Goal: Task Accomplishment & Management: Manage account settings

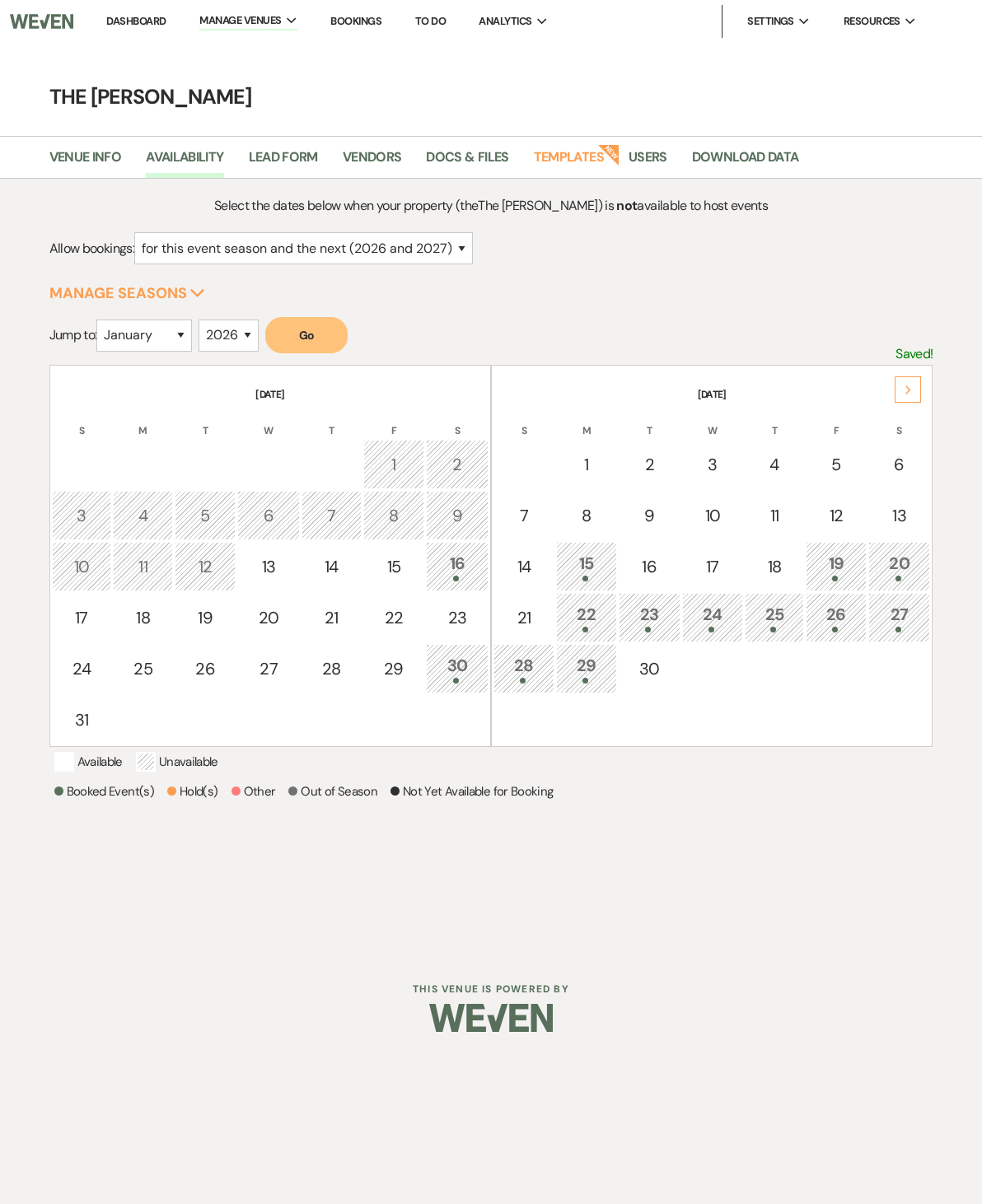
click at [75, 153] on link "Venue Info" at bounding box center [85, 162] width 73 height 31
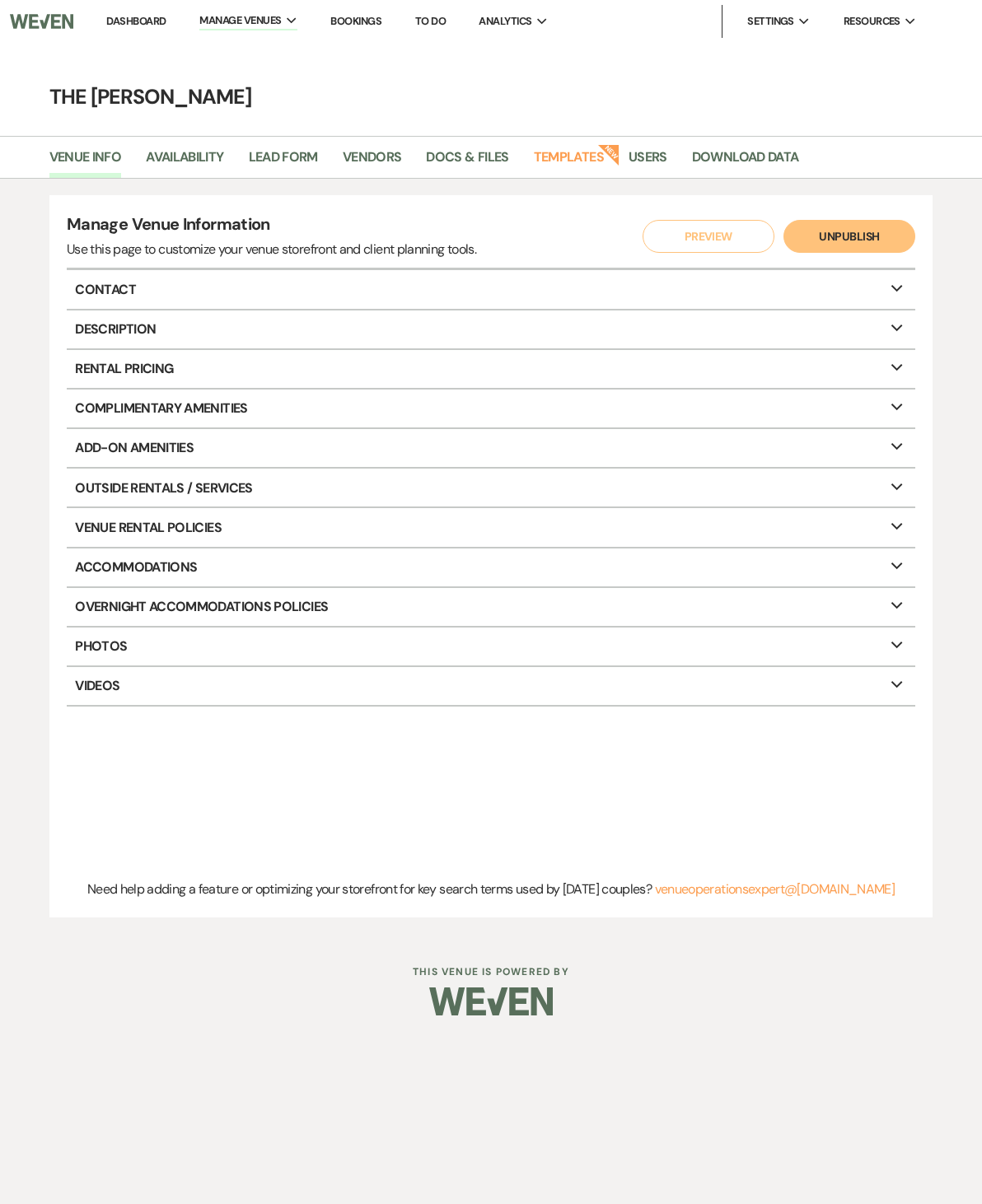
click at [120, 19] on link "Dashboard" at bounding box center [135, 21] width 59 height 14
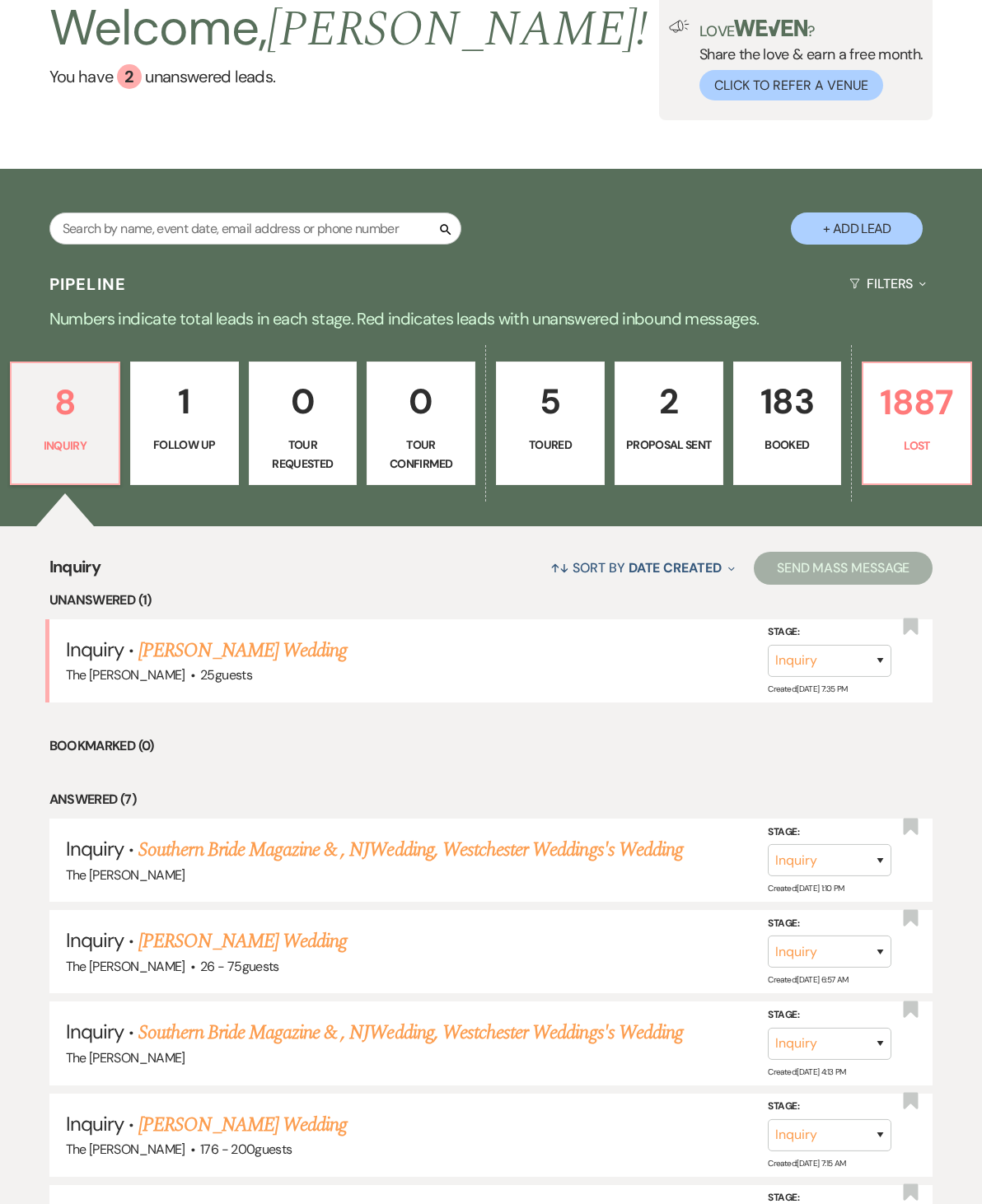
scroll to position [98, 0]
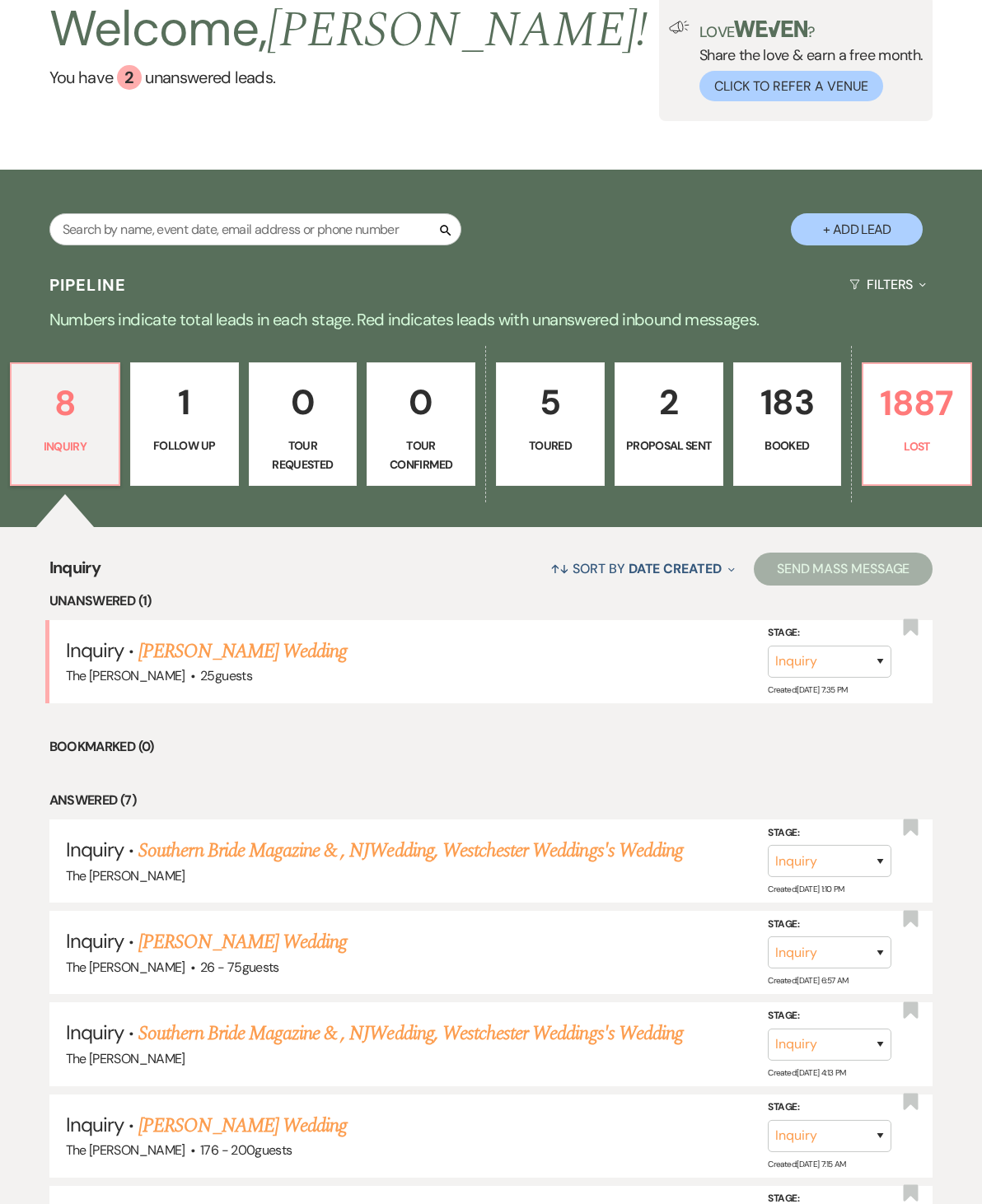
click at [802, 429] on p "183" at bounding box center [786, 402] width 87 height 55
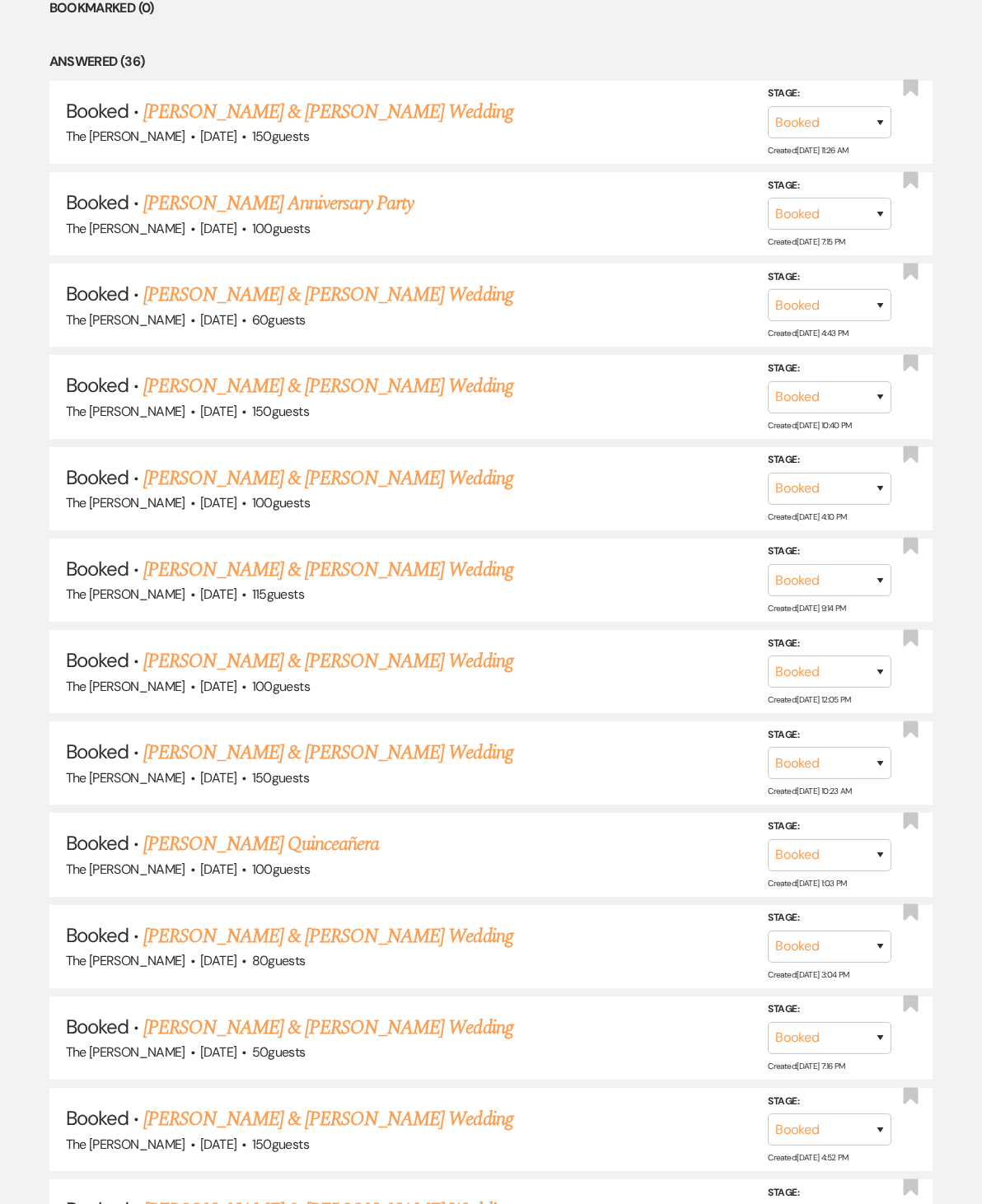
scroll to position [752, 0]
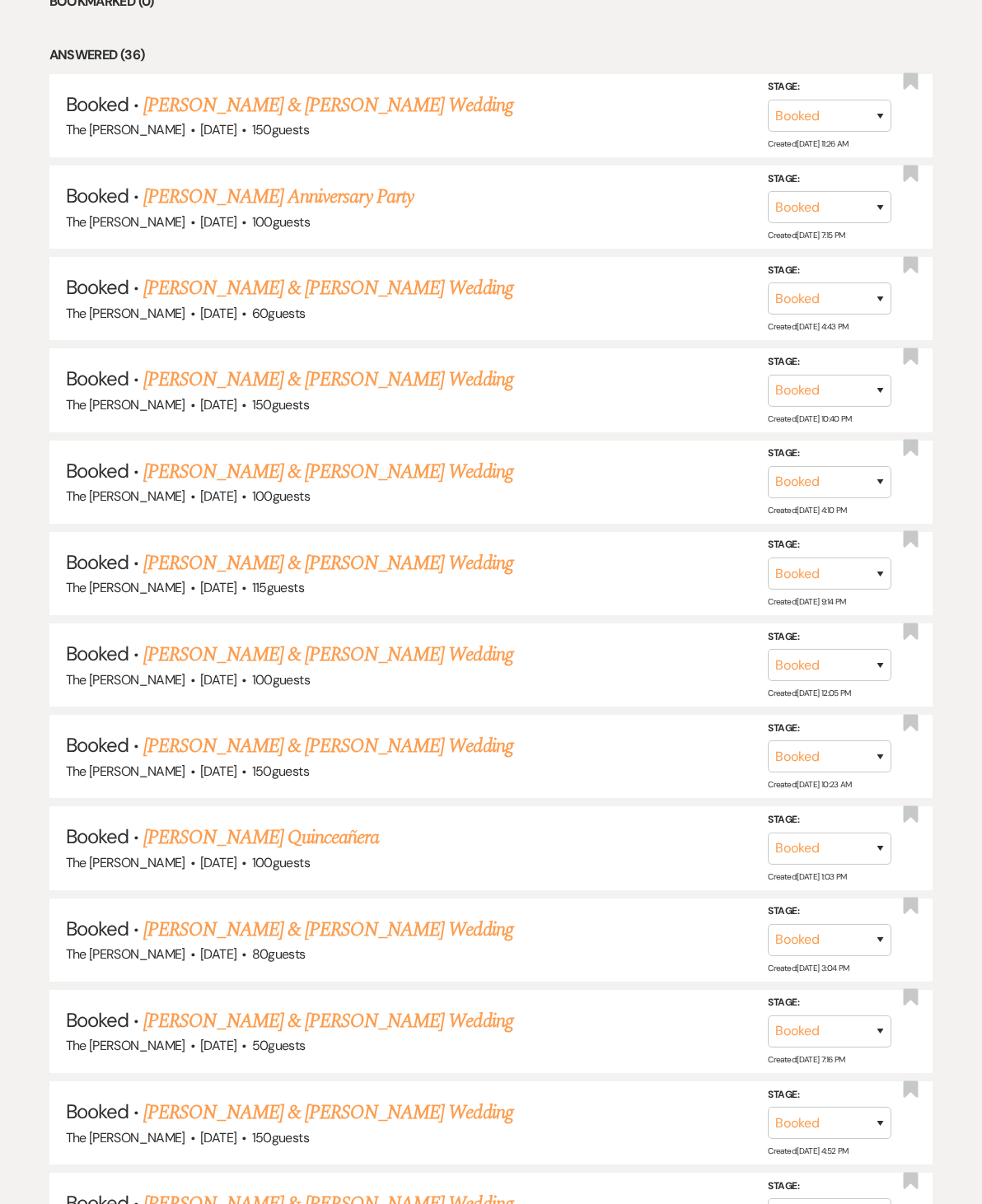
click at [213, 549] on link "[PERSON_NAME] & [PERSON_NAME] Wedding" at bounding box center [327, 564] width 369 height 30
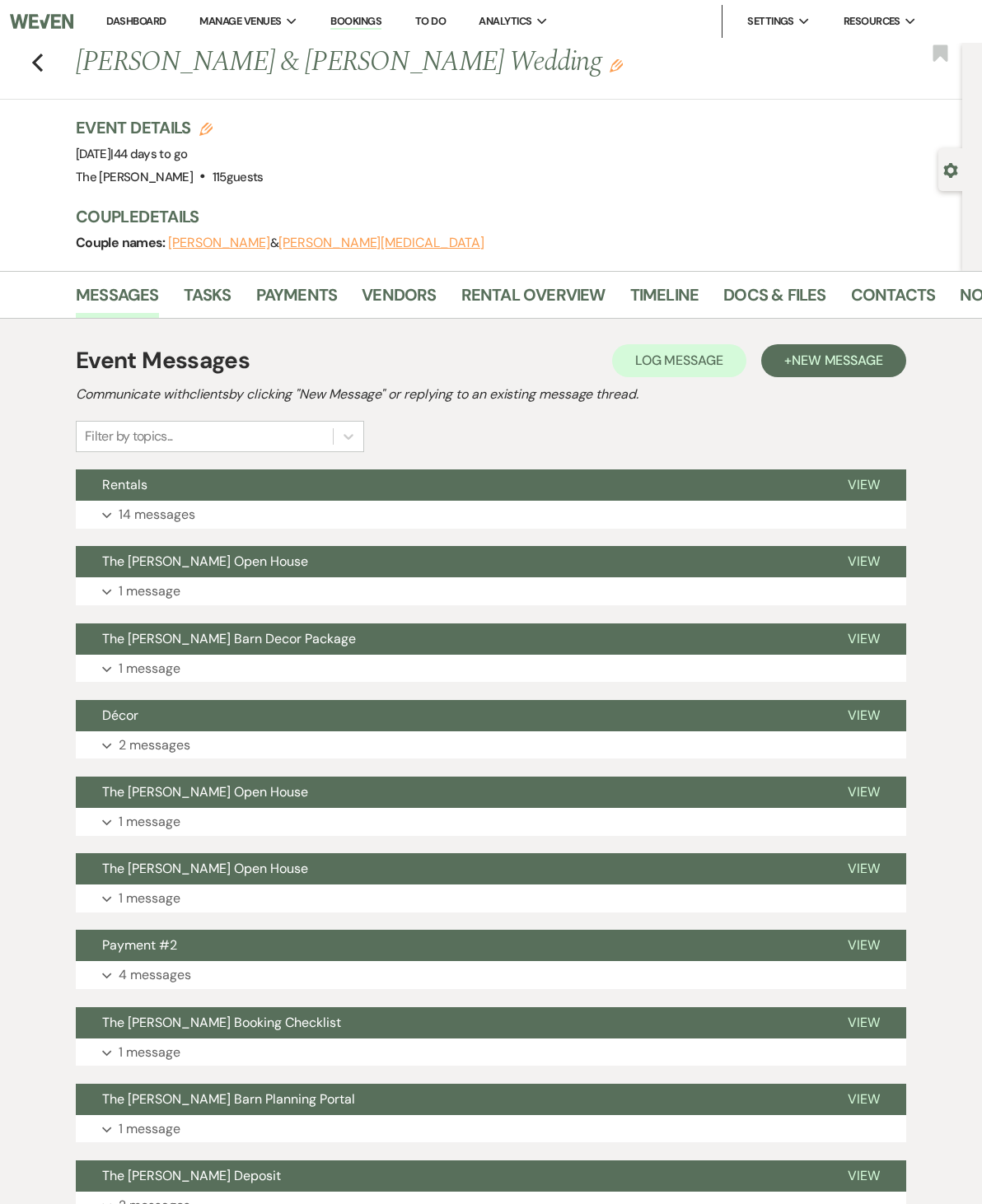
click at [113, 492] on span "Rentals" at bounding box center [124, 484] width 45 height 17
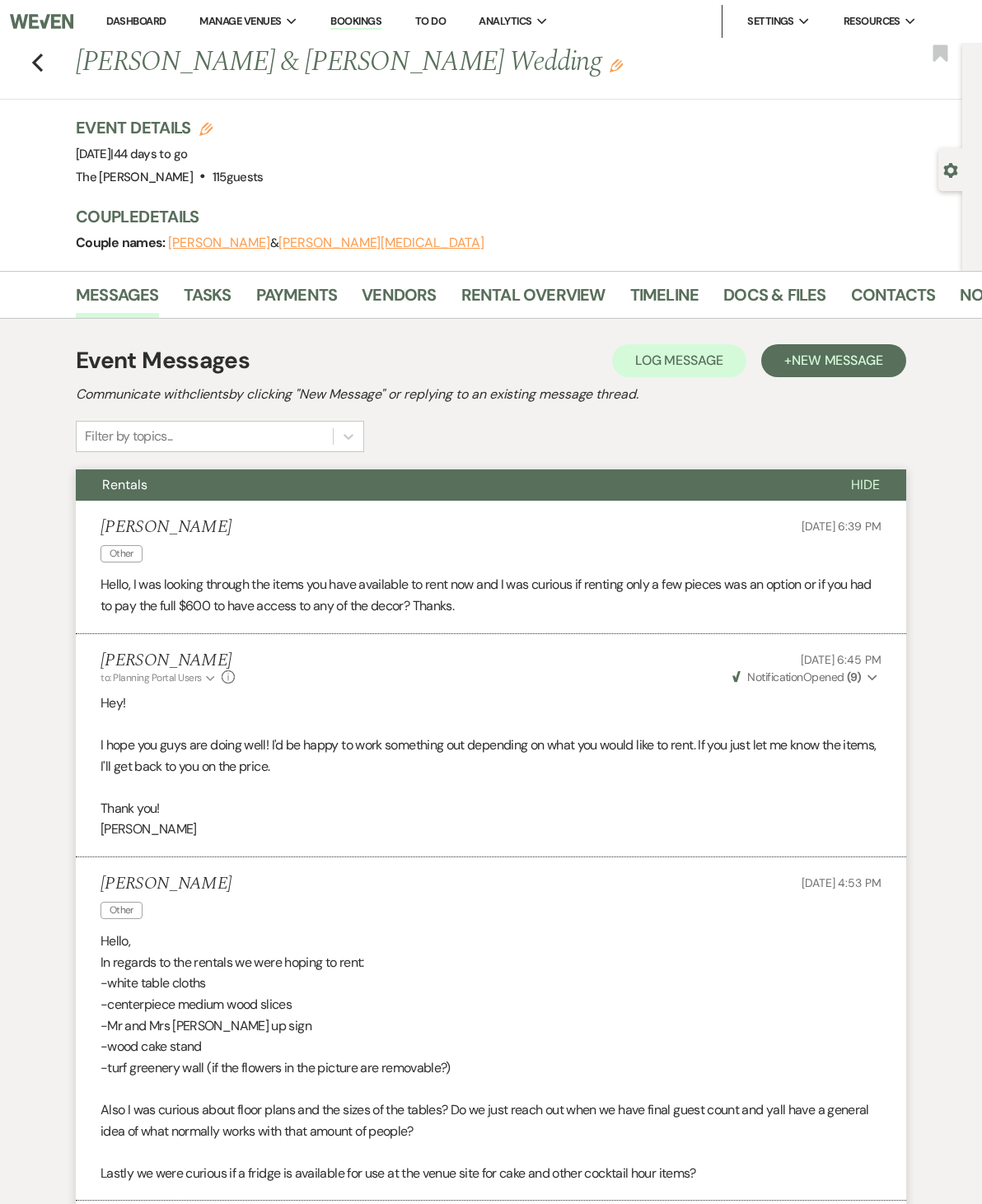
click at [420, 286] on link "Vendors" at bounding box center [399, 300] width 74 height 36
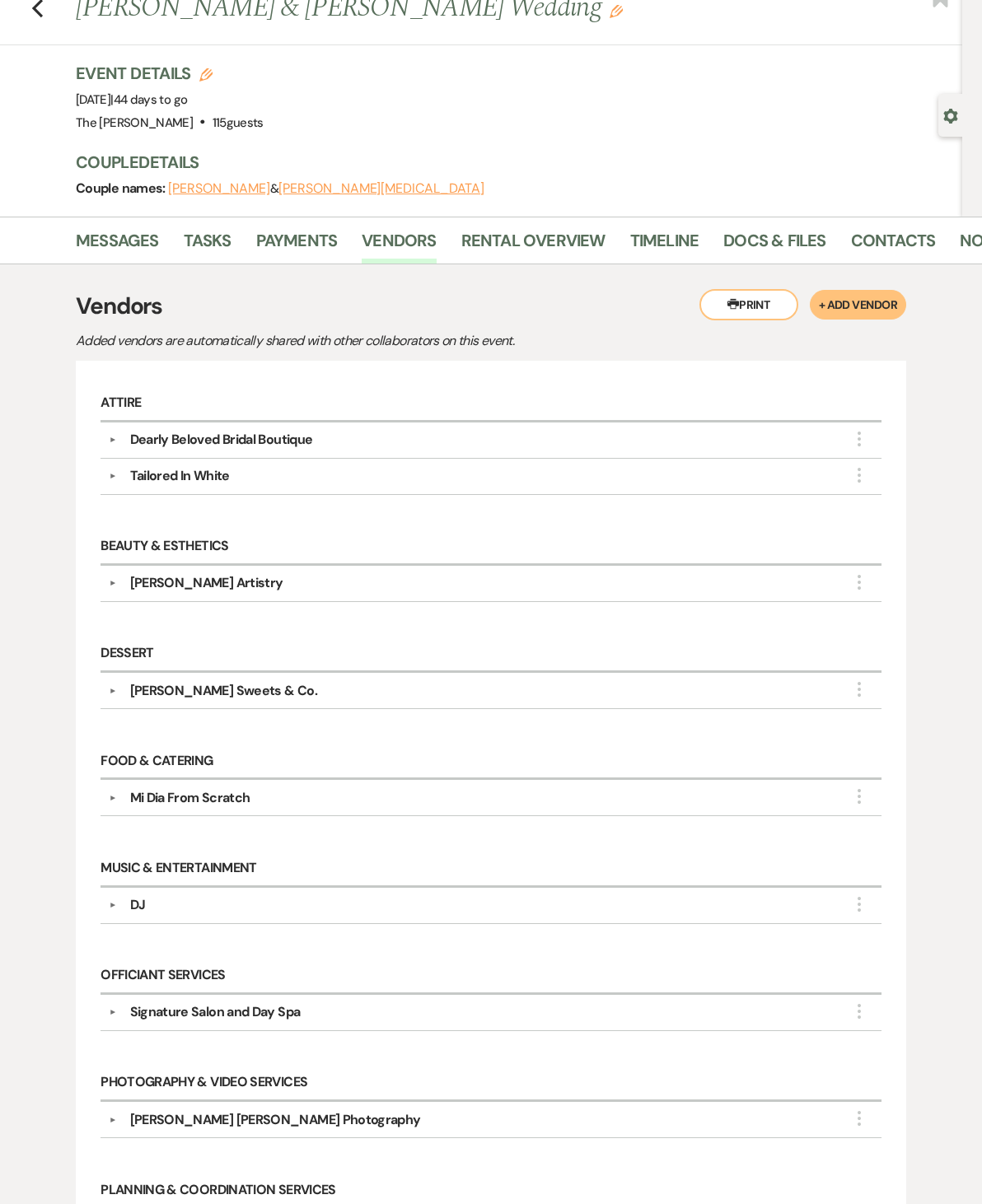
scroll to position [49, 0]
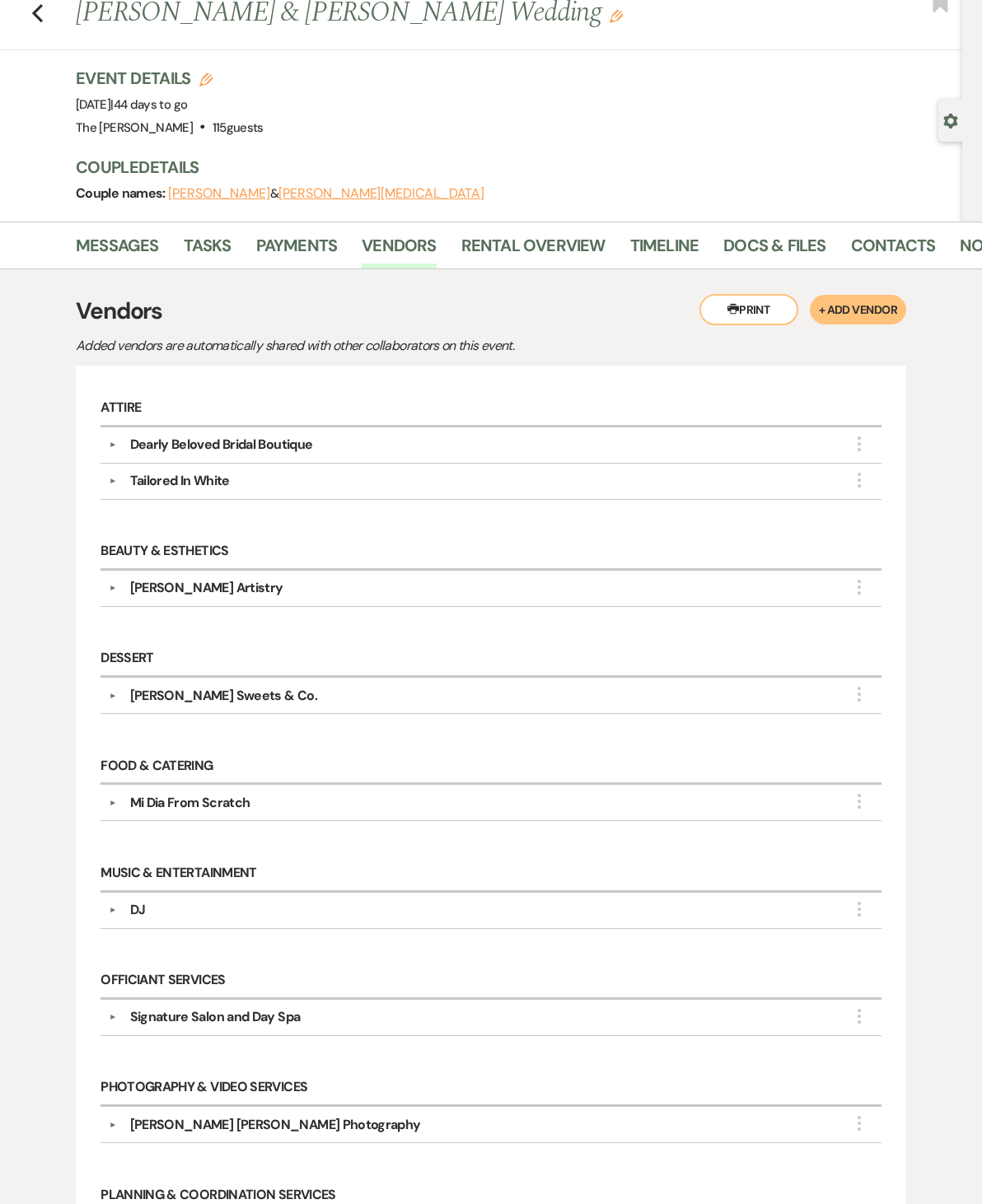
click at [799, 244] on link "Docs & Files" at bounding box center [774, 250] width 102 height 36
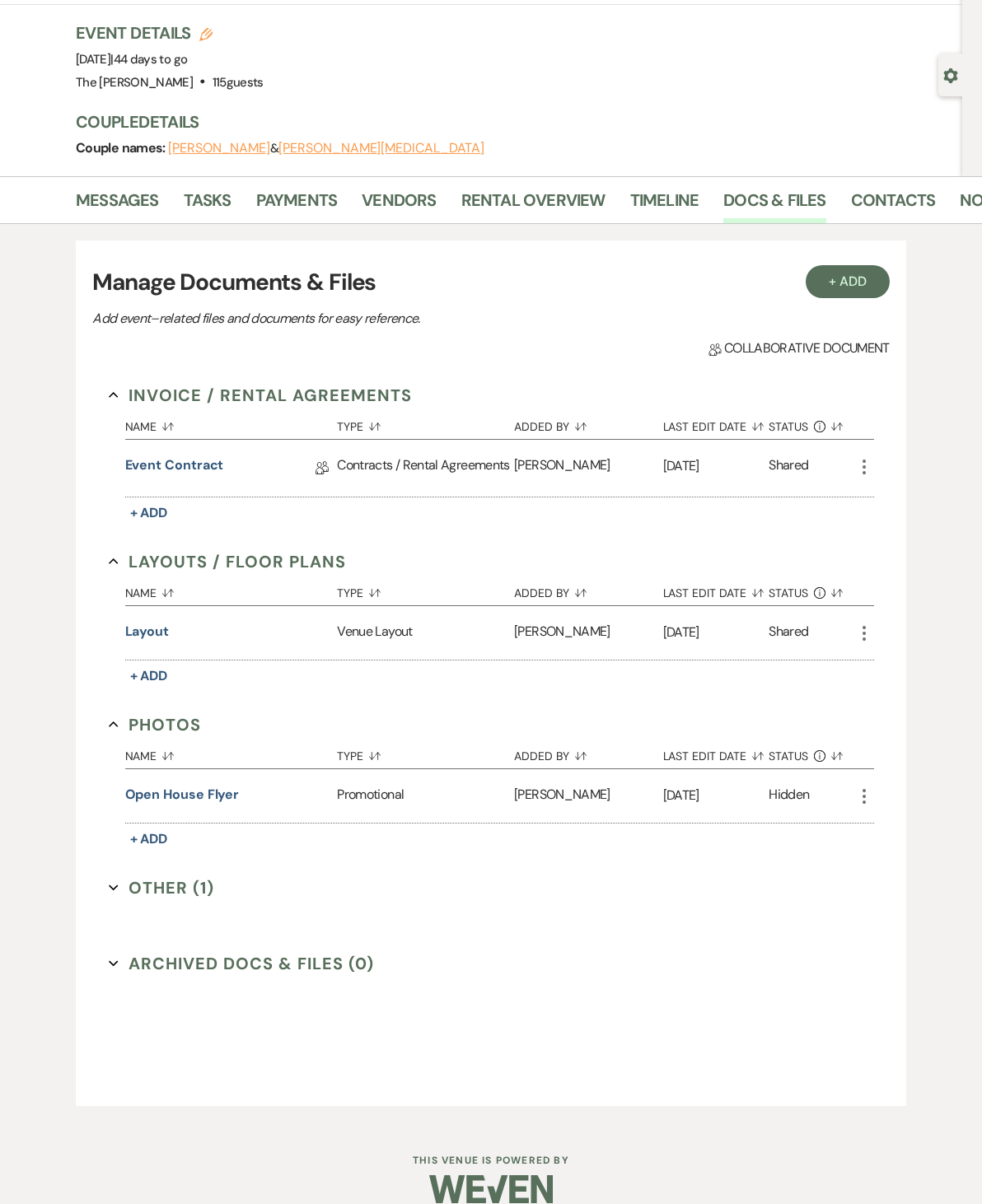
scroll to position [94, 0]
click at [148, 630] on button "Layout" at bounding box center [147, 632] width 45 height 20
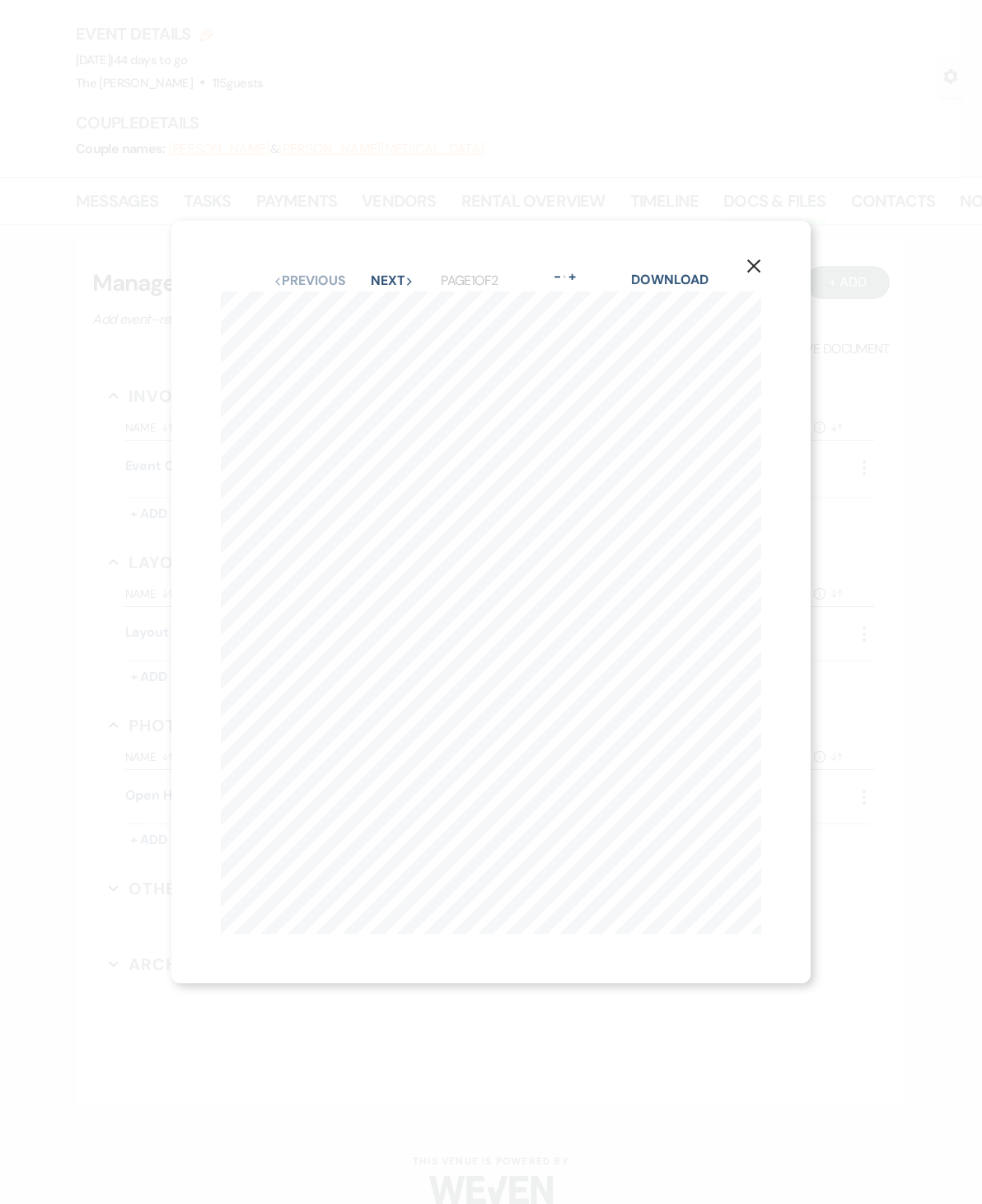
click at [386, 288] on button "Next Next" at bounding box center [392, 281] width 43 height 13
click at [313, 288] on button "Previous Previous" at bounding box center [309, 281] width 72 height 13
click at [751, 273] on use "button" at bounding box center [753, 266] width 13 height 13
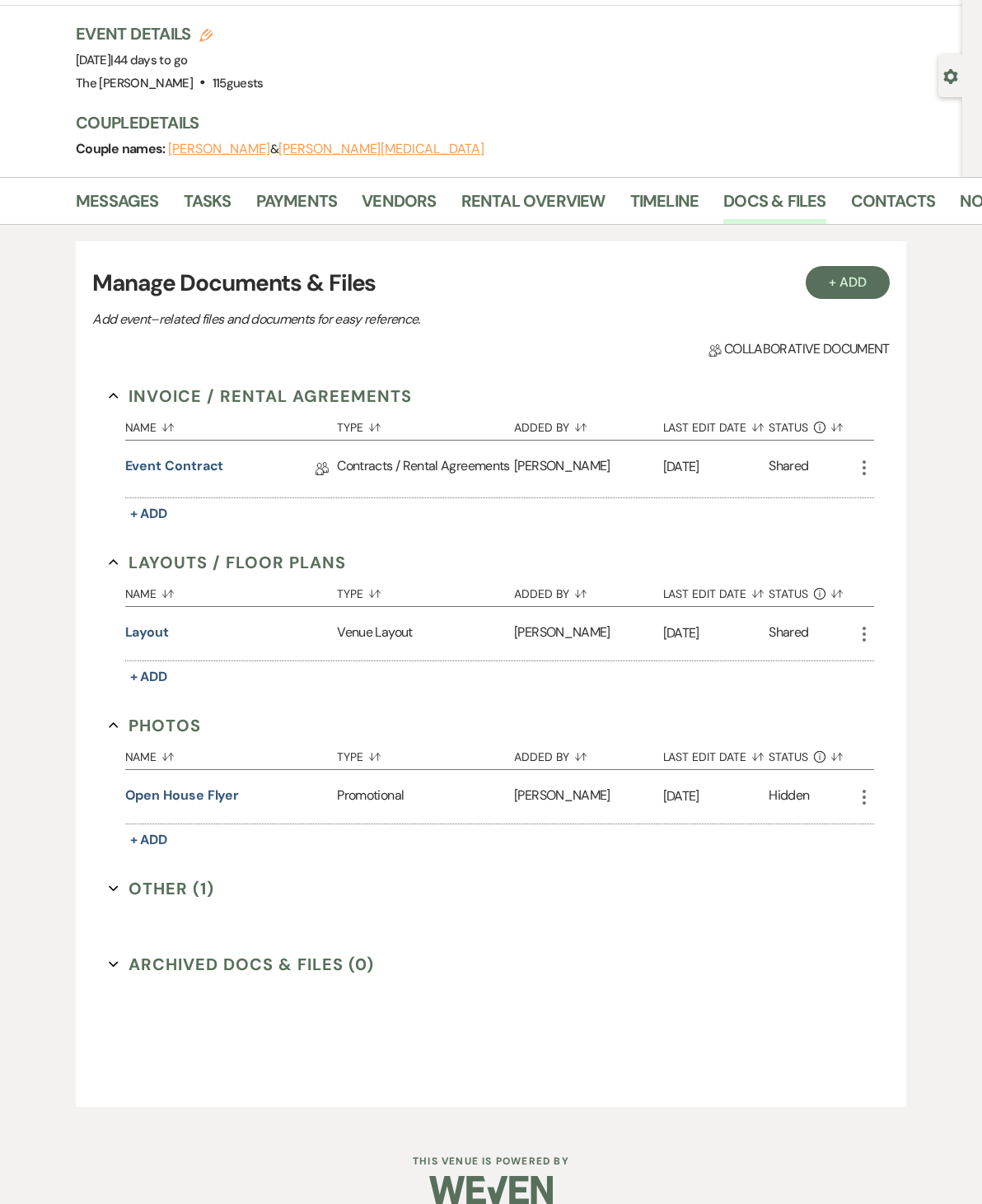
click at [653, 204] on link "Timeline" at bounding box center [664, 206] width 69 height 36
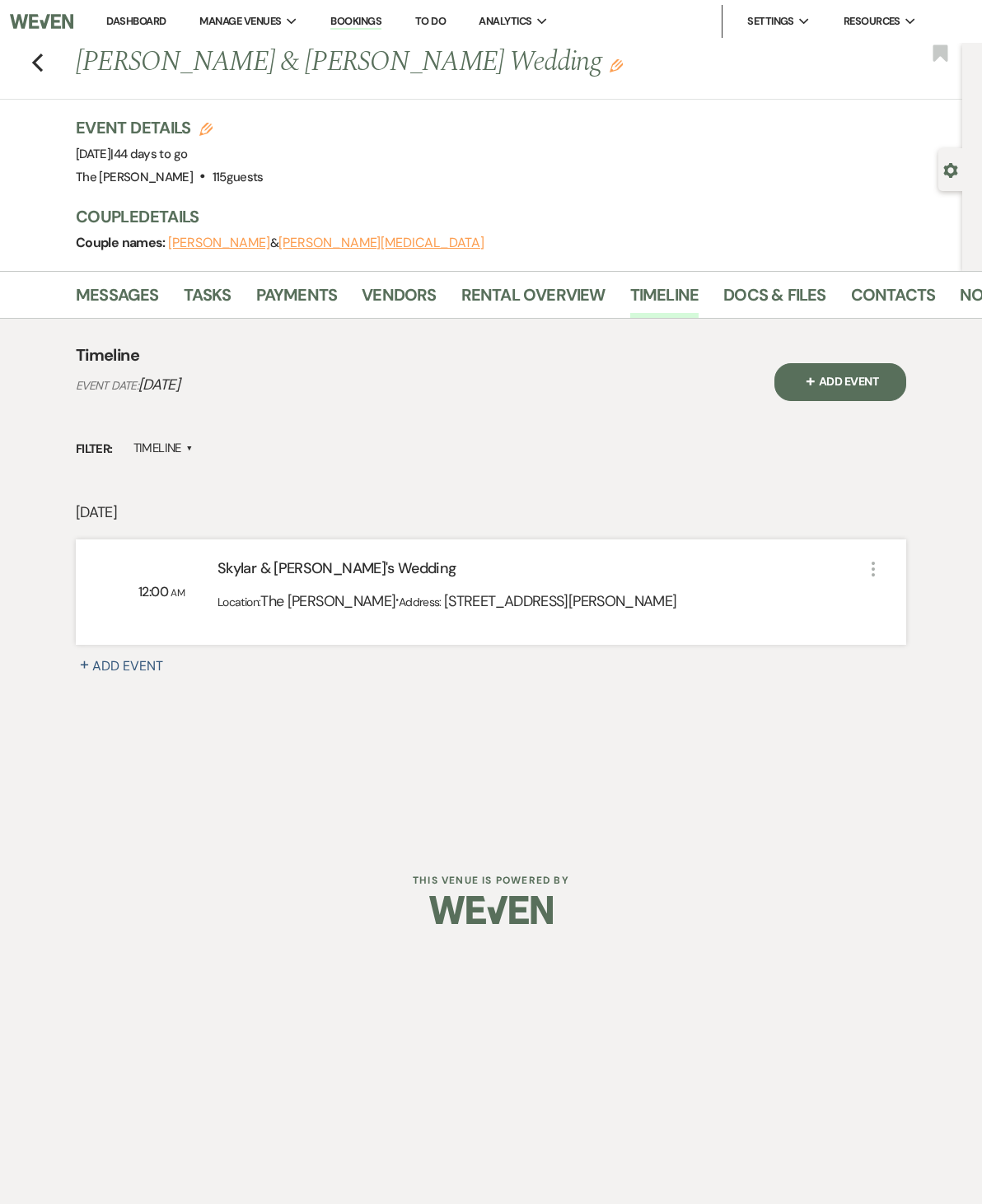
click at [378, 297] on link "Vendors" at bounding box center [399, 300] width 74 height 36
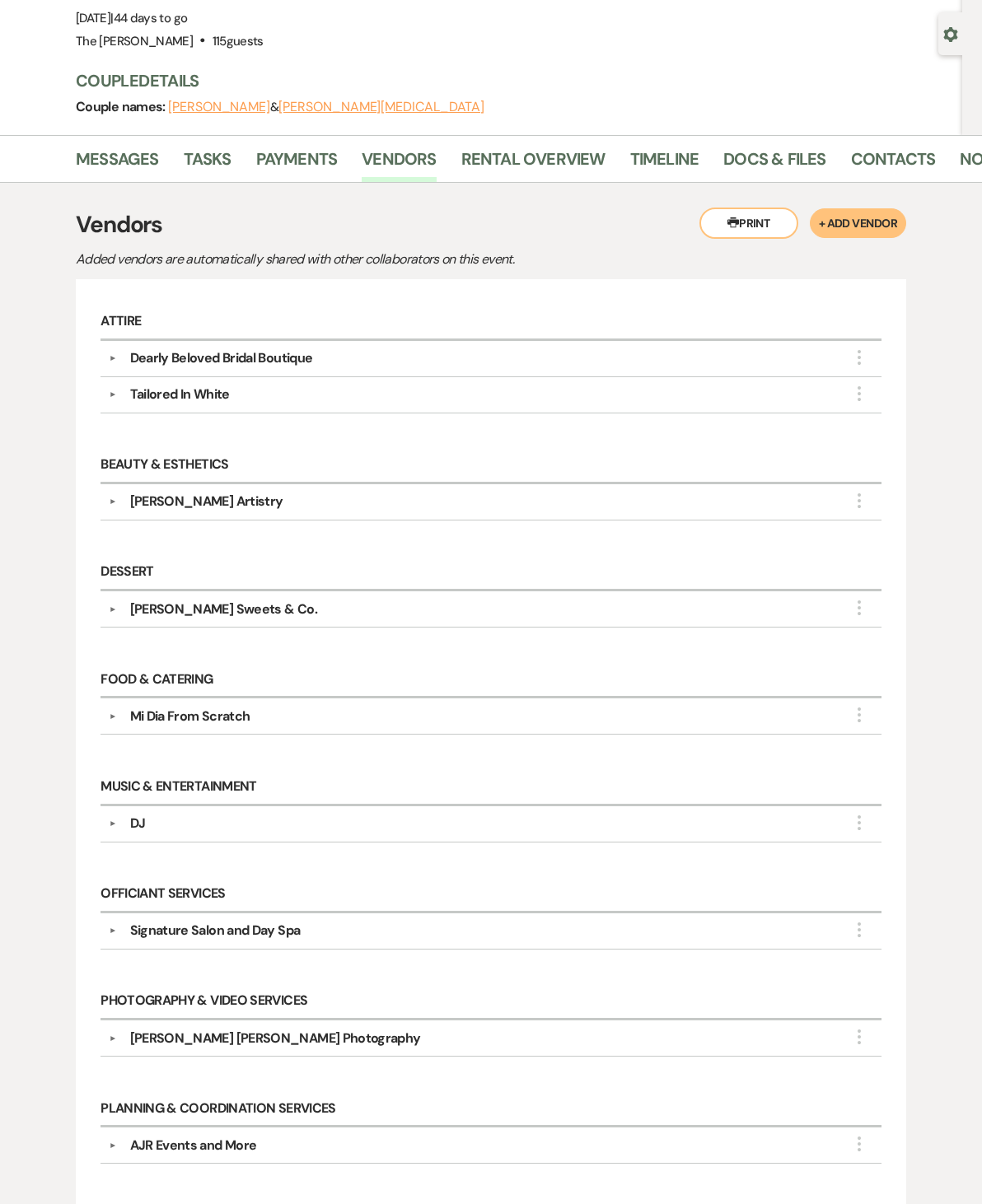
click at [120, 821] on button "▼" at bounding box center [113, 823] width 20 height 8
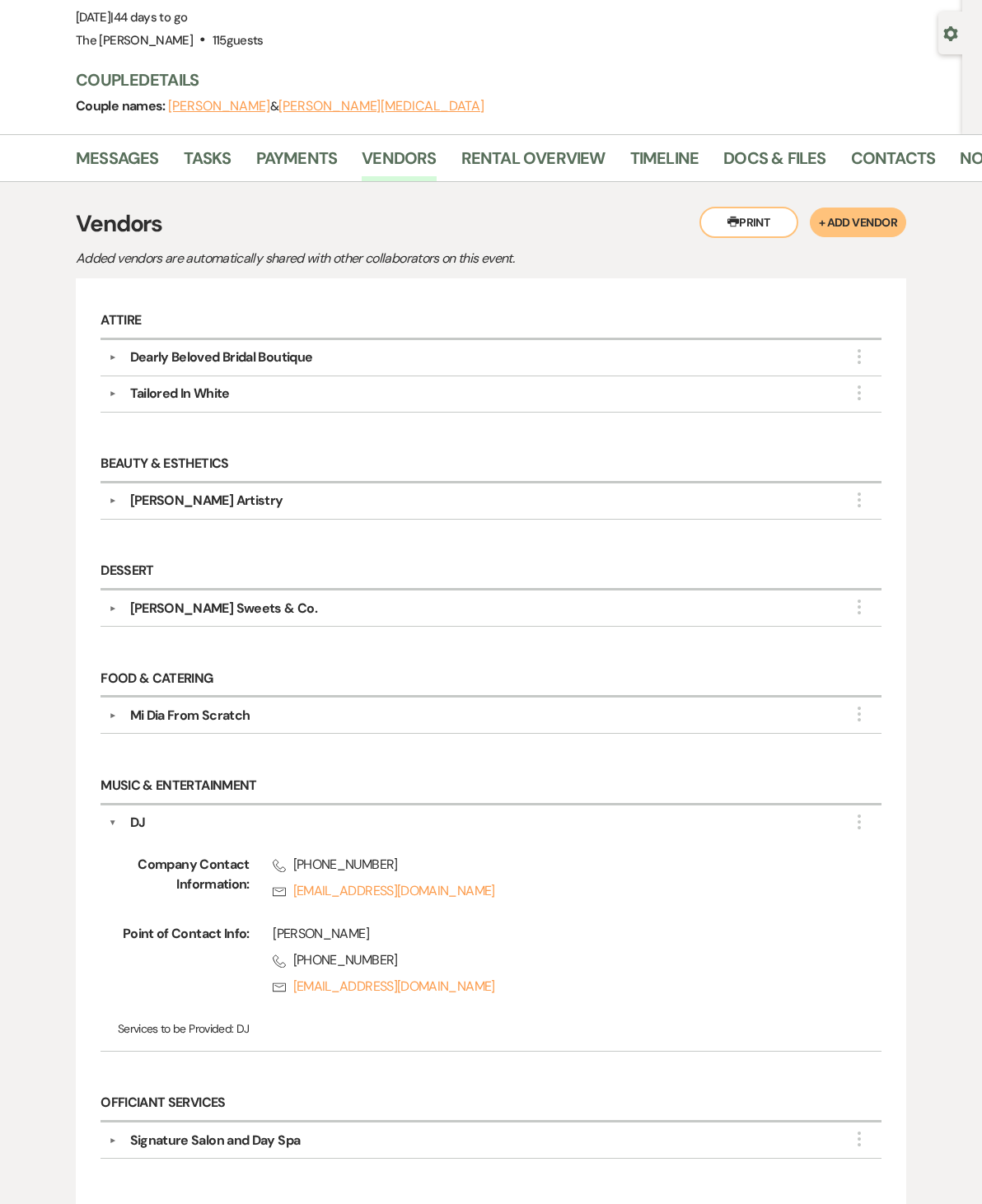
click at [103, 801] on h6 "Music & Entertainment" at bounding box center [491, 786] width 780 height 36
click at [103, 813] on div "▼ DJ More Company Contact Information: Phone (972) 342-5033 Rsvp DJEuropaDFW@ya…" at bounding box center [491, 928] width 780 height 246
click at [776, 92] on div "Couple Details Couple names: Skylar Ray & Kevin Beldin" at bounding box center [510, 92] width 870 height 49
click at [761, 179] on link "Docs & Files" at bounding box center [774, 163] width 102 height 36
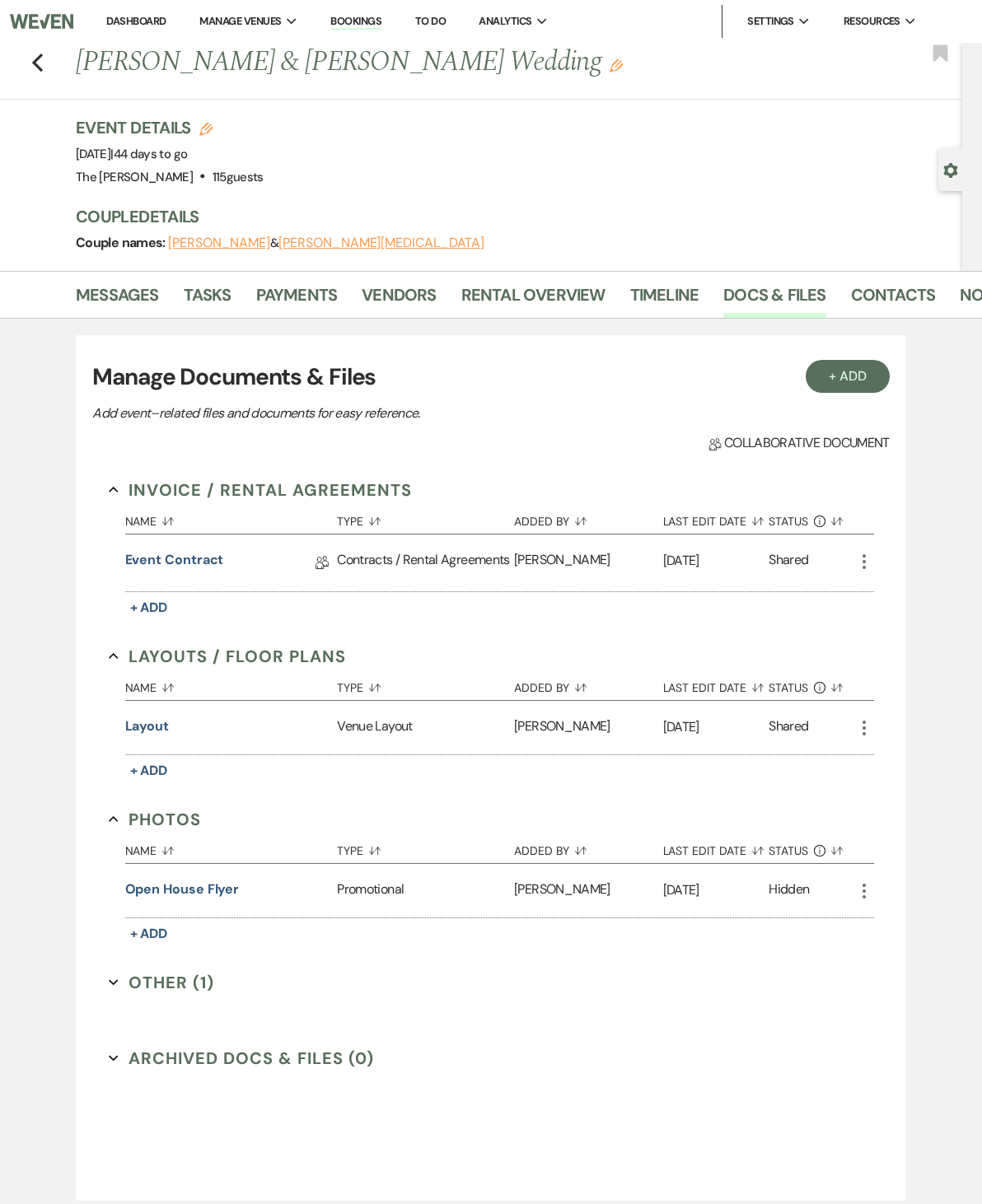
click at [153, 724] on button "Layout" at bounding box center [147, 726] width 45 height 20
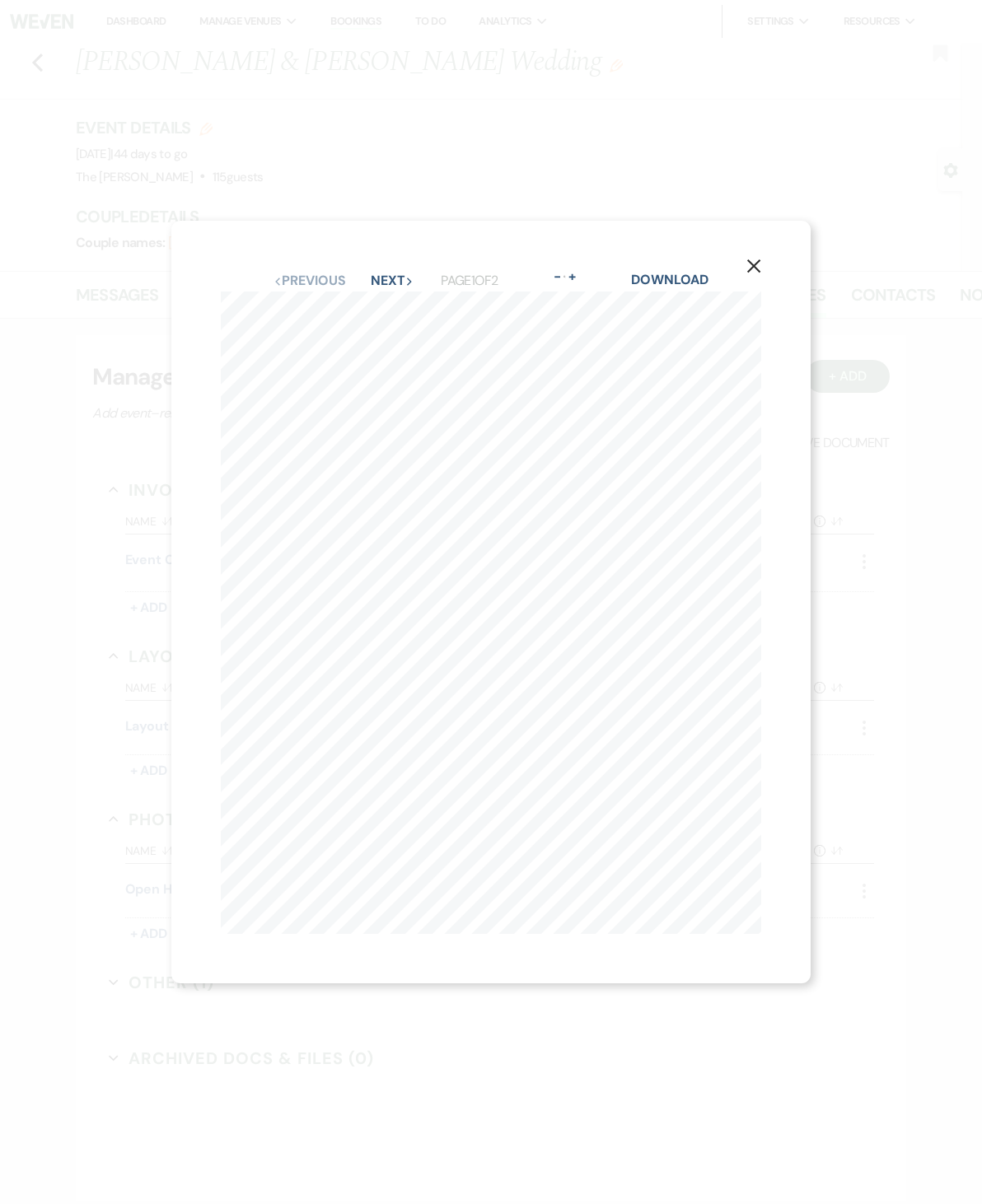
scroll to position [0, 112]
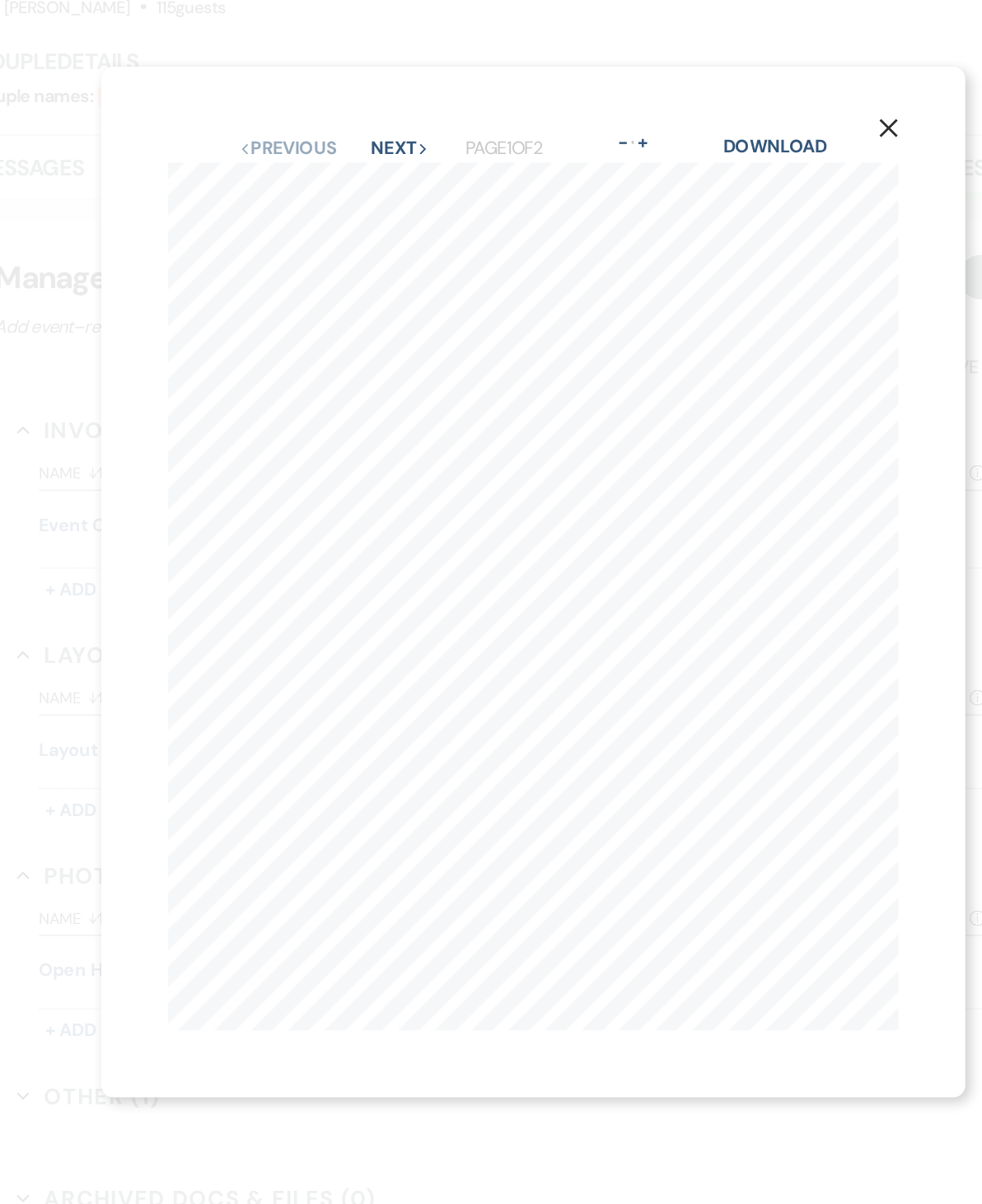
click at [747, 260] on use "button" at bounding box center [753, 266] width 13 height 13
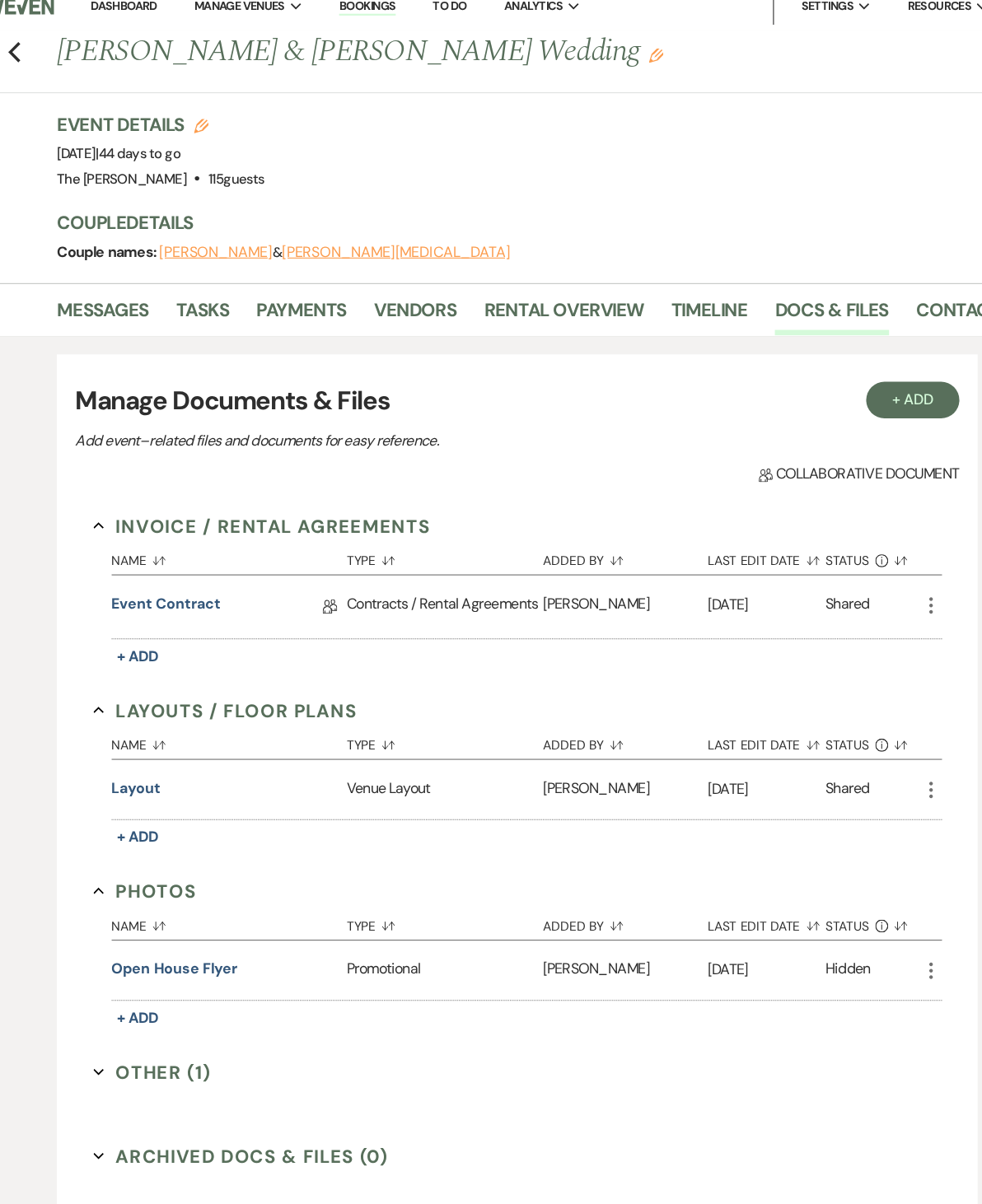
click at [643, 282] on link "Timeline" at bounding box center [664, 300] width 69 height 36
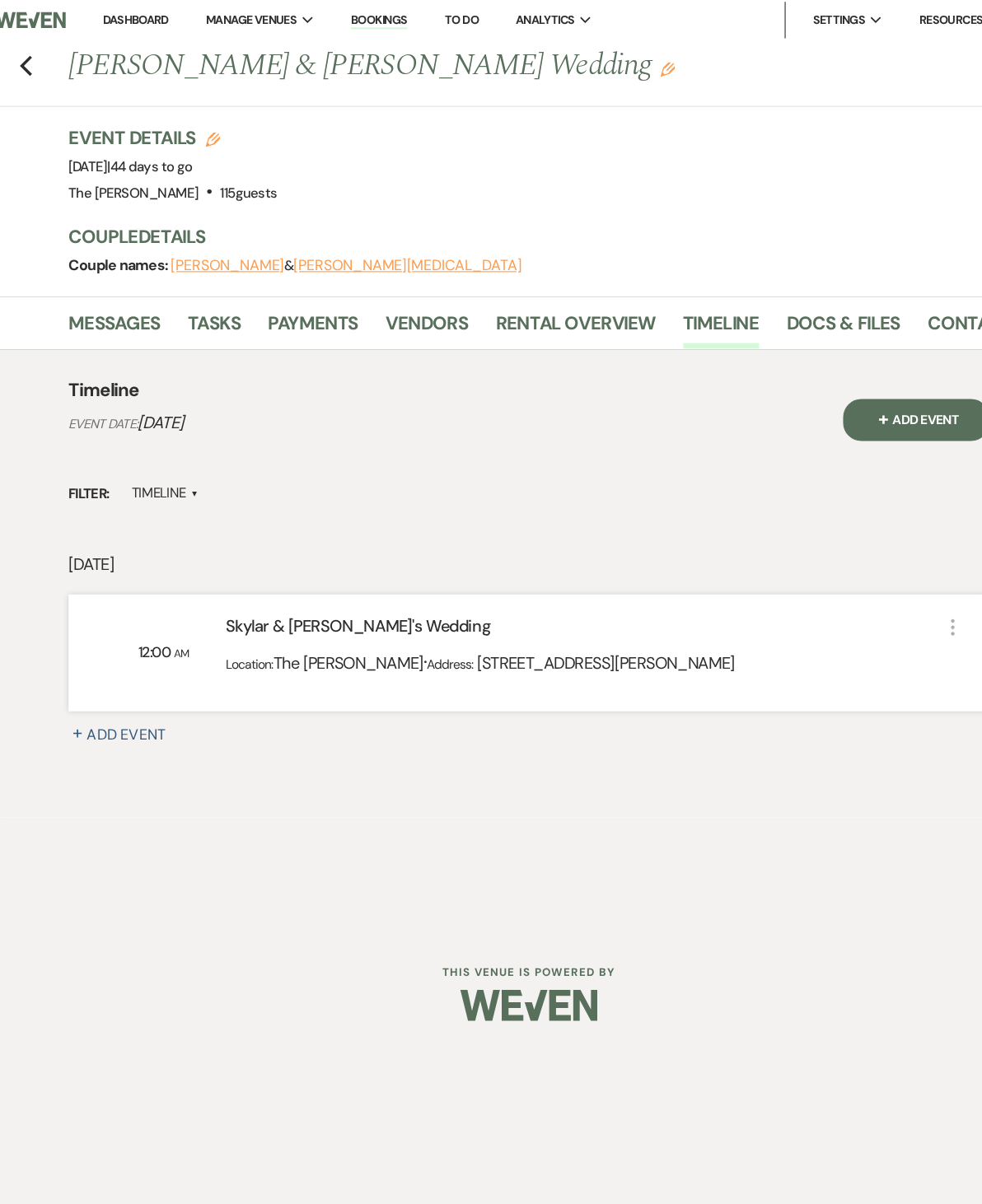
click at [394, 293] on link "Vendors" at bounding box center [399, 300] width 74 height 36
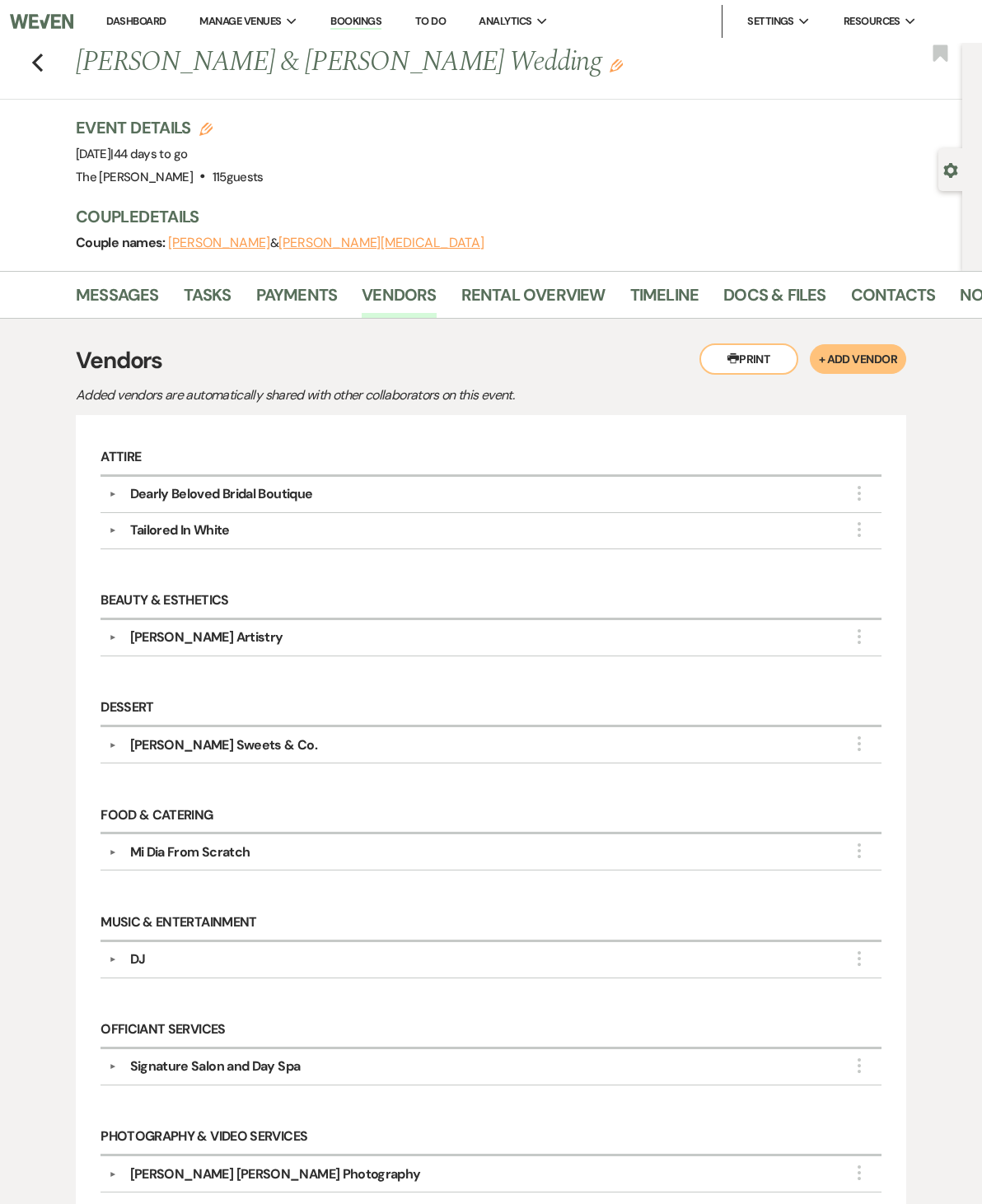
click at [788, 312] on link "Docs & Files" at bounding box center [774, 300] width 102 height 36
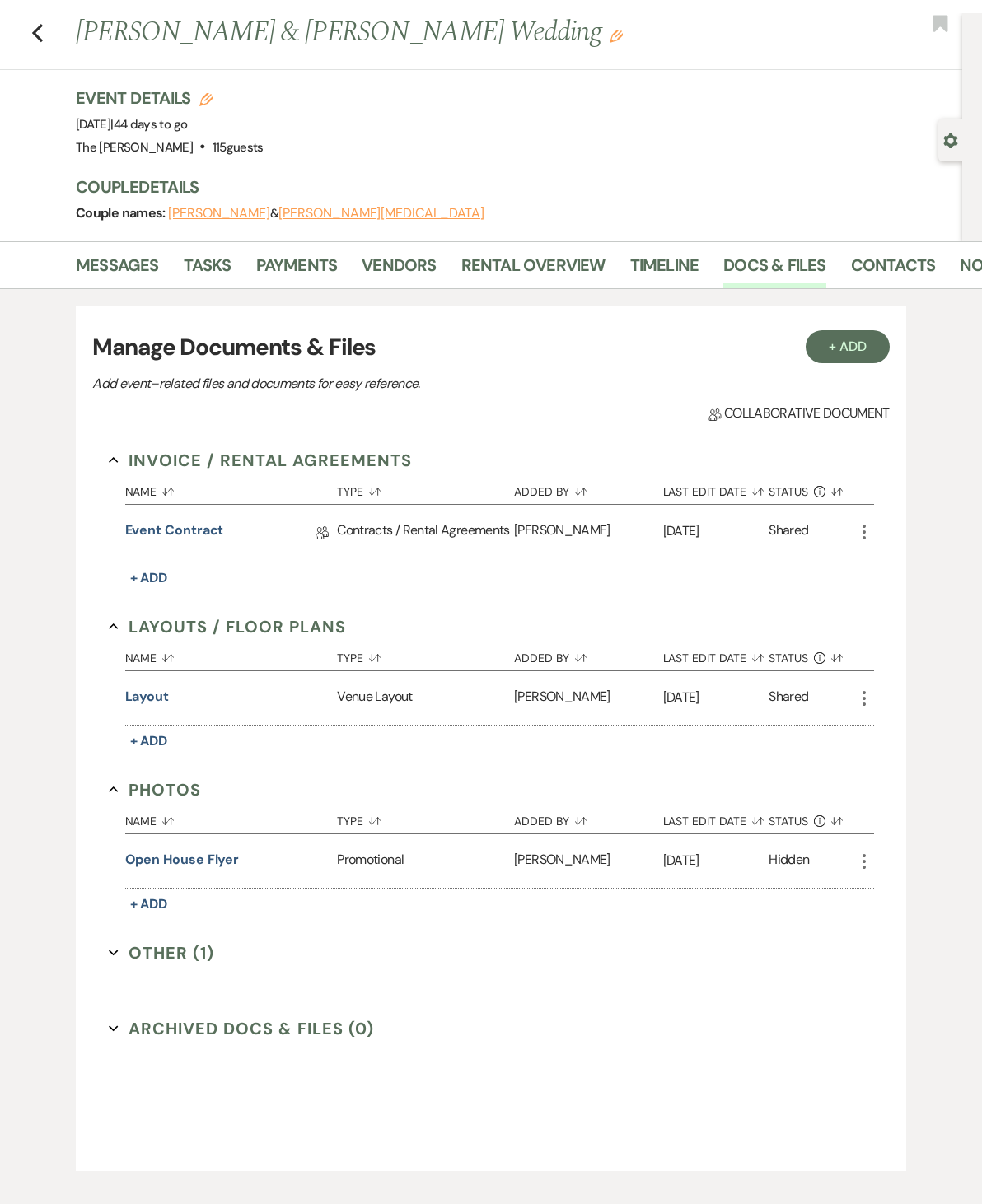
scroll to position [33, 0]
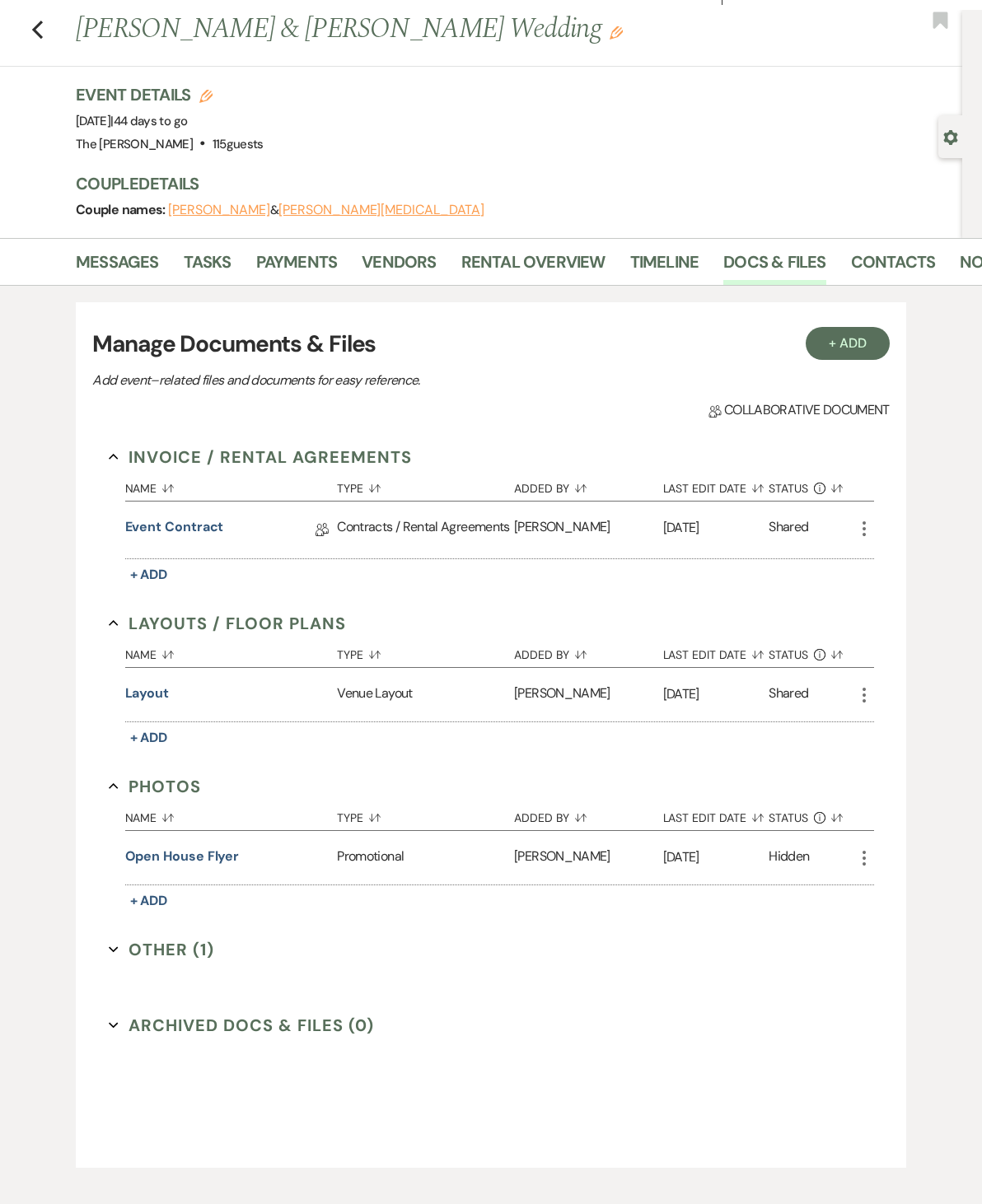
click at [160, 531] on link "Event Contract" at bounding box center [174, 531] width 99 height 26
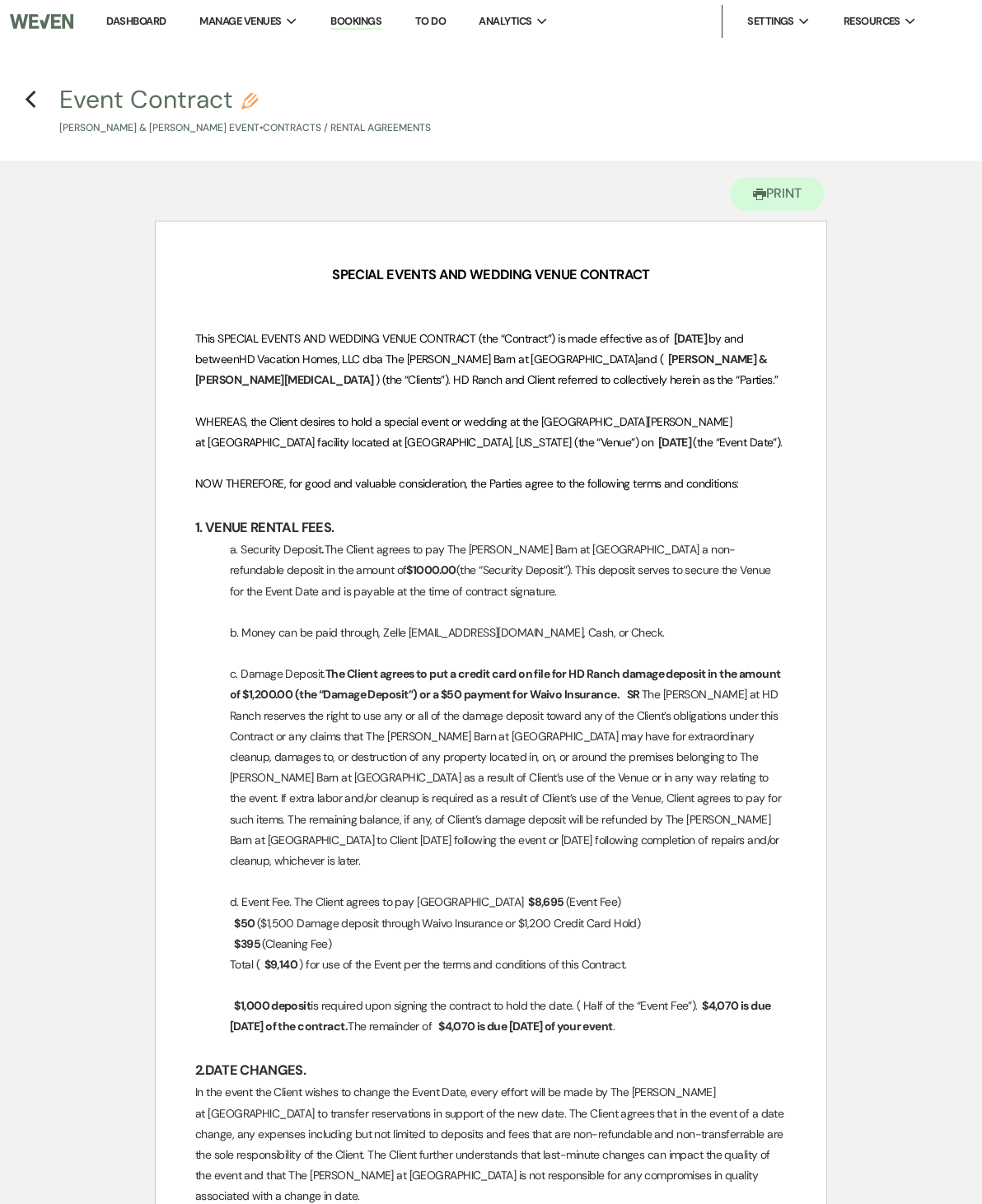
click at [35, 103] on icon "Previous" at bounding box center [31, 100] width 12 height 20
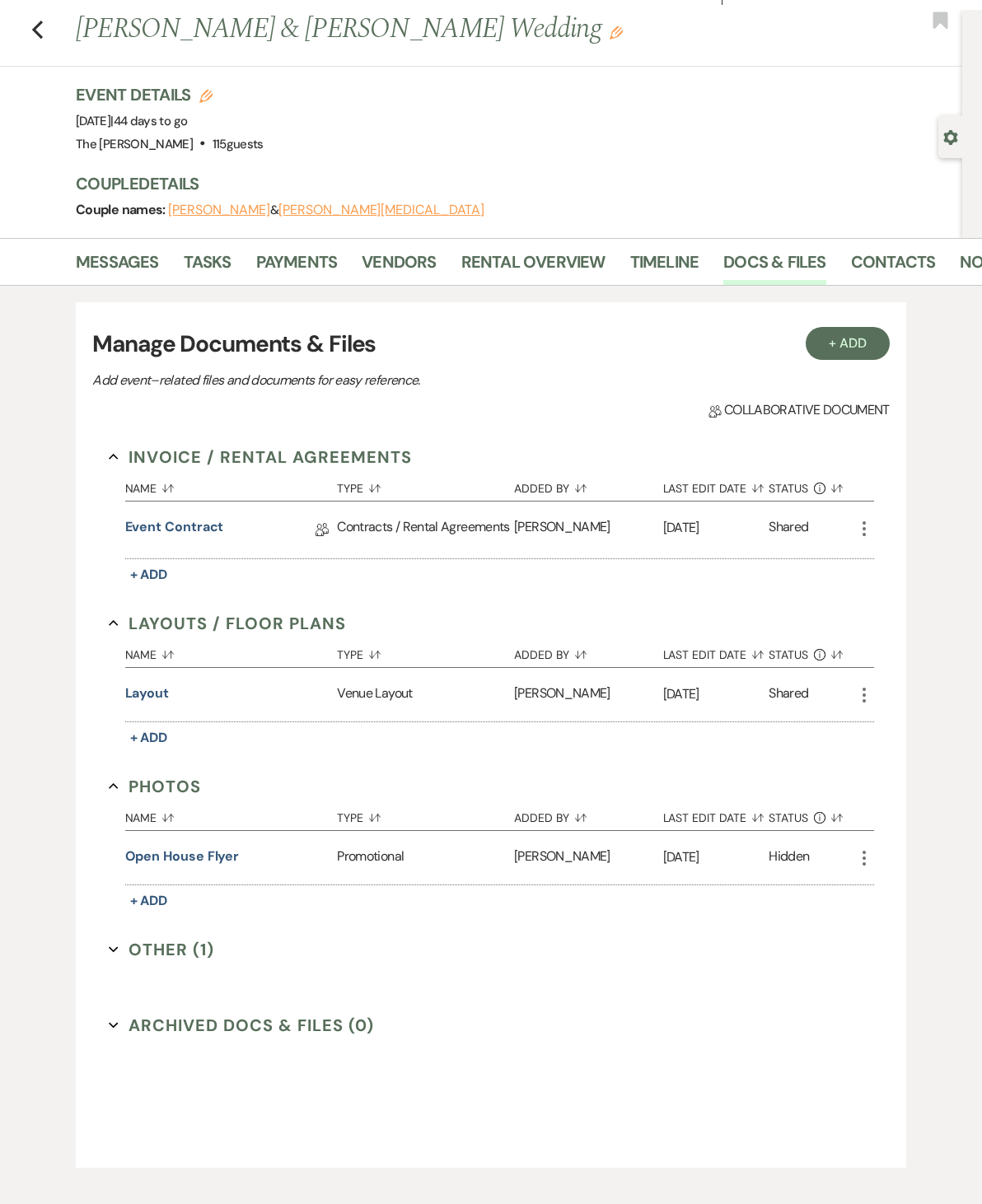
click at [40, 26] on icon "Previous" at bounding box center [37, 30] width 12 height 20
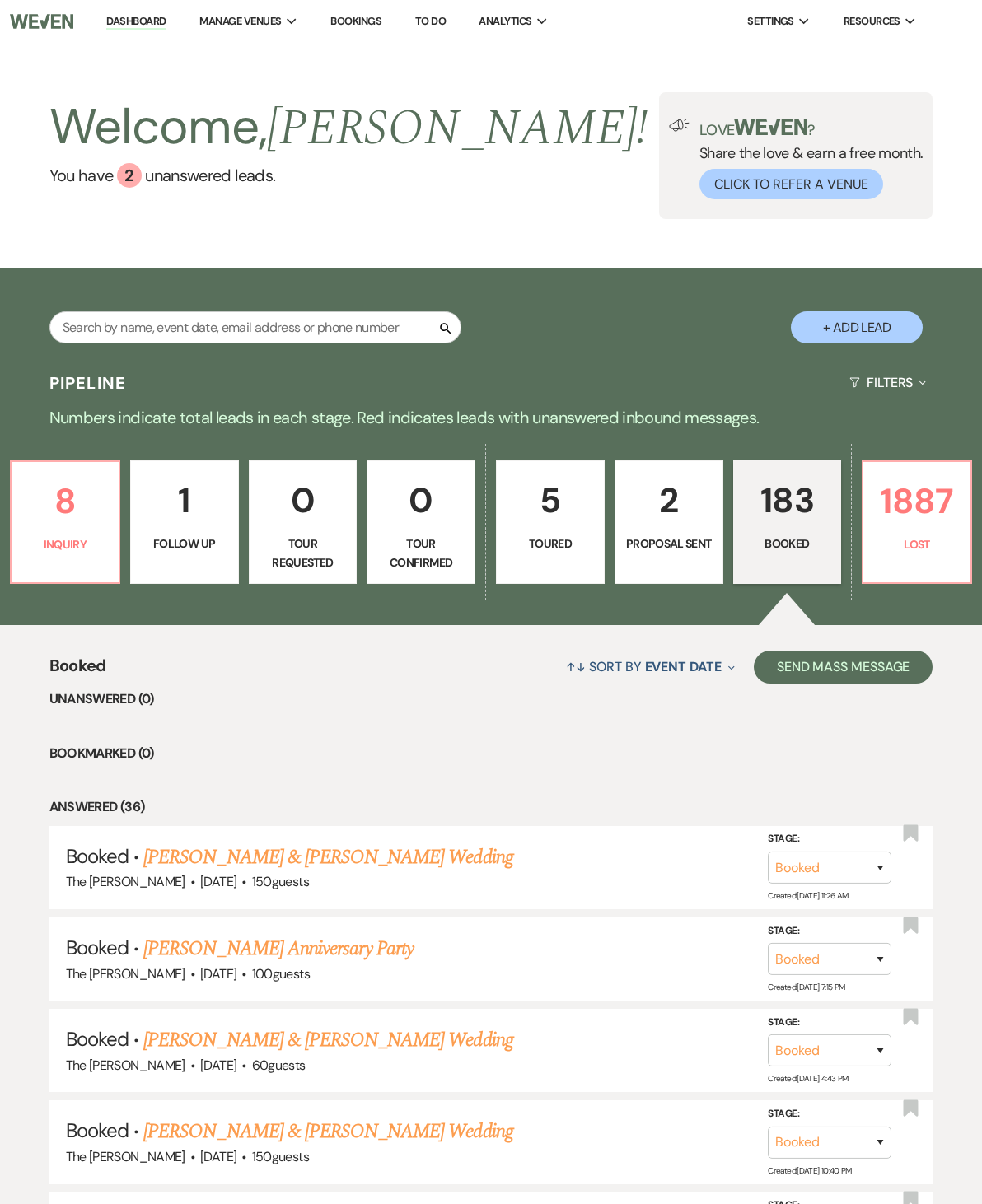
click at [0, 0] on li "The [PERSON_NAME]" at bounding box center [0, 0] width 0 height 0
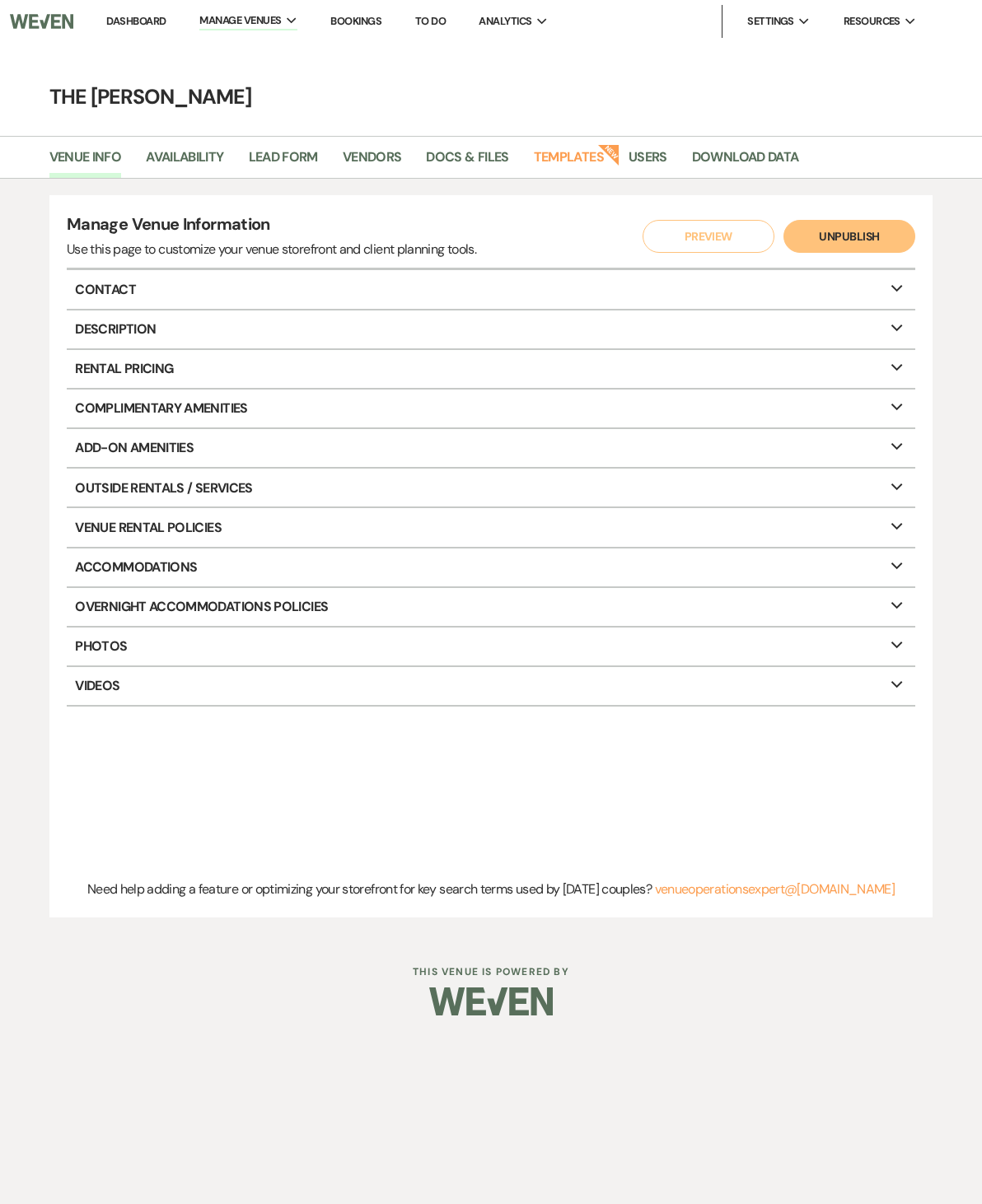
click at [179, 164] on link "Availability" at bounding box center [184, 162] width 77 height 31
select select "2"
select select "2026"
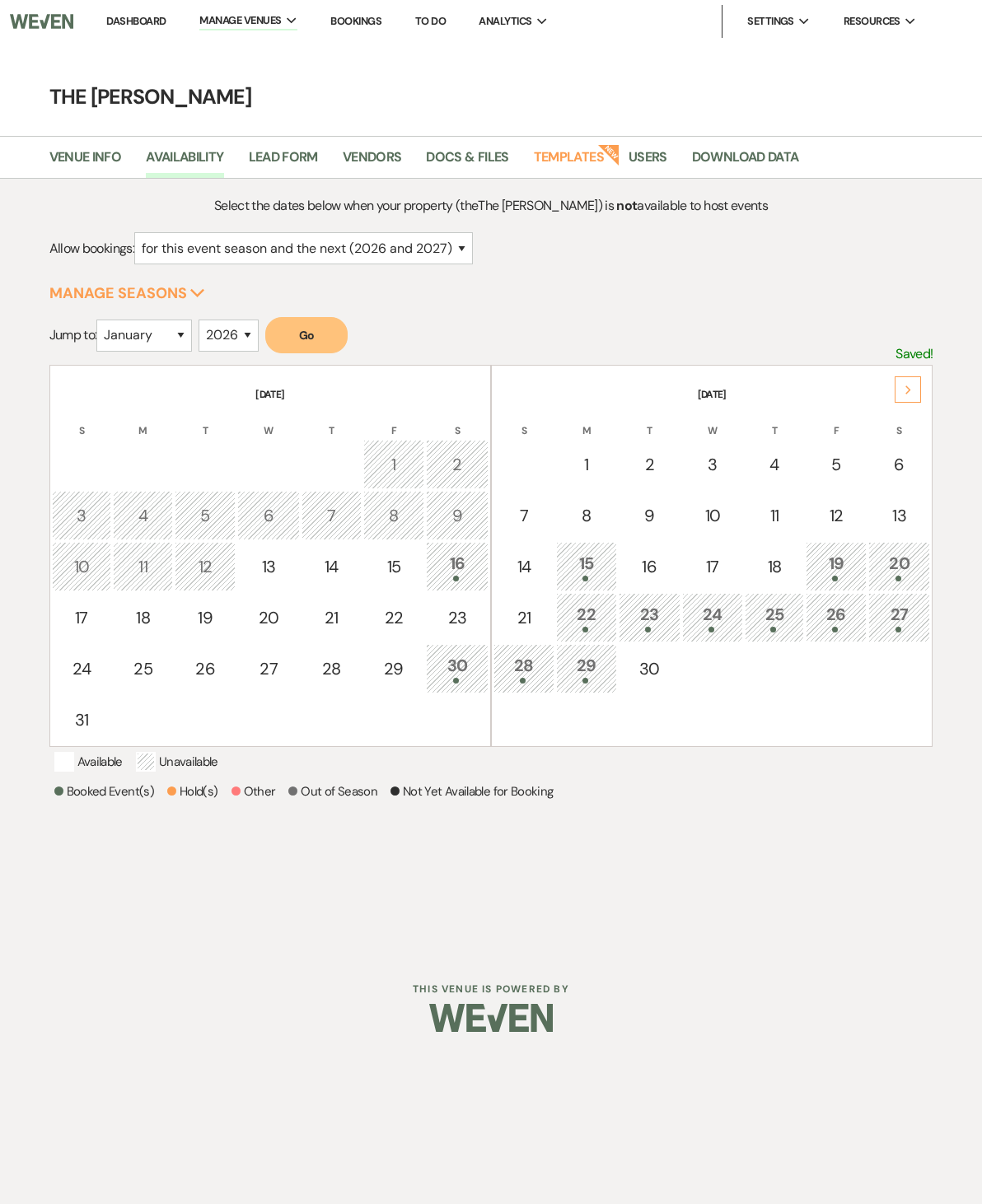
click at [841, 604] on div "26" at bounding box center [835, 617] width 43 height 31
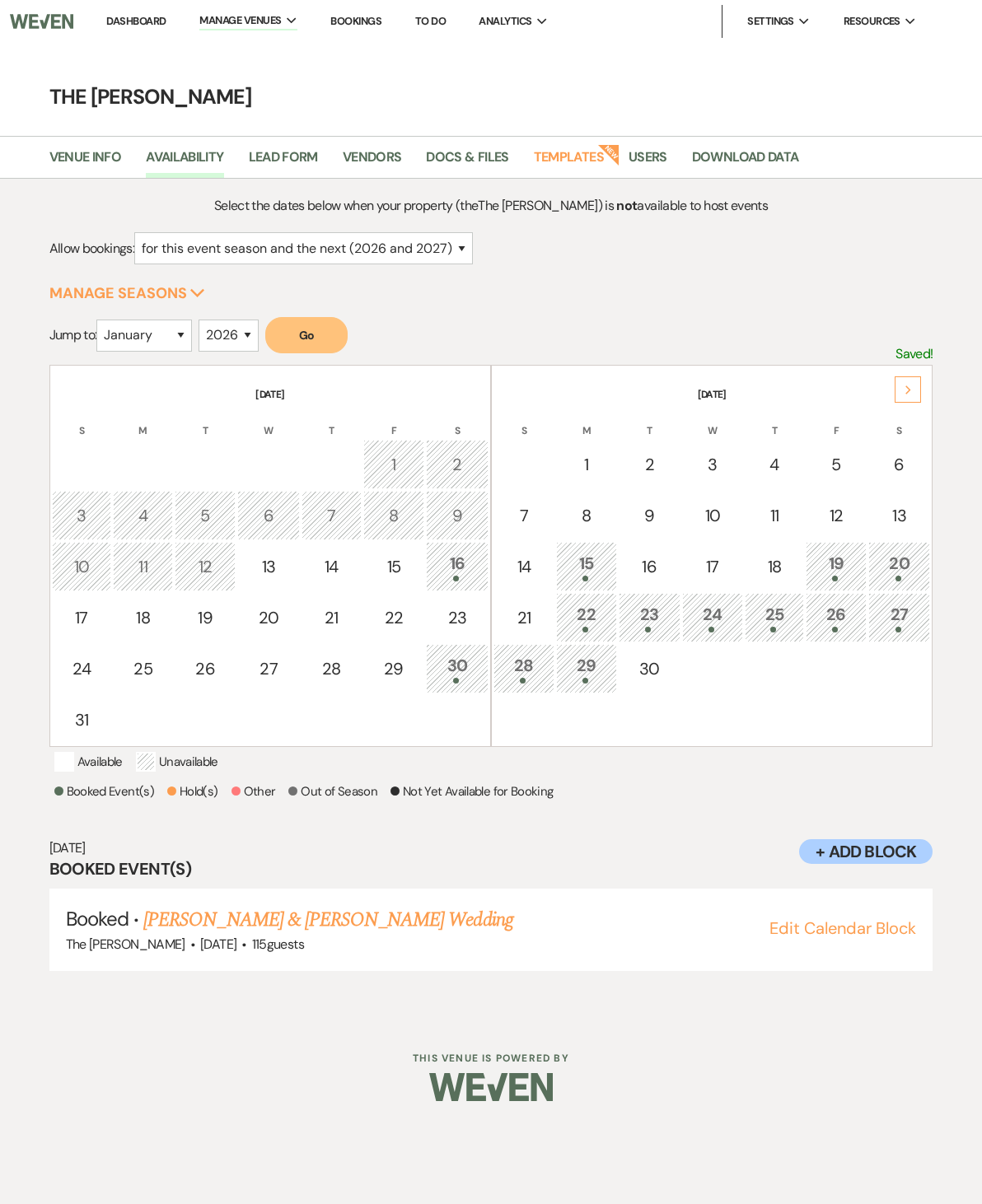
click at [896, 616] on div "27" at bounding box center [899, 617] width 45 height 31
click at [780, 620] on div "25" at bounding box center [773, 617] width 41 height 31
click at [826, 619] on div "26" at bounding box center [835, 617] width 43 height 31
click at [891, 635] on td "27" at bounding box center [899, 617] width 63 height 49
click at [518, 663] on div "28" at bounding box center [523, 668] width 43 height 31
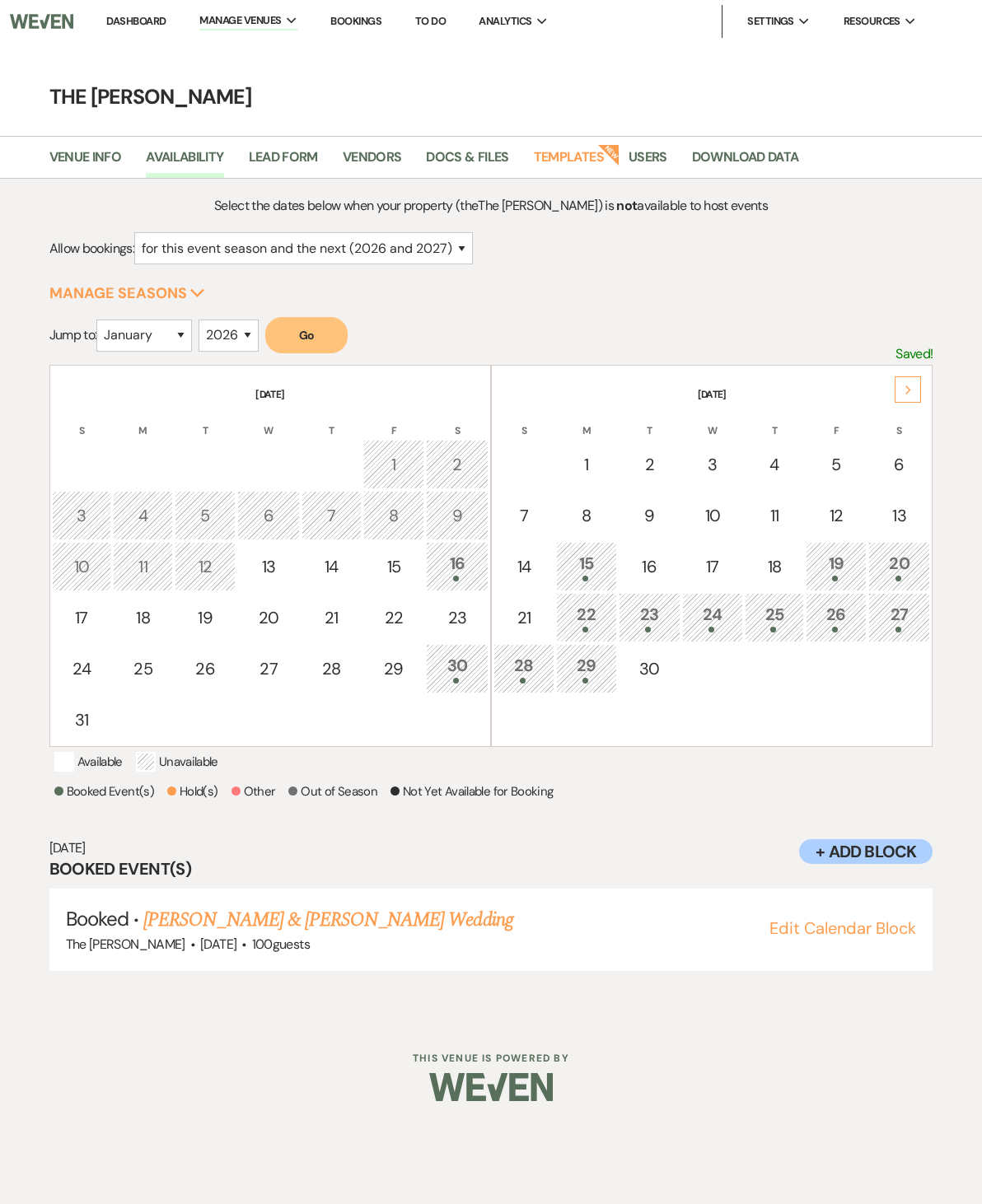
click at [890, 635] on td "27" at bounding box center [899, 617] width 63 height 49
click at [530, 680] on div at bounding box center [523, 680] width 43 height 6
click at [860, 608] on td "26" at bounding box center [835, 617] width 61 height 49
click at [375, 916] on link "Skylar Ray & Kevin Beldin's Wedding" at bounding box center [327, 920] width 369 height 30
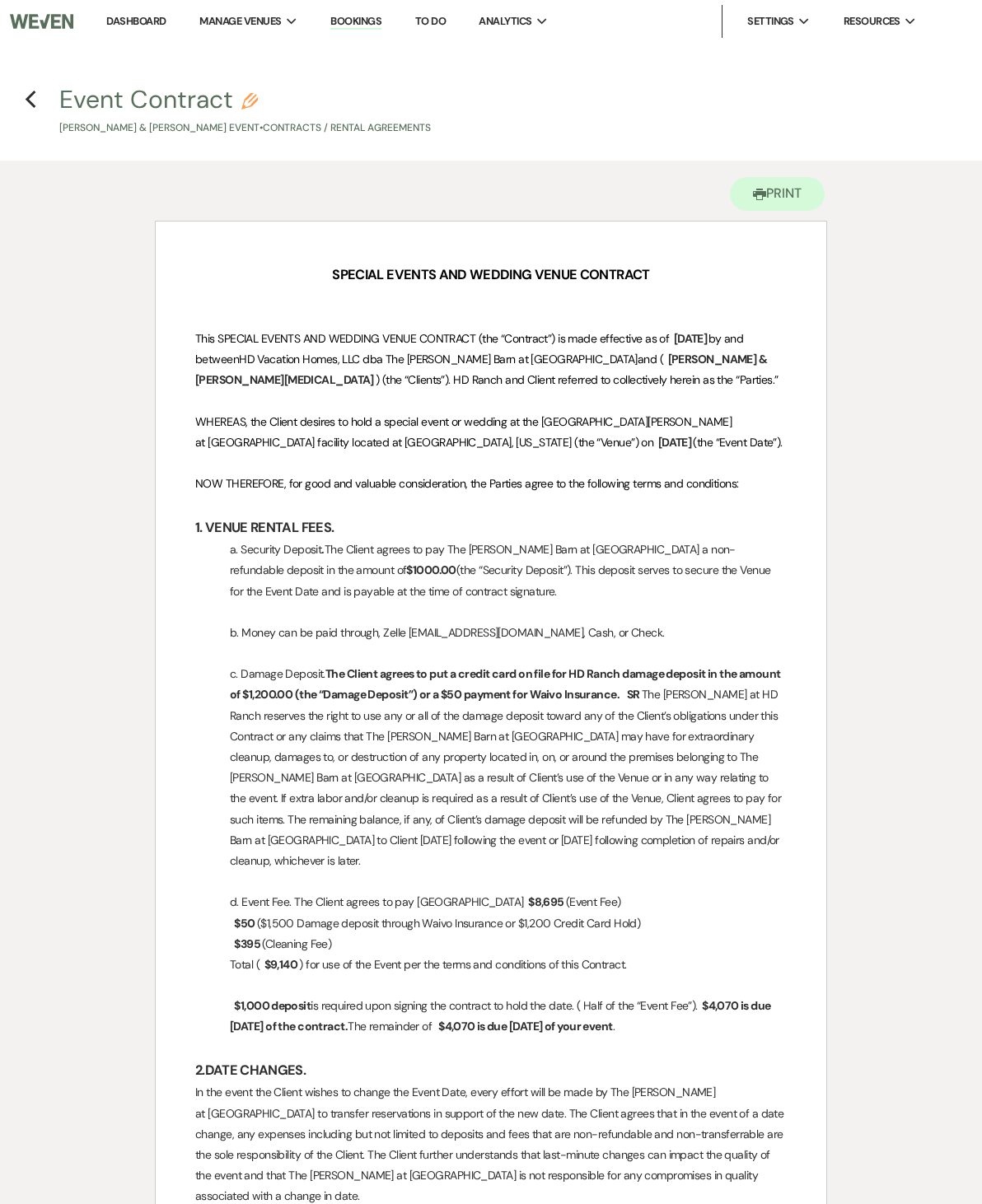
click at [30, 101] on use "button" at bounding box center [30, 100] width 11 height 18
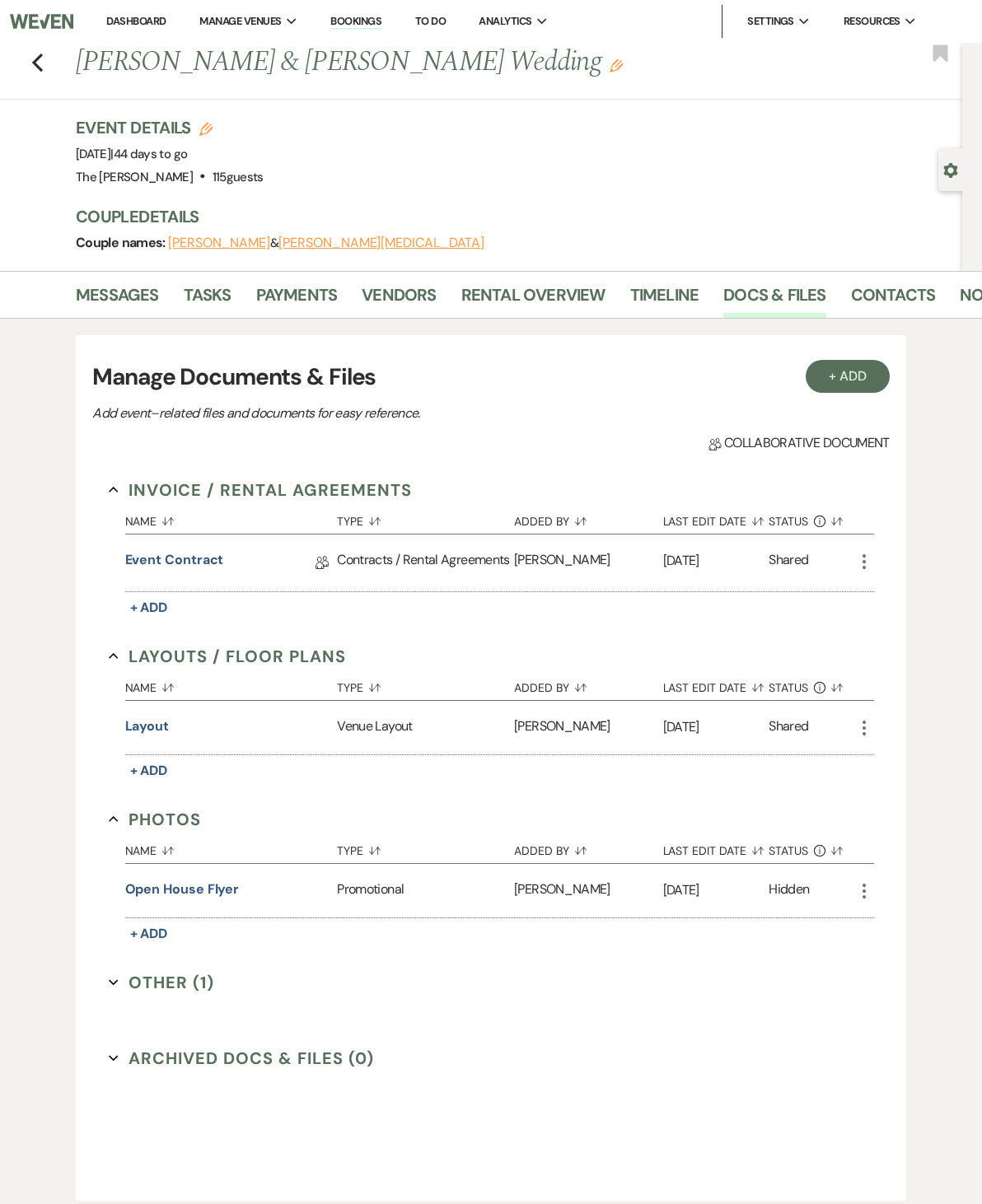
click at [0, 0] on li "The [PERSON_NAME]" at bounding box center [0, 0] width 0 height 0
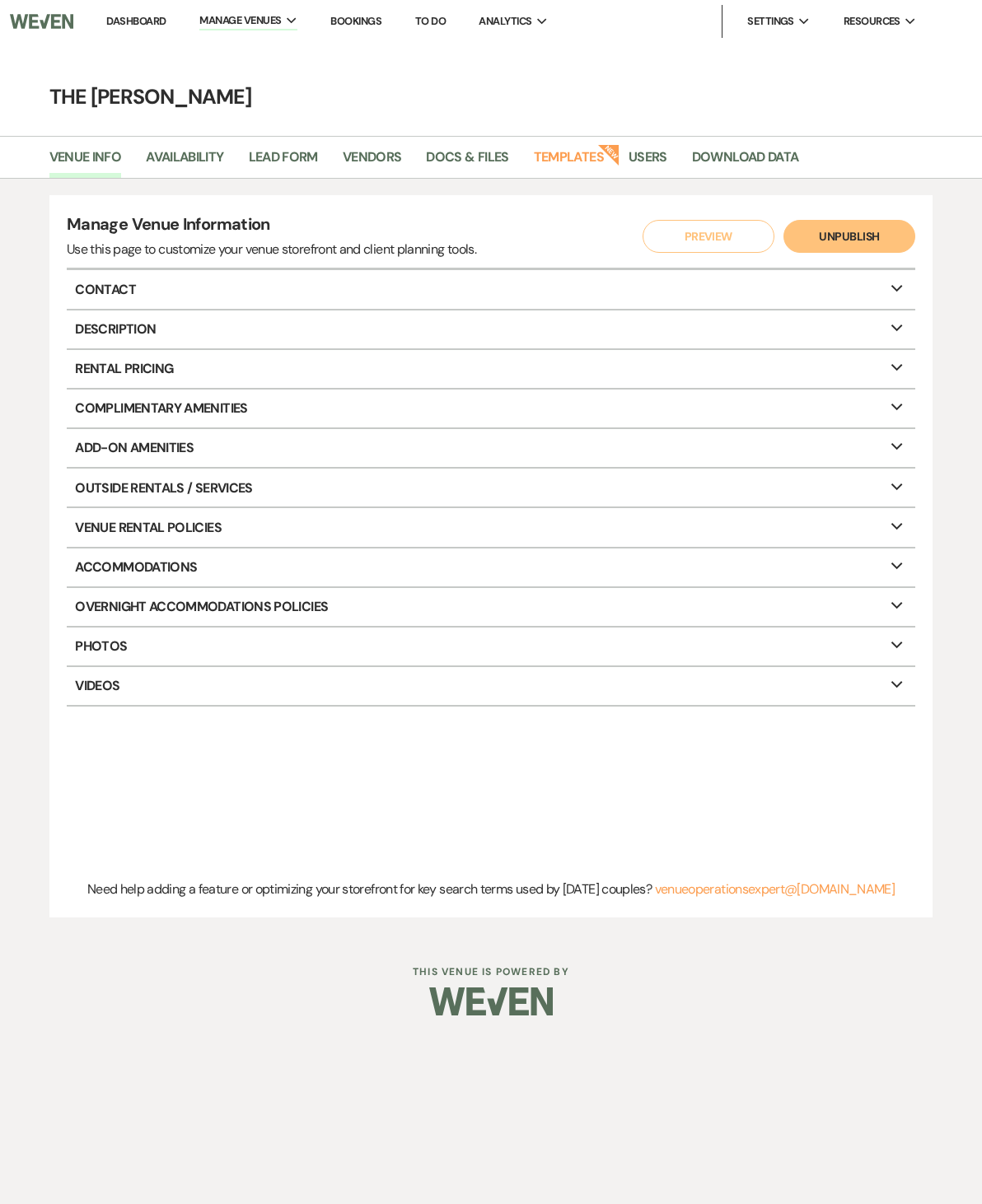
click at [181, 160] on link "Availability" at bounding box center [184, 162] width 77 height 31
select select "2"
select select "2026"
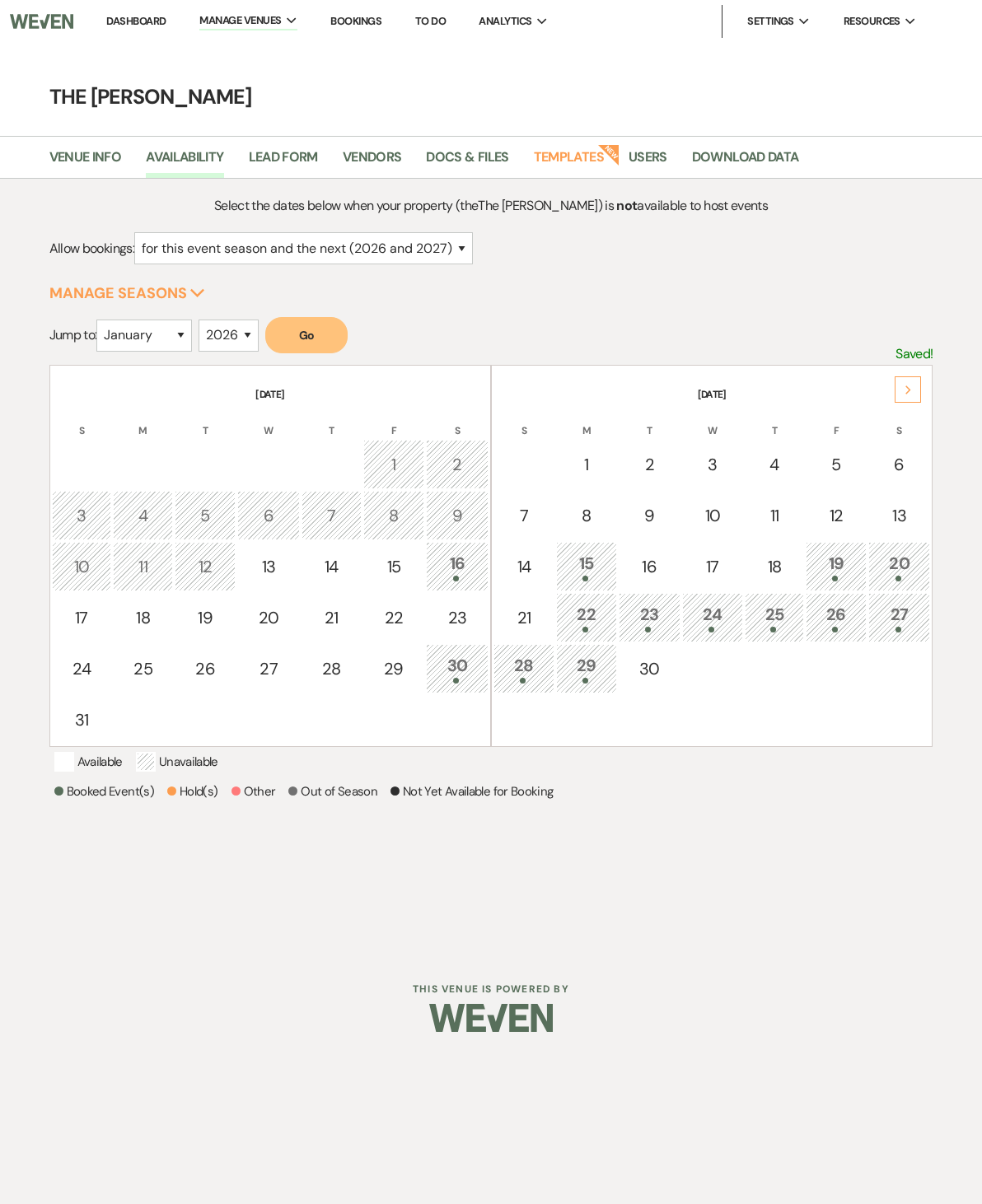
click at [899, 618] on div "27" at bounding box center [899, 617] width 45 height 31
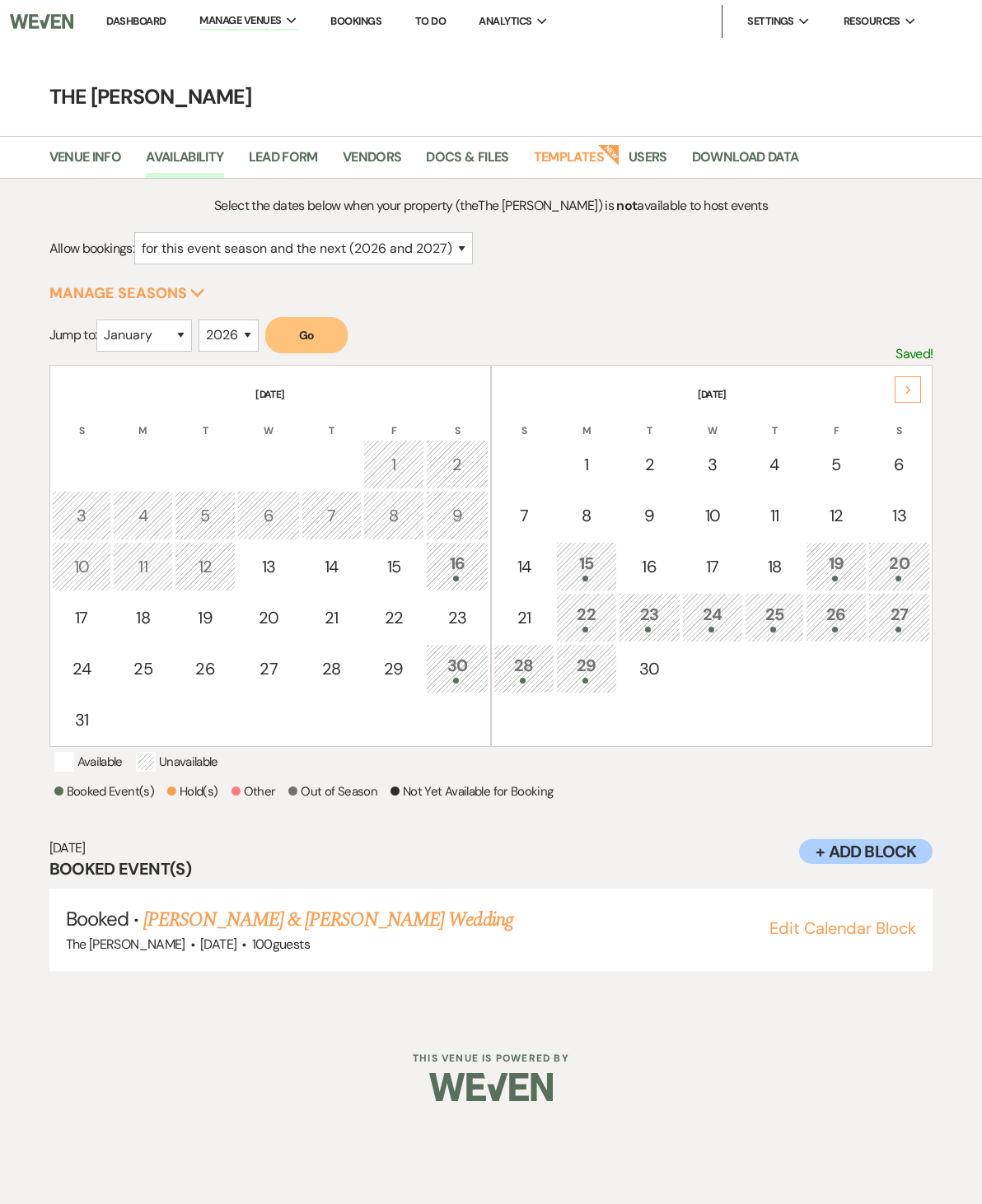
click at [427, 926] on link "Nick Jung & Aimee Conaway's Wedding" at bounding box center [327, 920] width 369 height 30
click at [788, 617] on div "25" at bounding box center [773, 617] width 41 height 31
click at [839, 620] on div "26" at bounding box center [835, 617] width 43 height 31
click at [837, 622] on div "26" at bounding box center [835, 617] width 43 height 31
click at [899, 616] on div "27" at bounding box center [899, 617] width 45 height 31
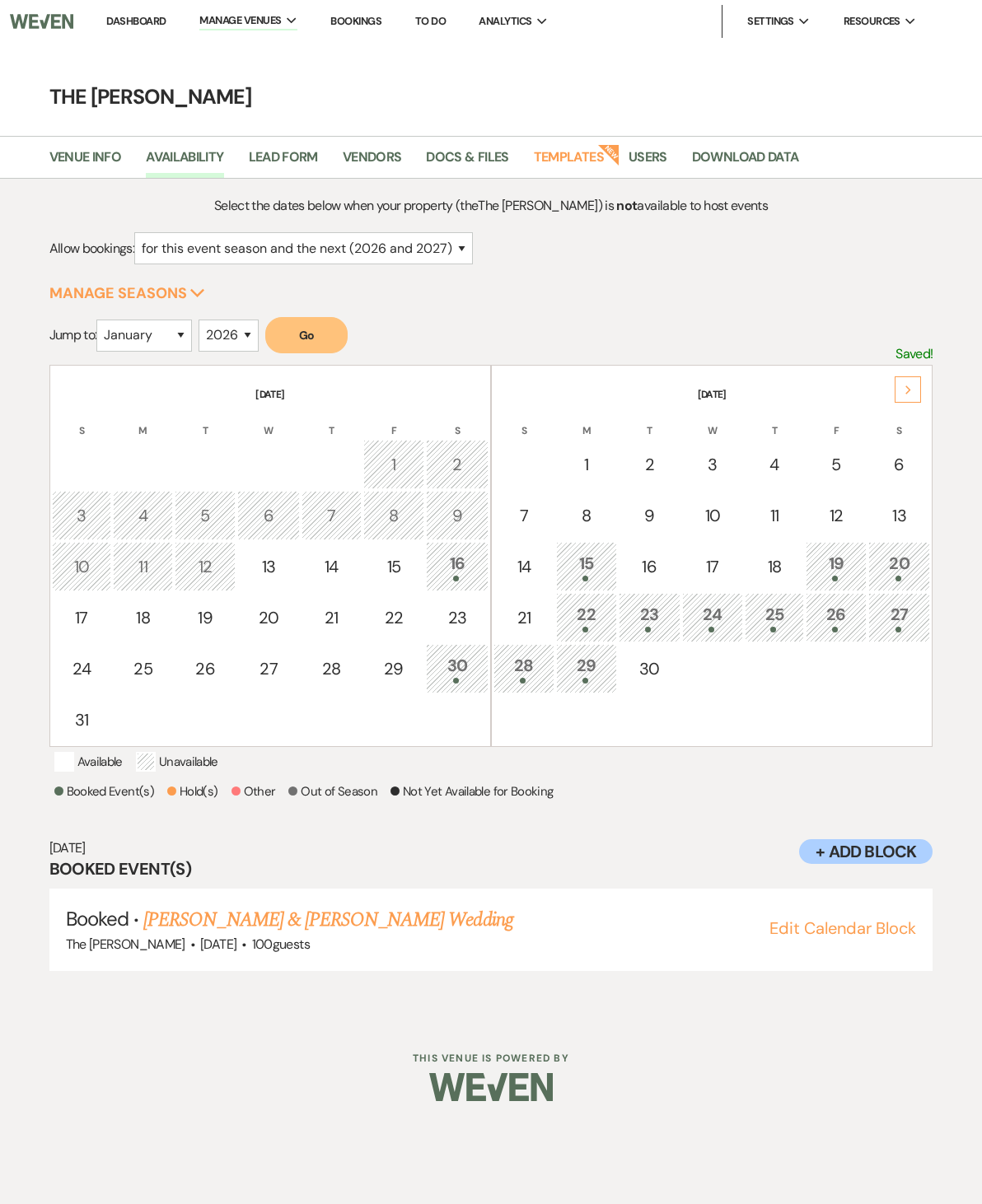
click at [520, 658] on div "28" at bounding box center [523, 668] width 43 height 31
click at [901, 621] on div "27" at bounding box center [899, 617] width 45 height 31
click at [839, 626] on div at bounding box center [835, 629] width 43 height 6
click at [912, 616] on div "27" at bounding box center [899, 617] width 45 height 31
click at [840, 605] on div "26" at bounding box center [835, 617] width 43 height 31
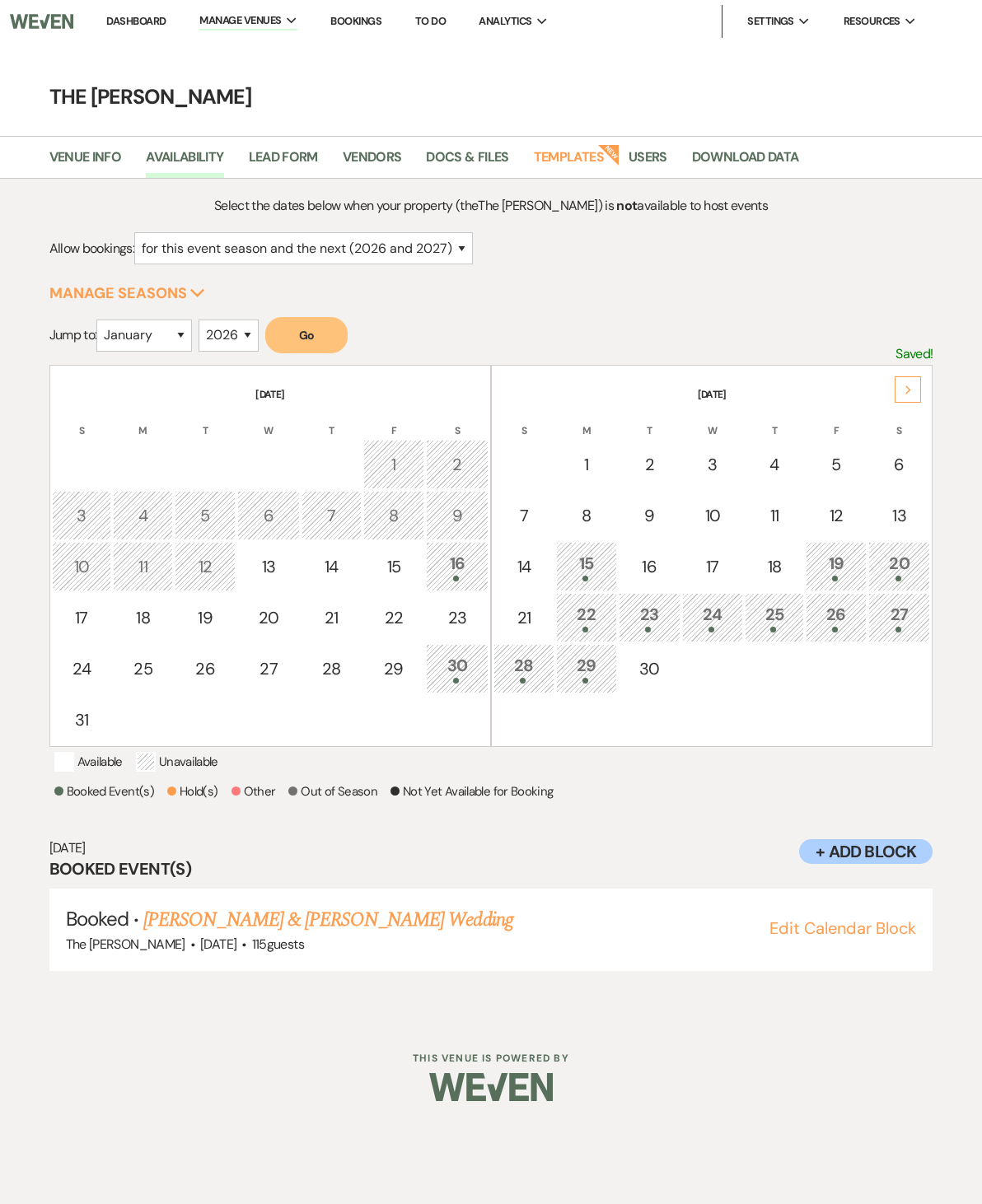
click at [396, 915] on link "Skylar Ray & Kevin Beldin's Wedding" at bounding box center [327, 920] width 369 height 30
click at [911, 621] on div "27" at bounding box center [899, 617] width 45 height 31
click at [409, 909] on link "[PERSON_NAME] & [PERSON_NAME] Wedding" at bounding box center [327, 920] width 369 height 30
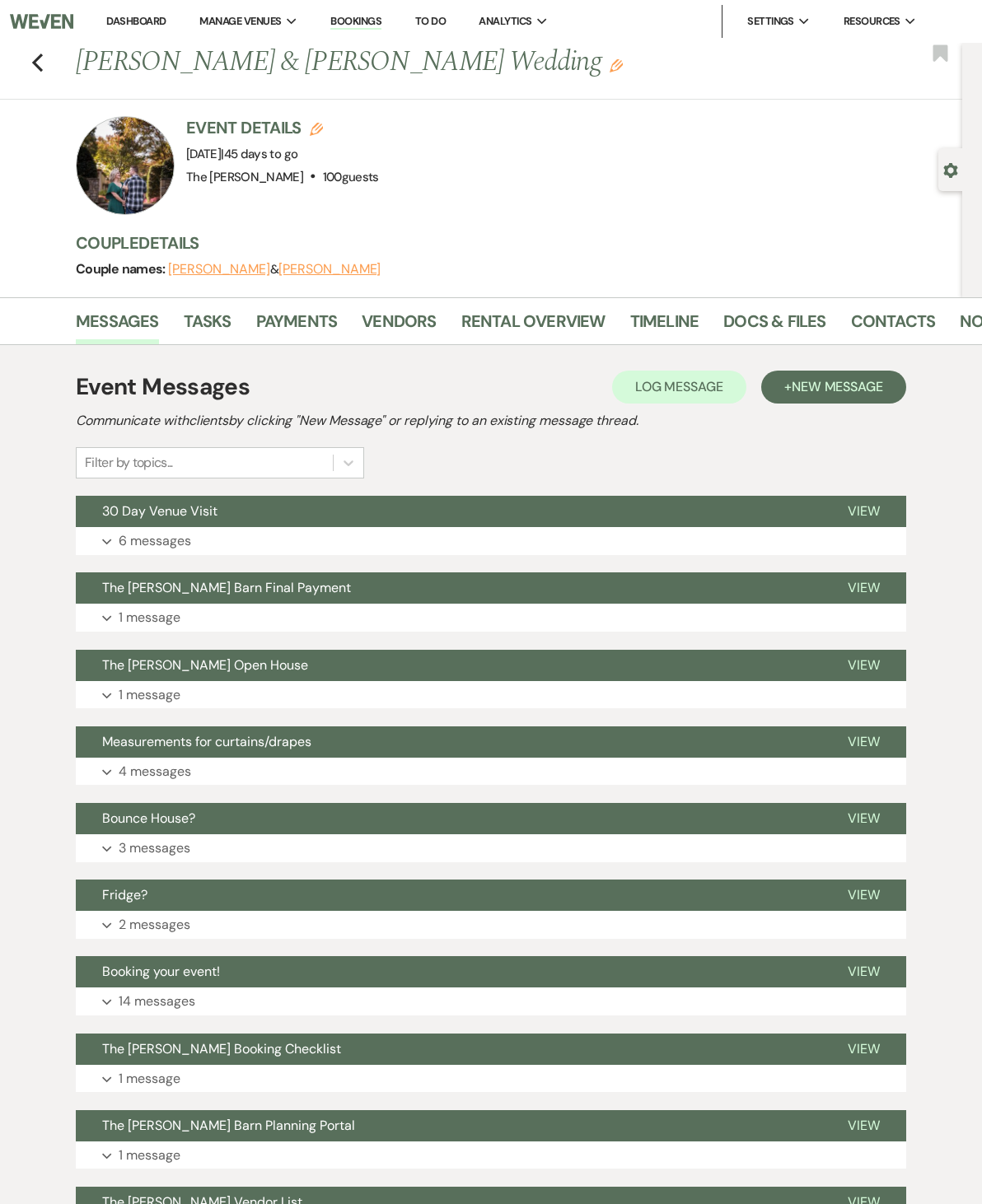
click at [310, 318] on link "Payments" at bounding box center [297, 326] width 82 height 36
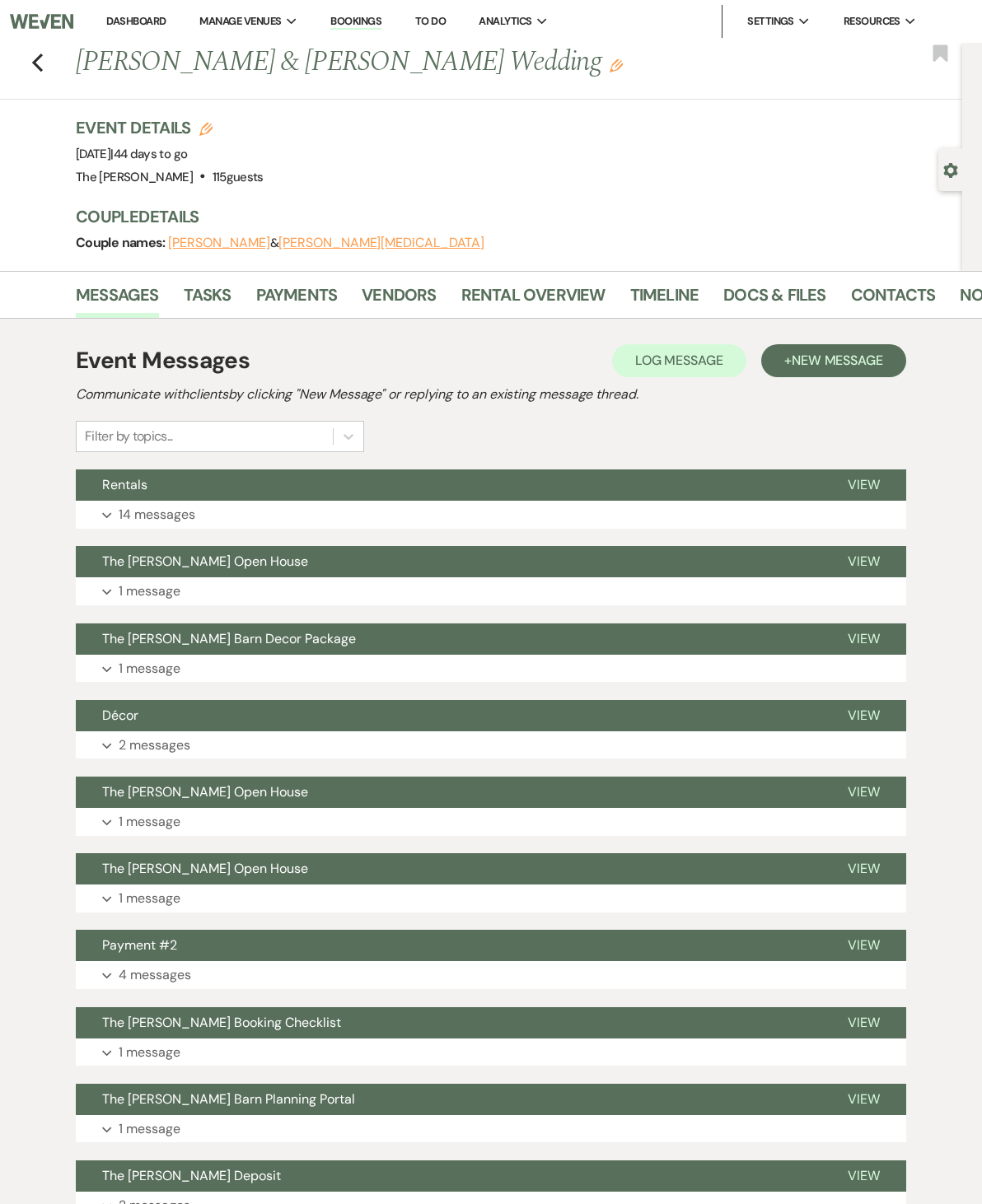
click at [297, 296] on link "Payments" at bounding box center [297, 300] width 82 height 36
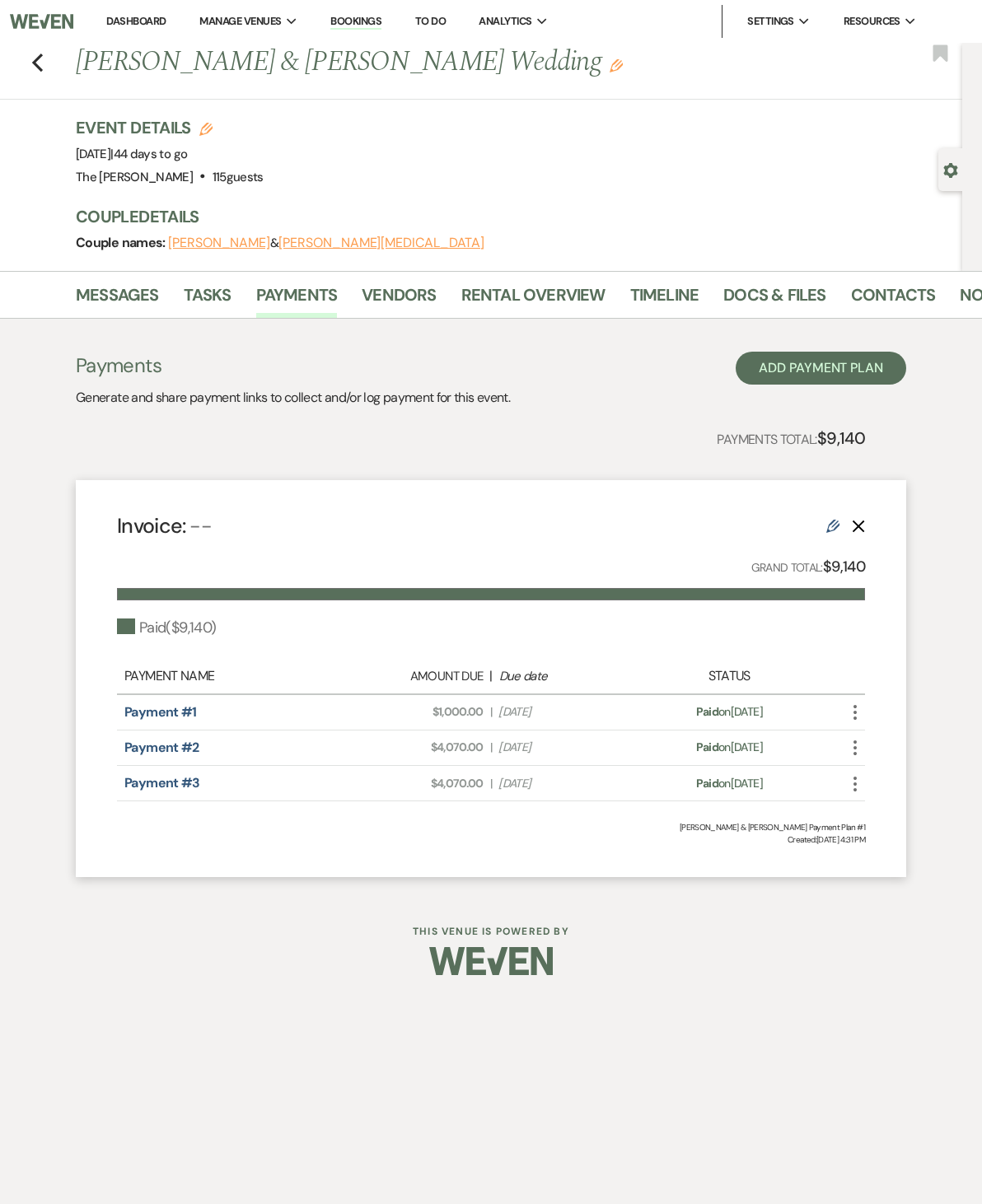
click at [223, 112] on div "Previous Skylar Ray & Kevin Beldin's Wedding Edit Bookmark Gear Settings Event …" at bounding box center [481, 157] width 962 height 228
click at [204, 132] on use "button" at bounding box center [205, 129] width 13 height 13
select select "576"
select select "false"
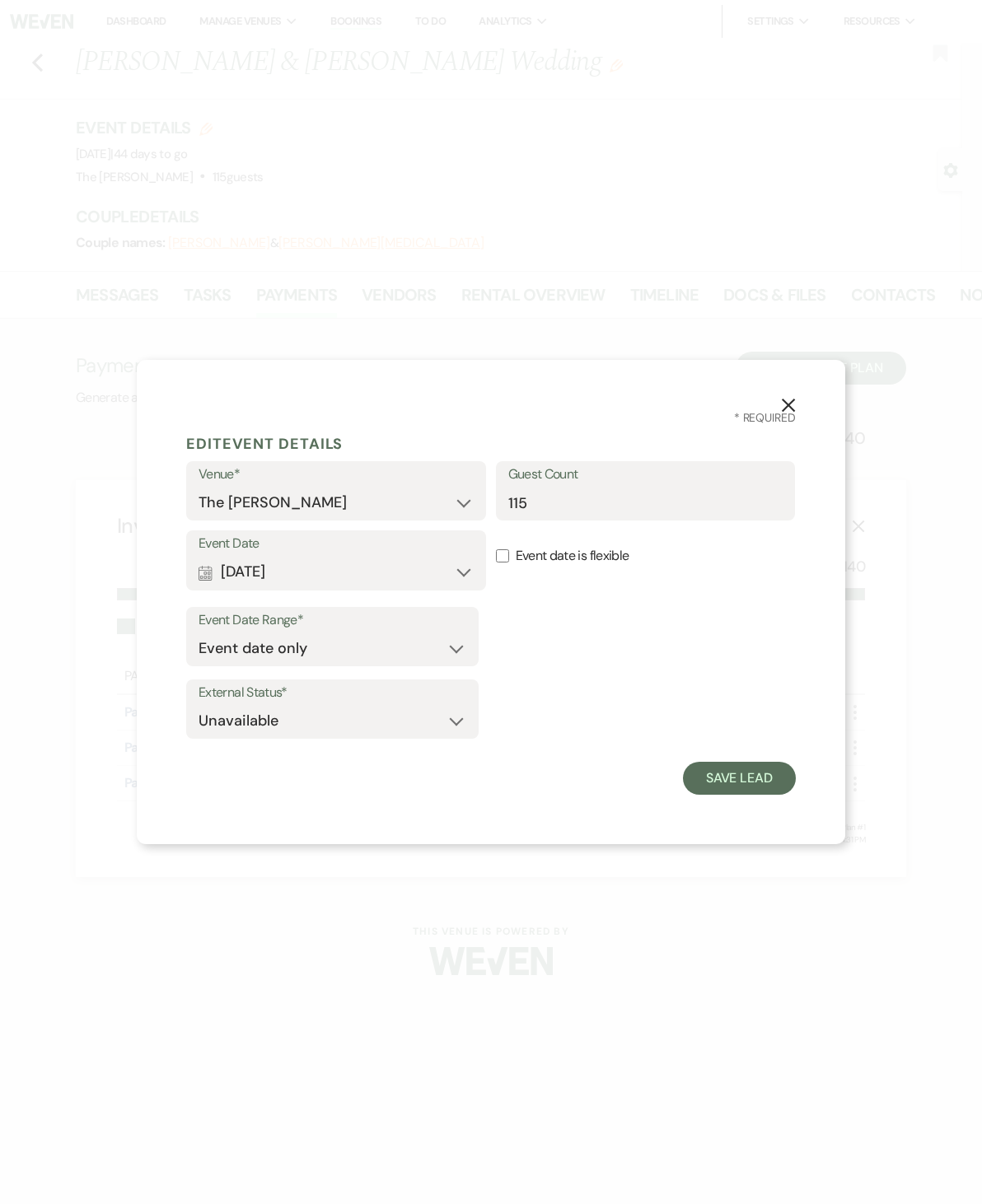
click at [788, 410] on icon "X" at bounding box center [787, 405] width 15 height 15
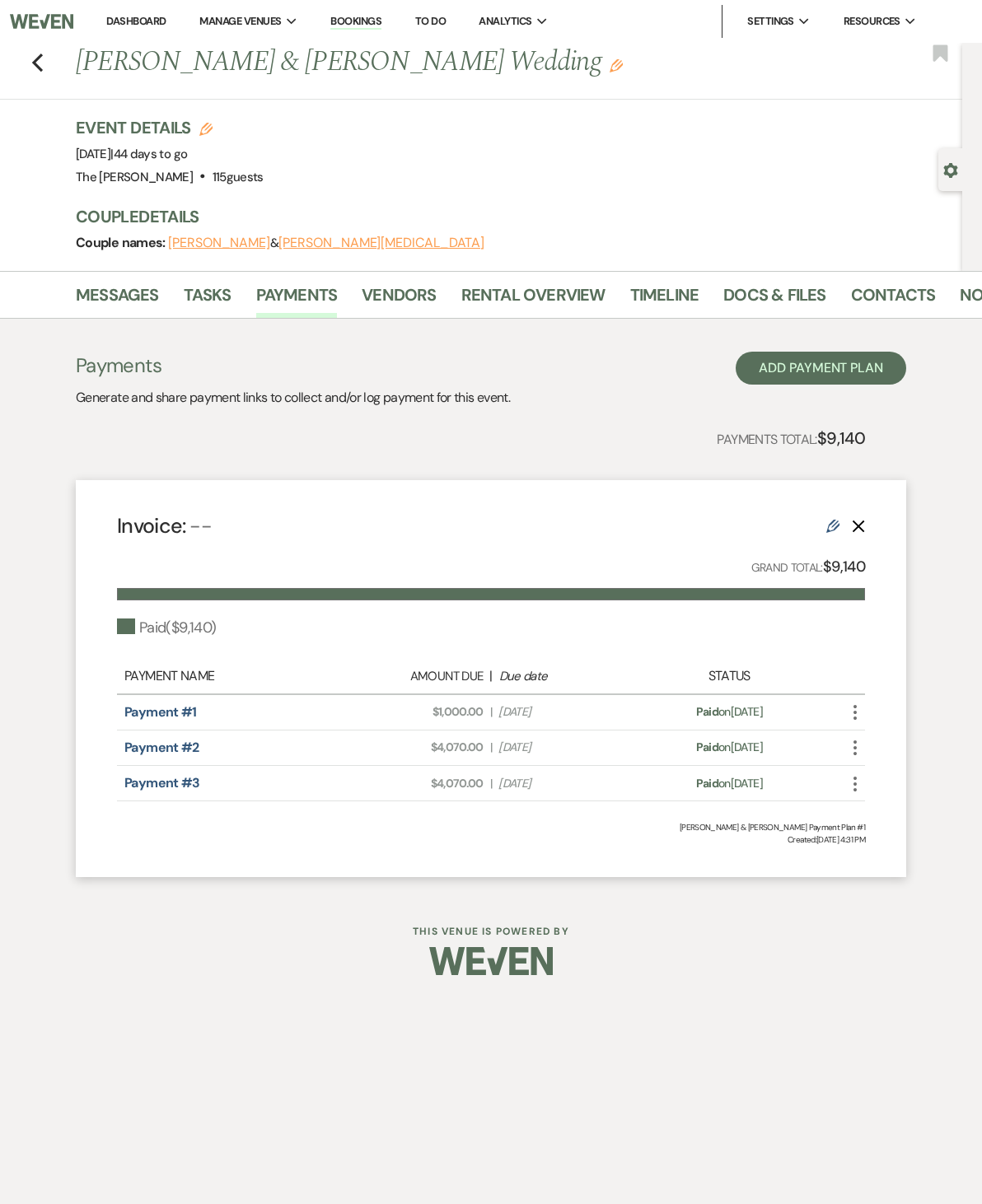
click at [31, 71] on icon "Previous" at bounding box center [37, 63] width 12 height 20
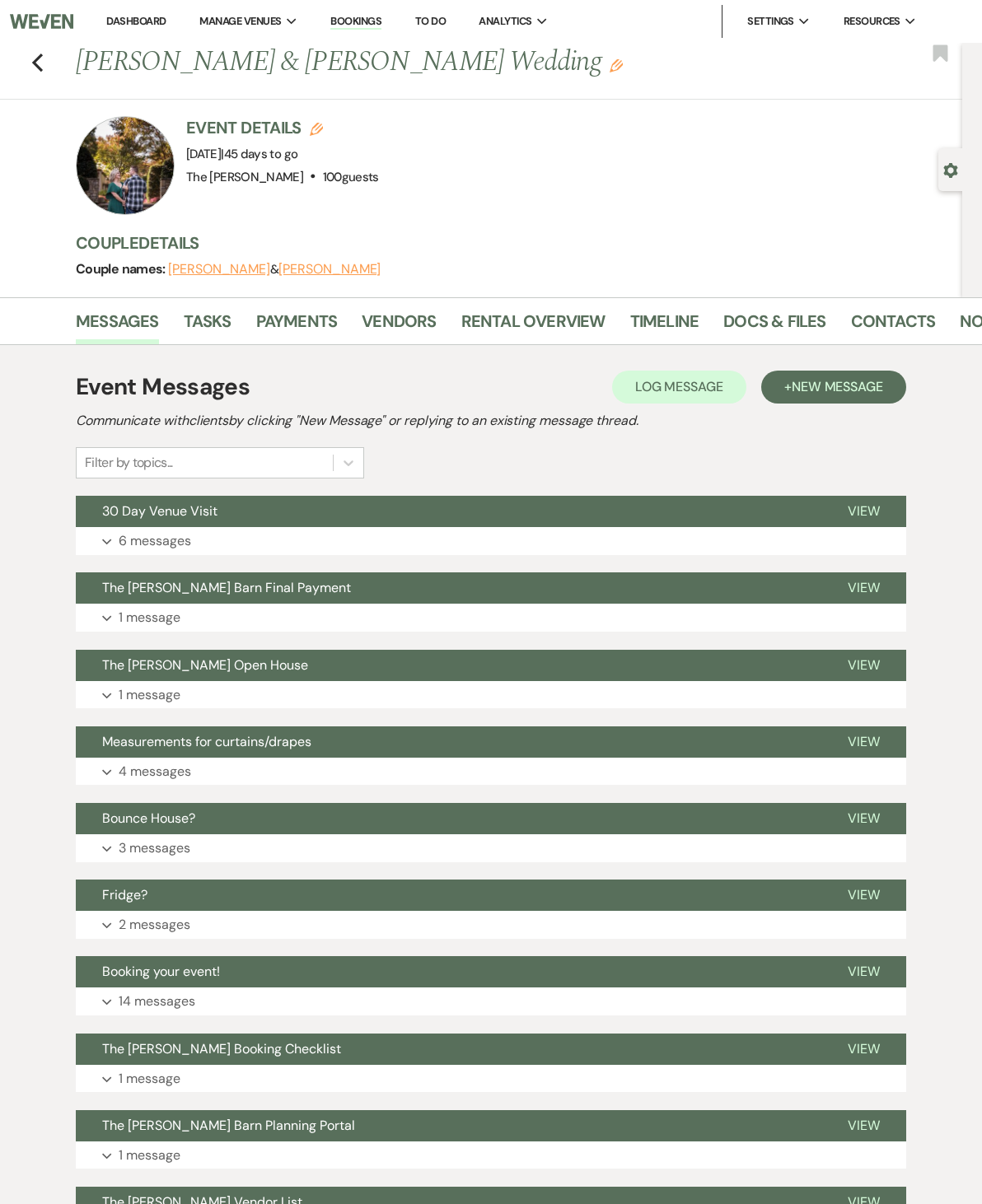
click at [319, 325] on link "Payments" at bounding box center [297, 326] width 82 height 36
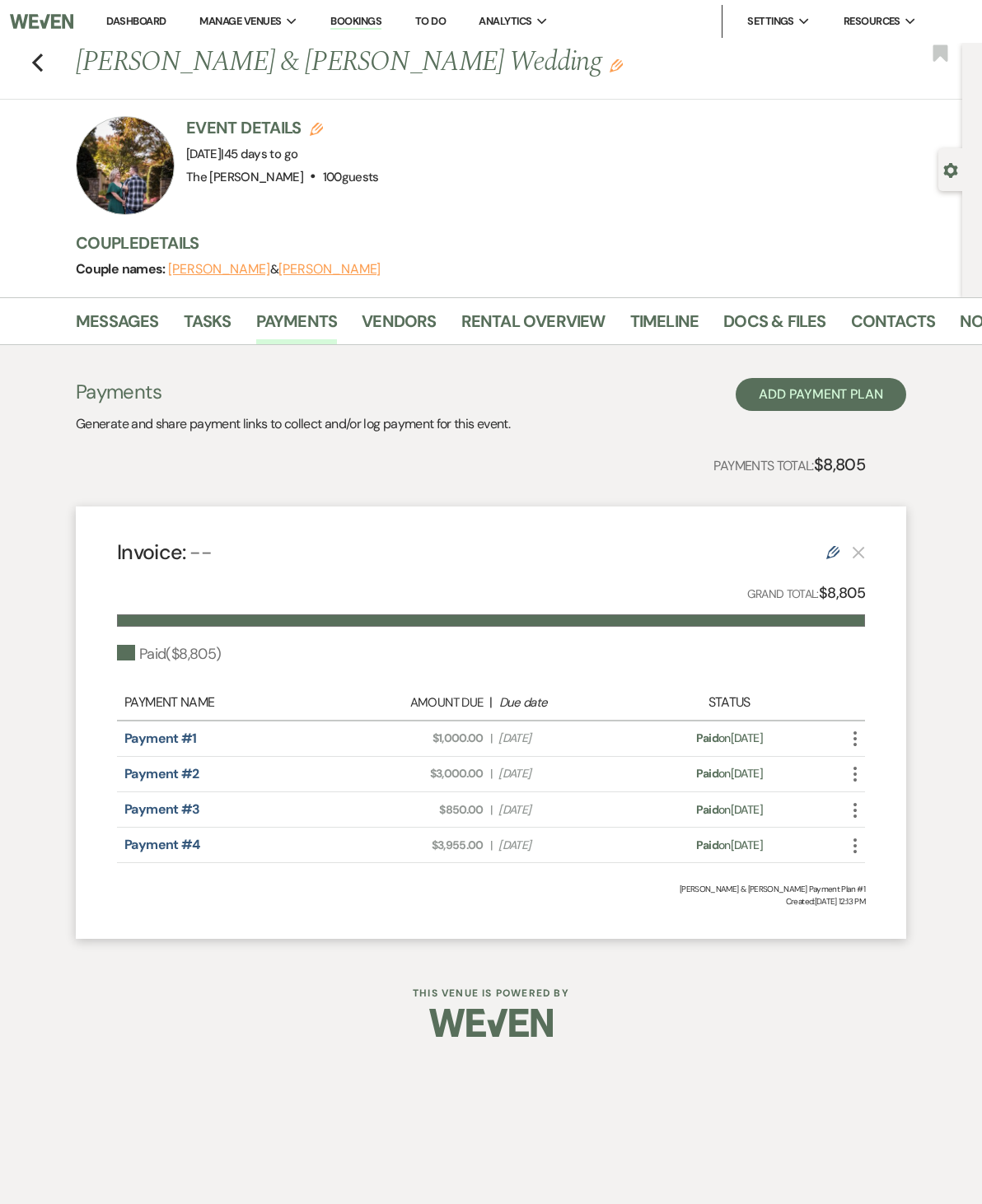
click at [751, 328] on link "Docs & Files" at bounding box center [774, 326] width 102 height 36
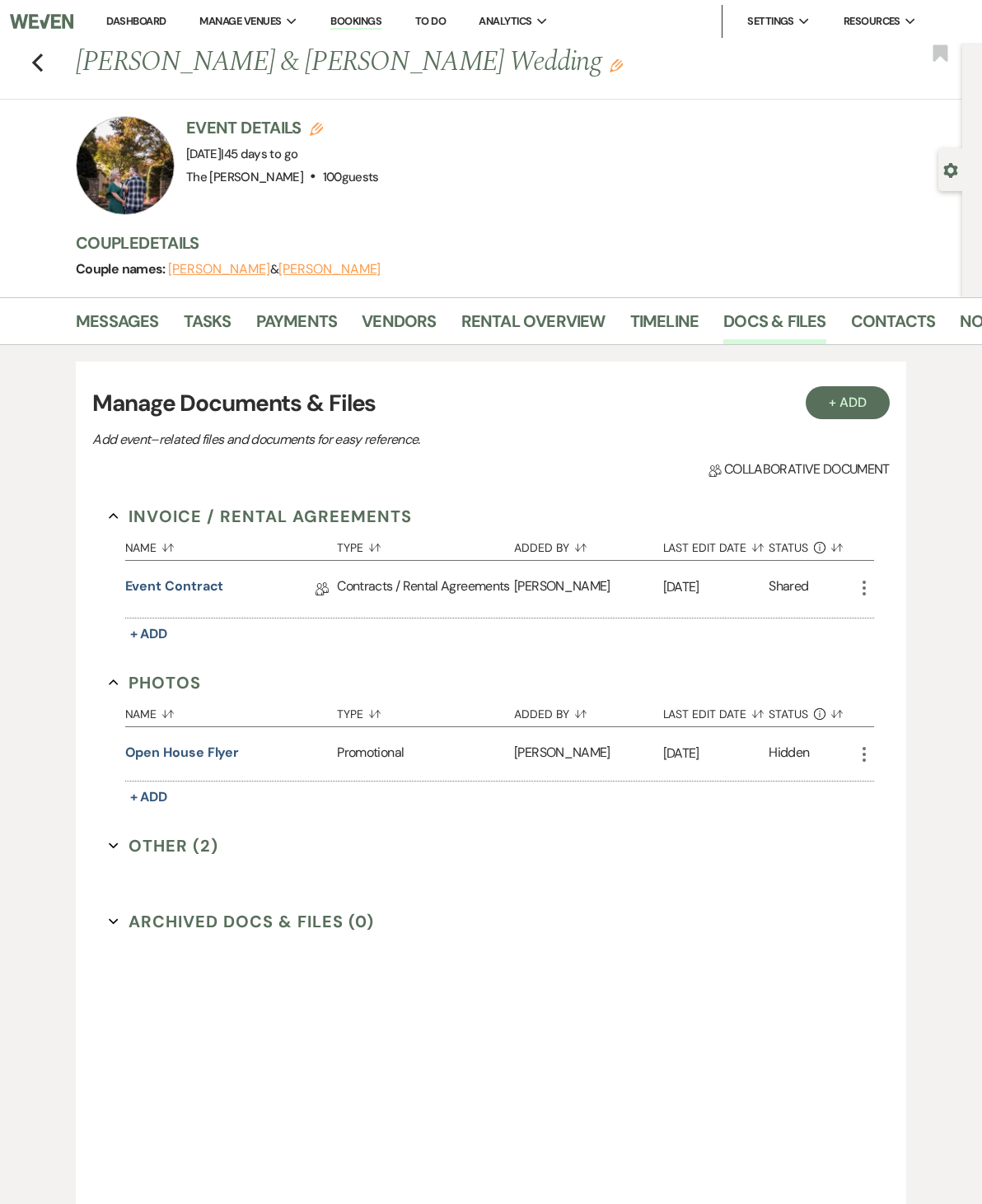
click at [196, 591] on link "Event Contract" at bounding box center [174, 590] width 99 height 26
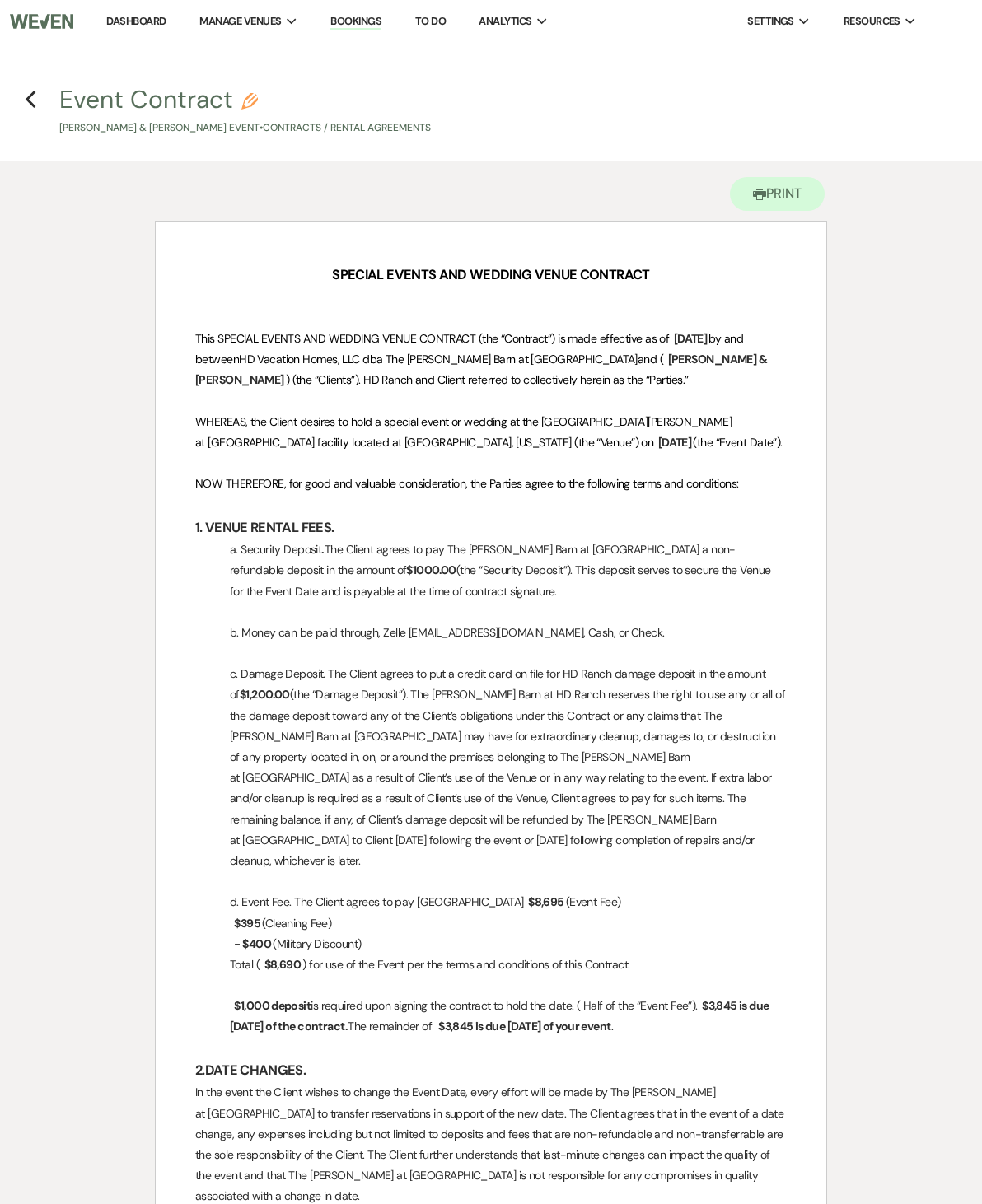
click at [25, 93] on icon "Previous" at bounding box center [31, 100] width 12 height 20
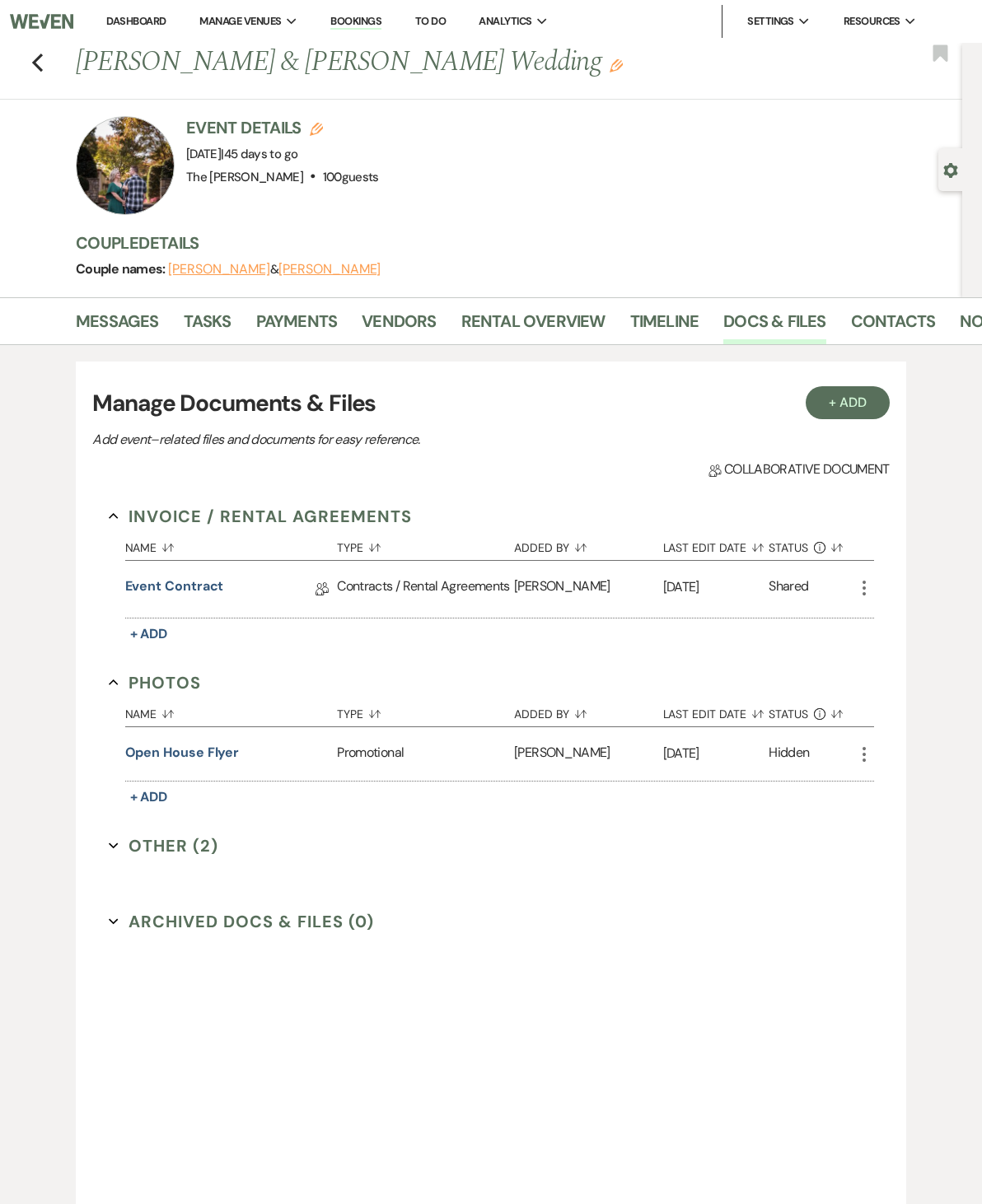
click at [152, 14] on link "Dashboard" at bounding box center [135, 21] width 59 height 14
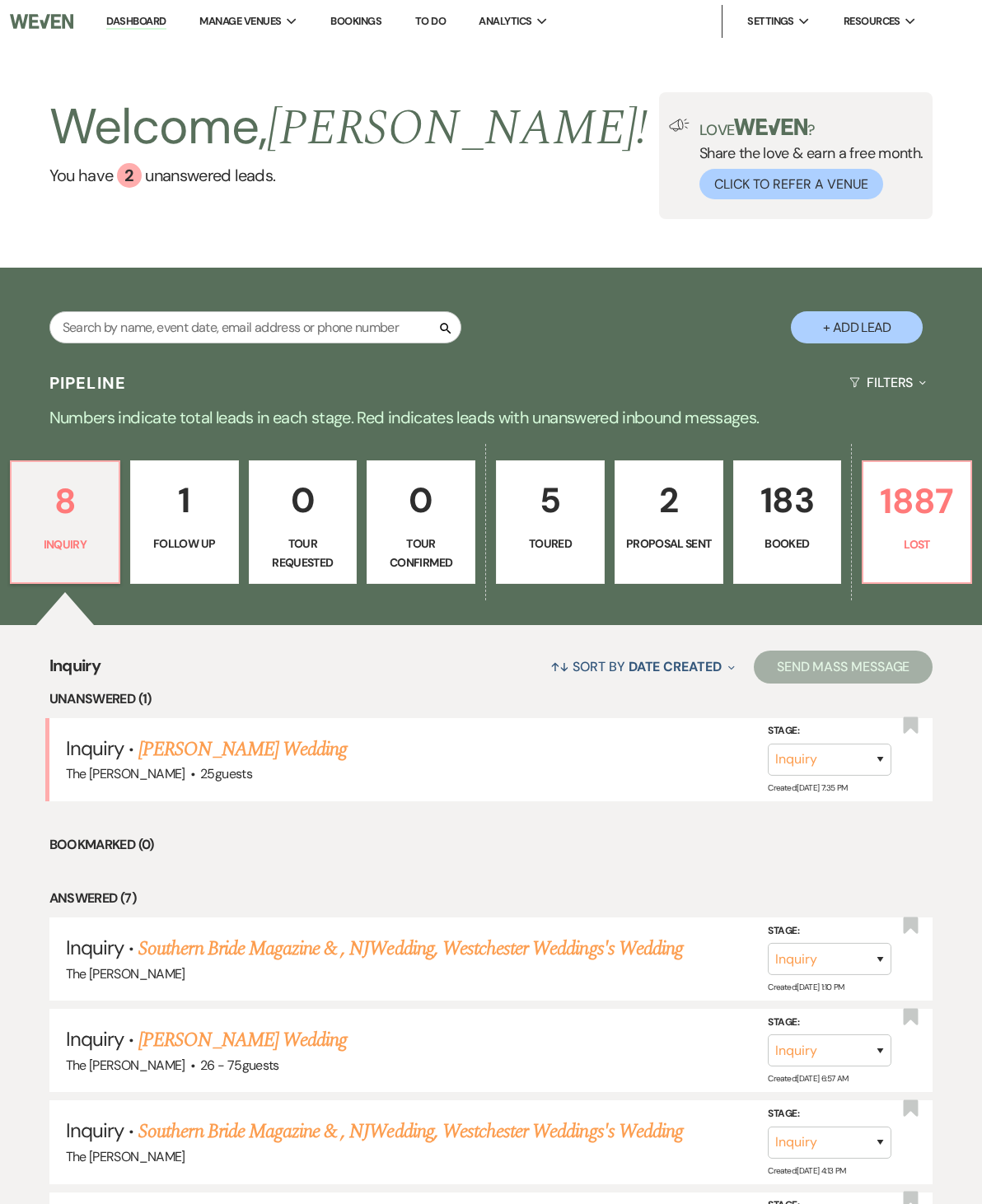
click at [0, 0] on link "The [PERSON_NAME]" at bounding box center [0, 0] width 0 height 0
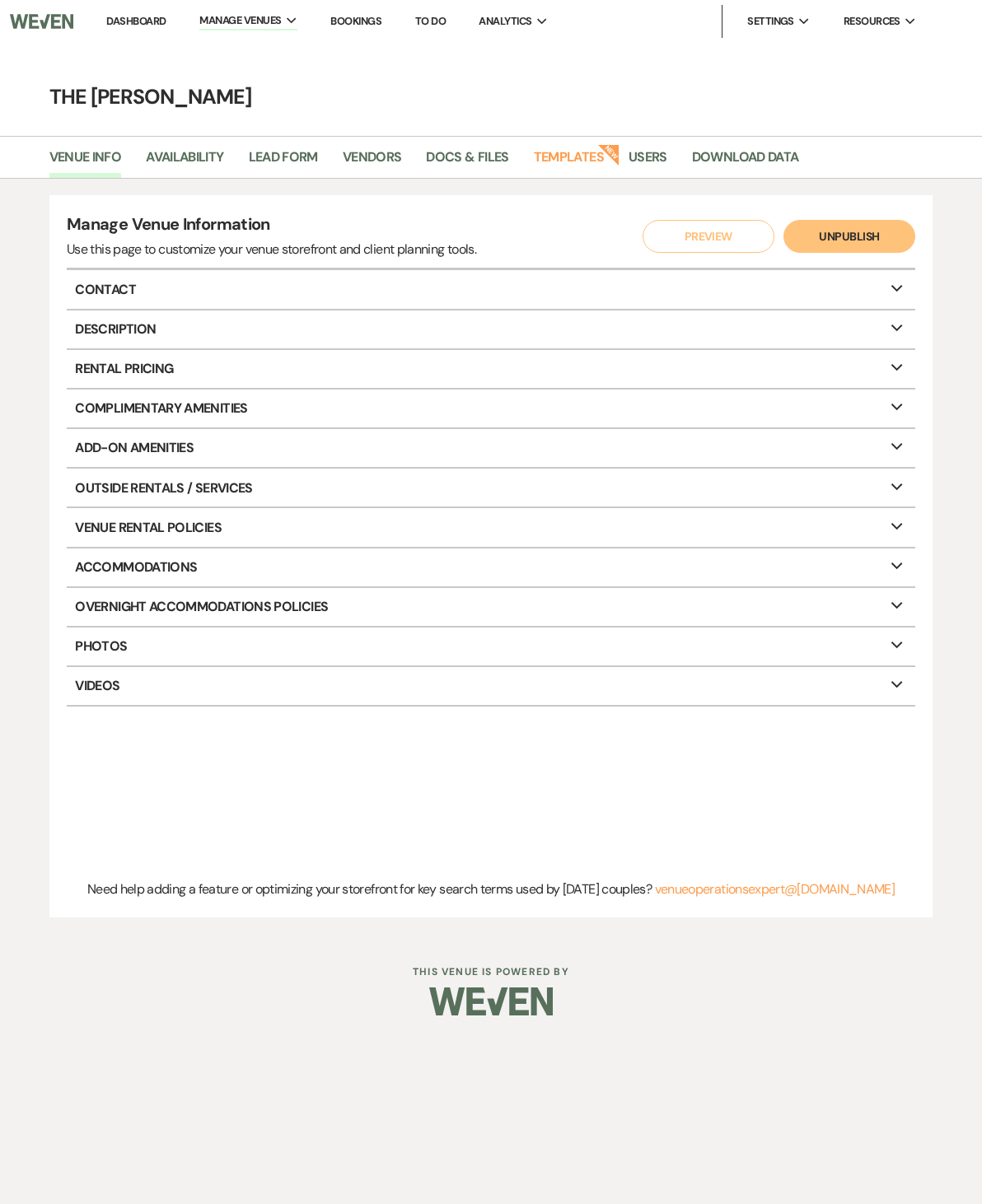
click at [188, 164] on link "Availability" at bounding box center [184, 162] width 77 height 31
select select "2"
select select "2026"
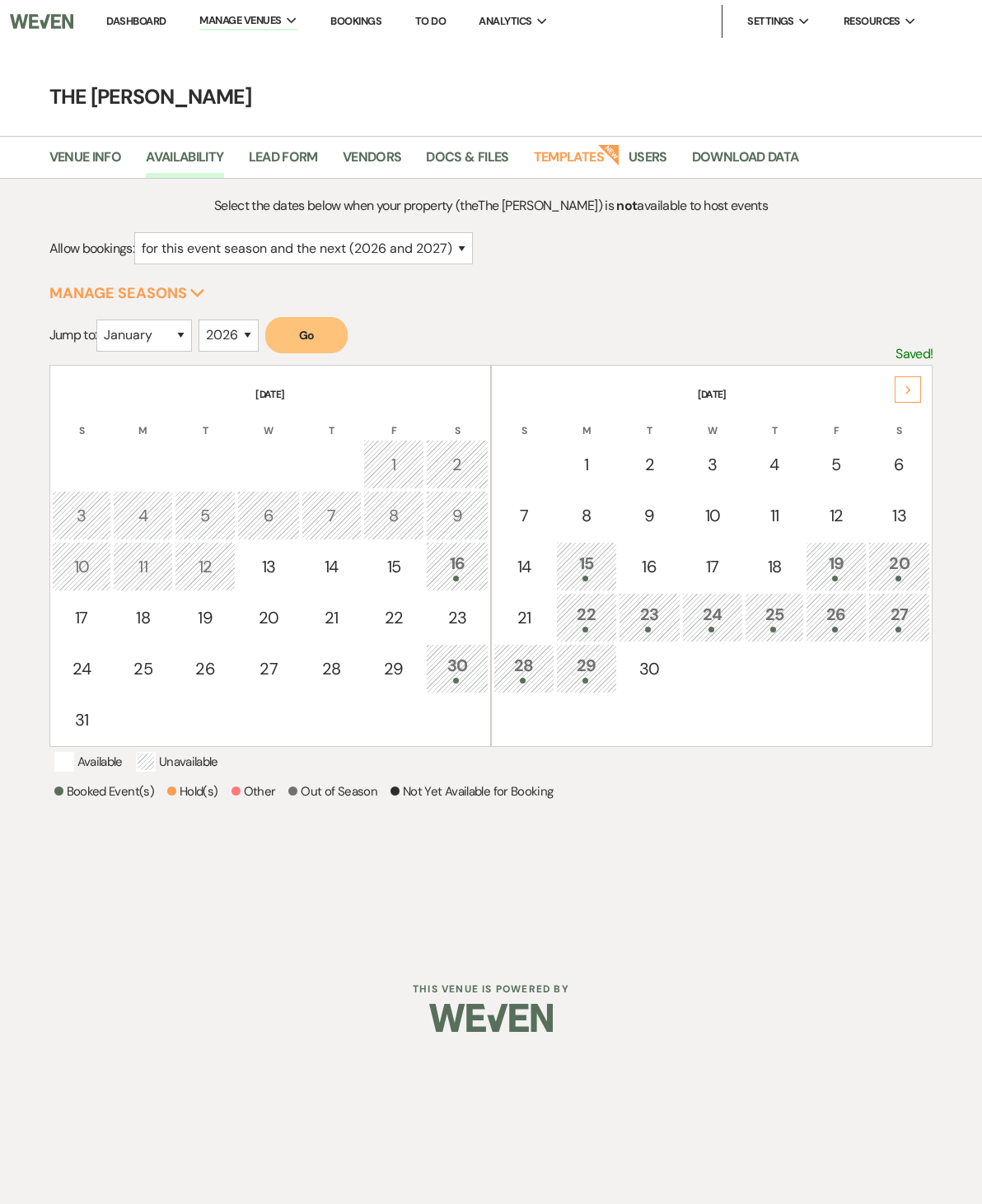
click at [400, 162] on link "Vendors" at bounding box center [372, 162] width 59 height 31
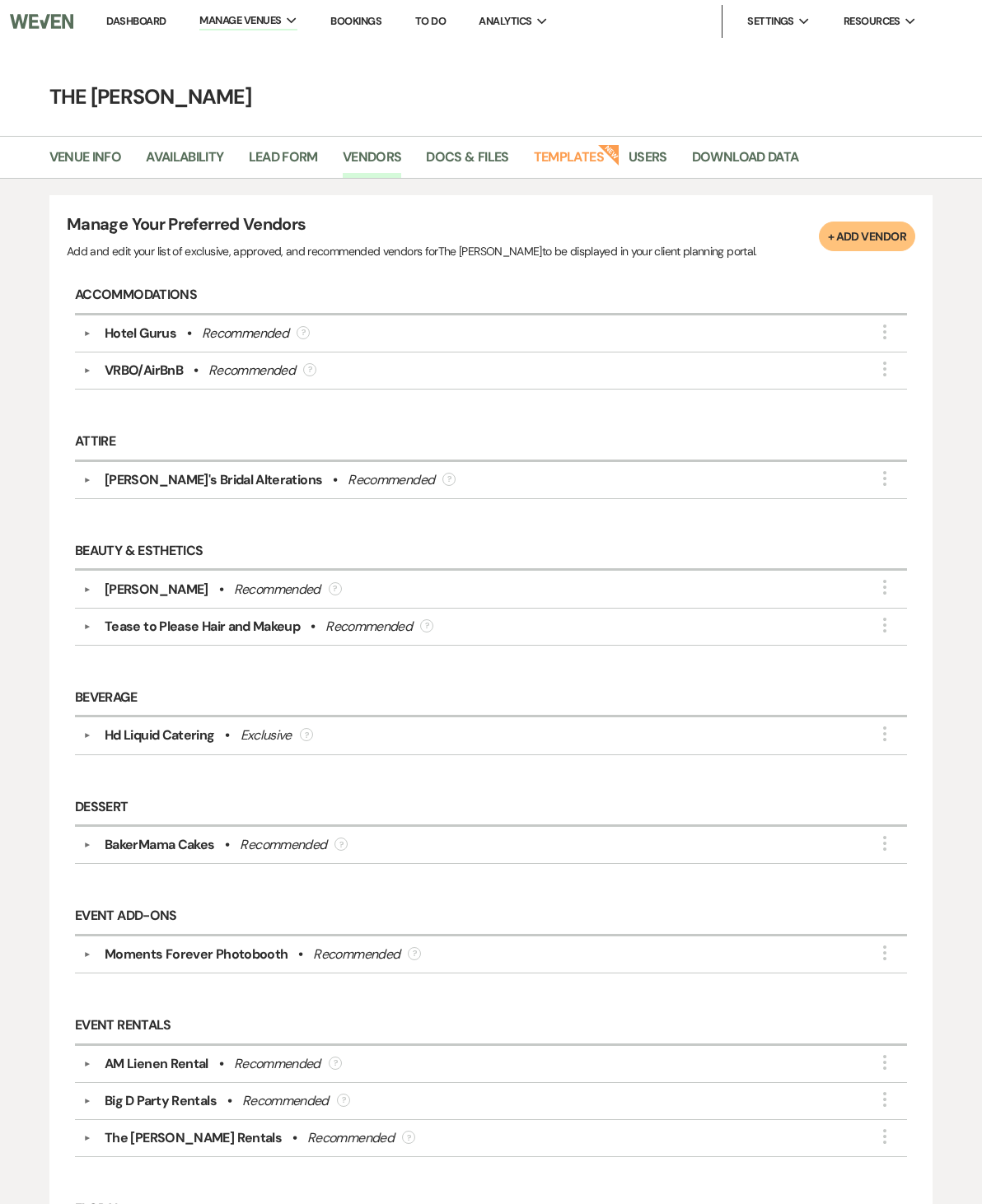
click at [103, 369] on div "VRBO/AirBnB • Recommended ?" at bounding box center [495, 371] width 807 height 20
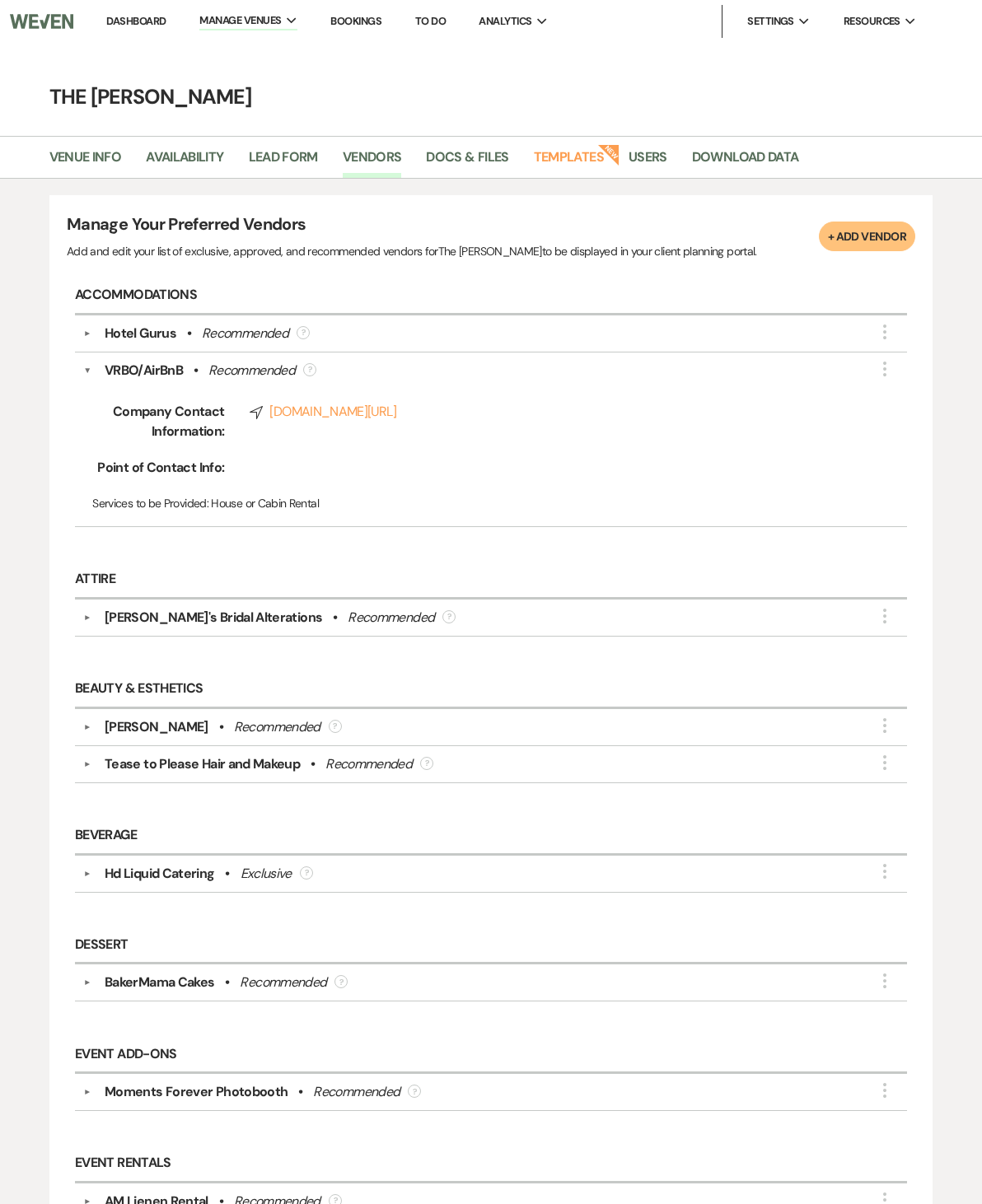
click at [380, 411] on link "Compass www.vrbo.com/2678226" at bounding box center [553, 412] width 607 height 20
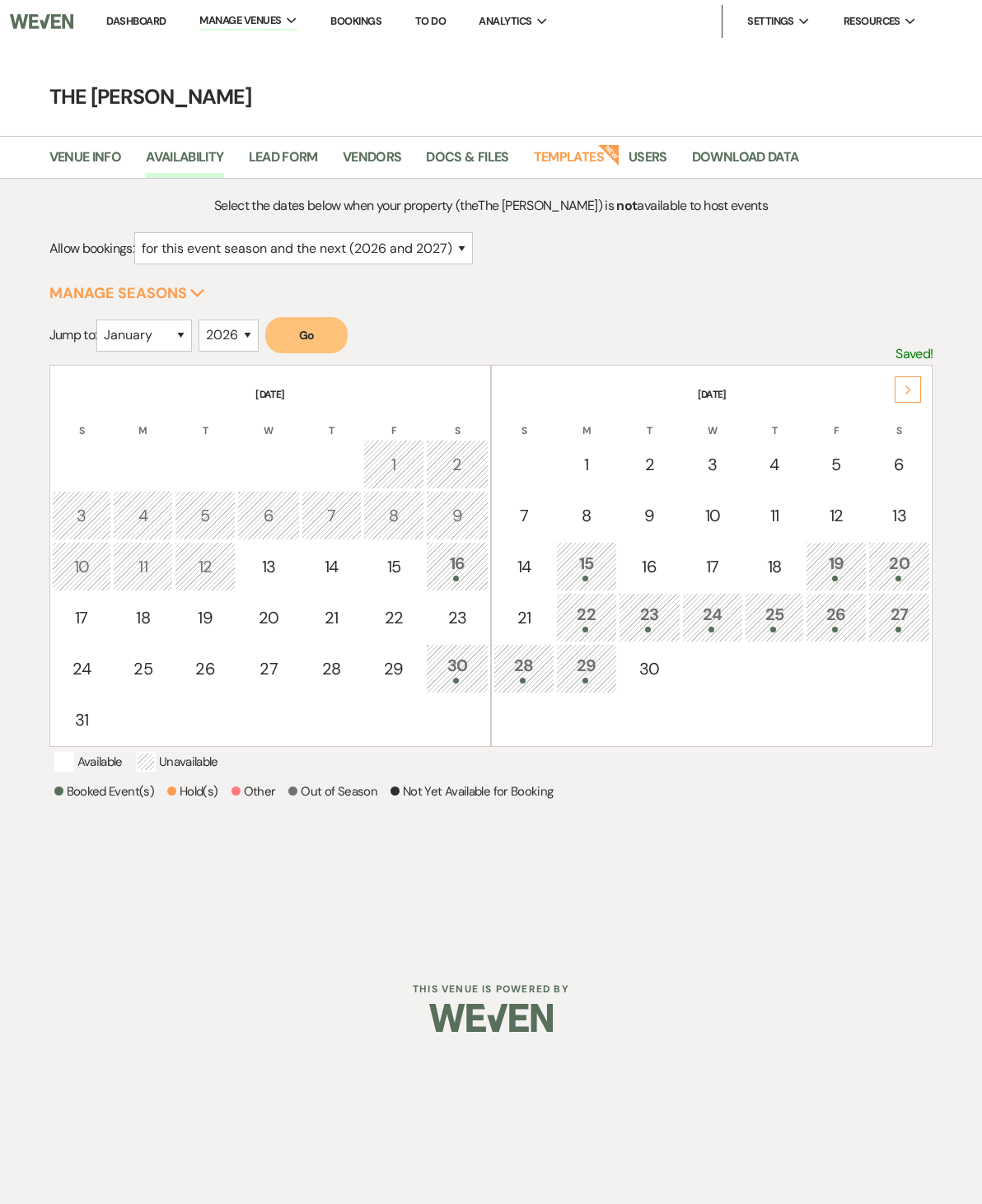
click at [776, 615] on div "25" at bounding box center [773, 617] width 41 height 31
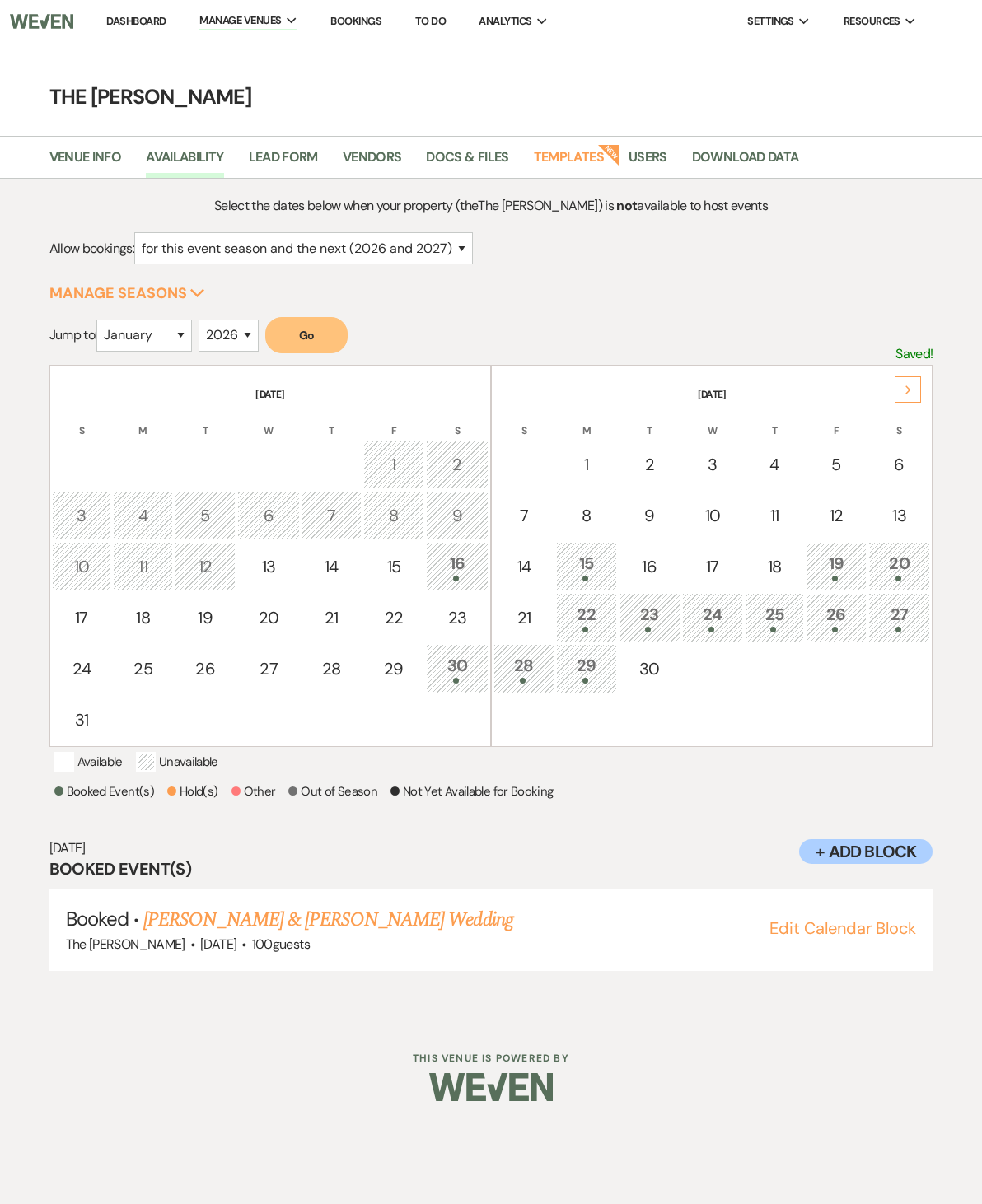
click at [467, 927] on link "[PERSON_NAME] & [PERSON_NAME] Wedding" at bounding box center [327, 920] width 369 height 30
click at [912, 616] on div "27" at bounding box center [899, 617] width 45 height 31
click at [431, 917] on link "[PERSON_NAME] & [PERSON_NAME] Wedding" at bounding box center [327, 920] width 369 height 30
click at [587, 677] on div at bounding box center [586, 680] width 43 height 6
click at [593, 671] on div "29" at bounding box center [586, 668] width 43 height 31
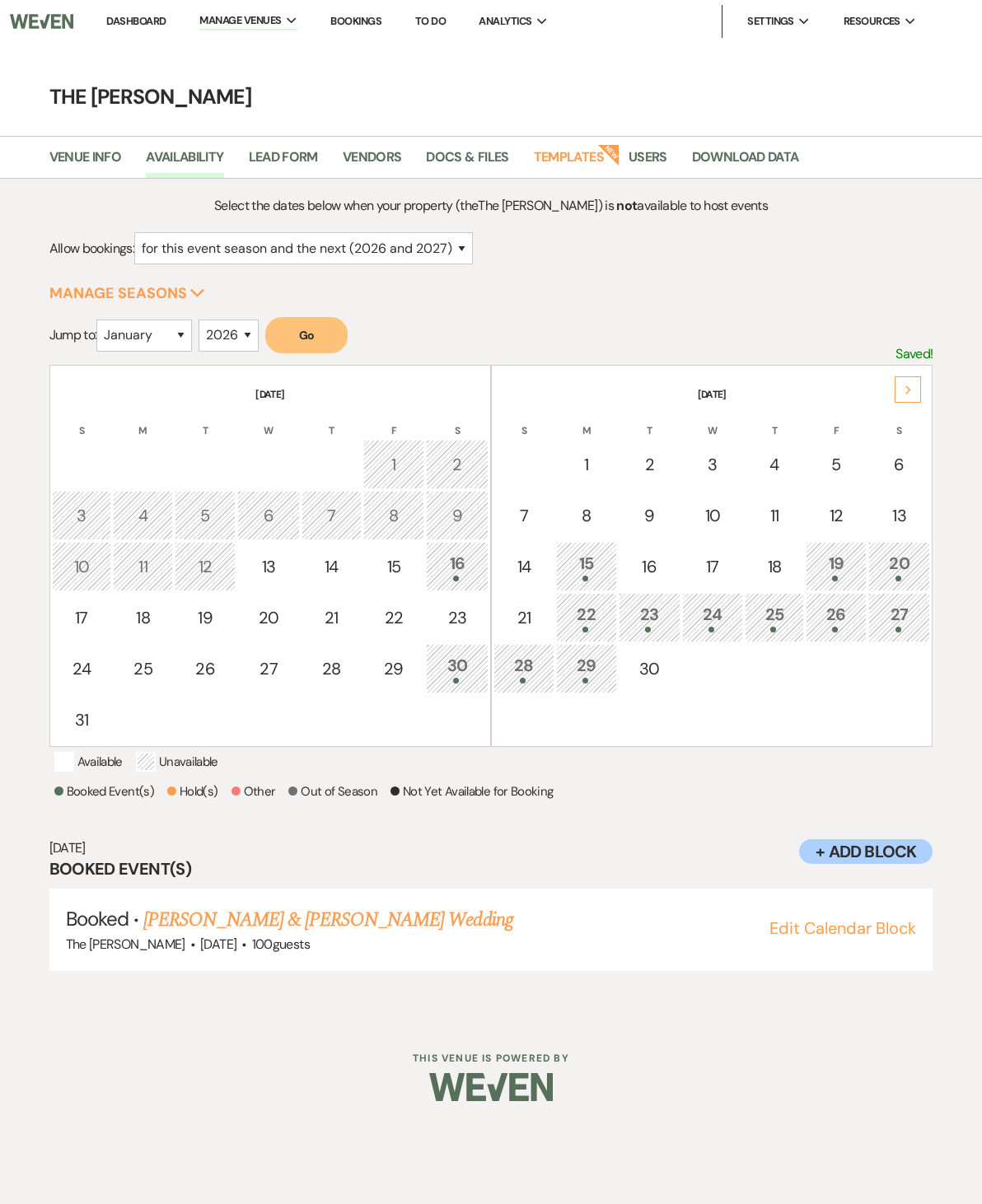
click at [528, 667] on div "28" at bounding box center [523, 668] width 43 height 31
click at [588, 673] on div "29" at bounding box center [586, 668] width 43 height 31
click at [898, 397] on div "Next" at bounding box center [907, 390] width 26 height 26
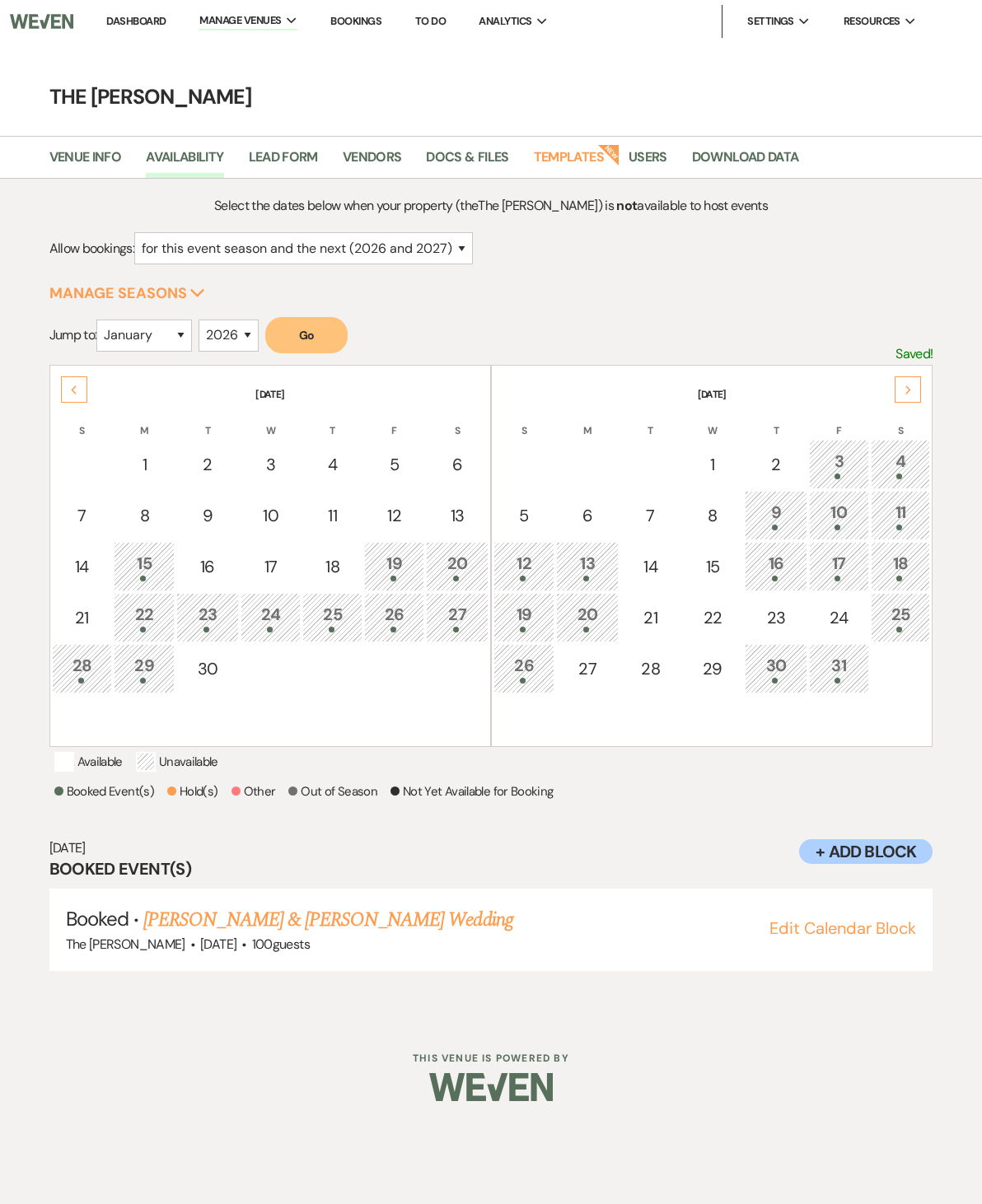
click at [73, 396] on div "Previous" at bounding box center [74, 390] width 26 height 26
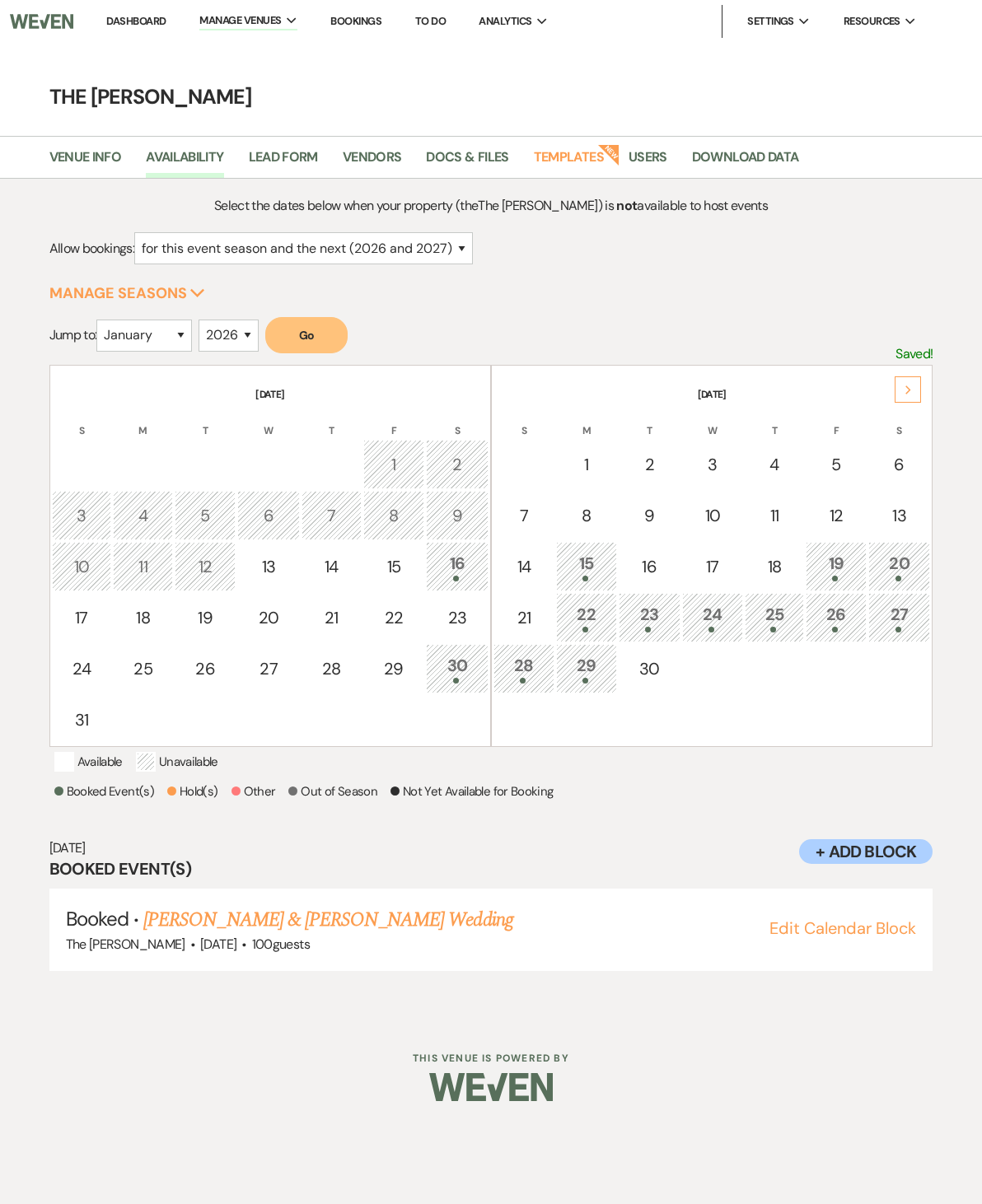
click at [901, 609] on div "27" at bounding box center [899, 617] width 45 height 31
click at [912, 617] on div "27" at bounding box center [899, 617] width 45 height 31
click at [389, 925] on link "Nick Jung & Aimee Conaway's Wedding" at bounding box center [327, 920] width 369 height 30
click at [846, 615] on div "26" at bounding box center [835, 617] width 43 height 31
click at [426, 918] on link "Skylar Ray & Kevin Beldin's Wedding" at bounding box center [327, 920] width 369 height 30
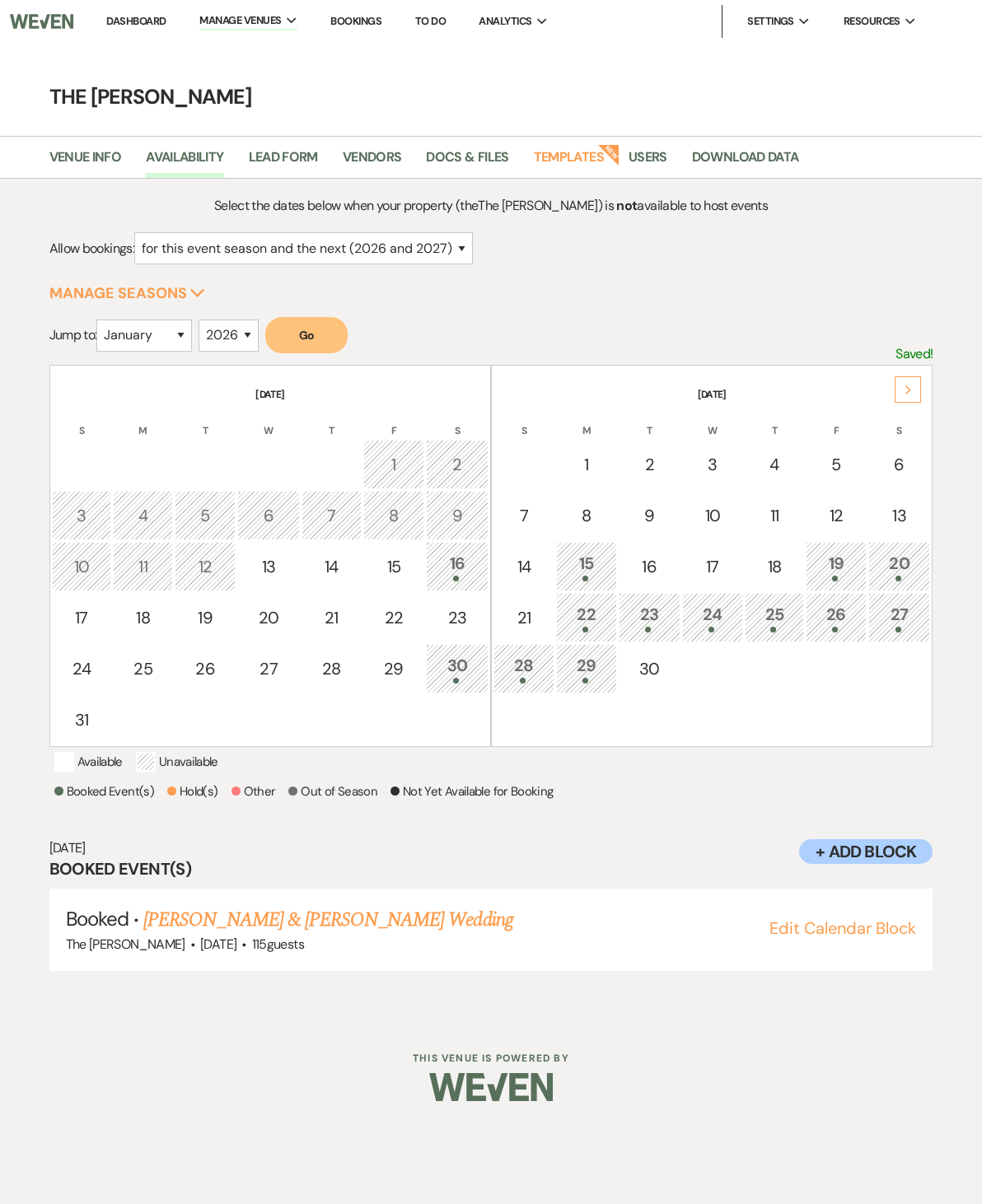
click at [899, 621] on div "27" at bounding box center [899, 617] width 45 height 31
click at [199, 907] on link "Nick Jung & Aimee Conaway's Wedding" at bounding box center [327, 920] width 369 height 30
click at [906, 398] on div "Next" at bounding box center [907, 390] width 26 height 26
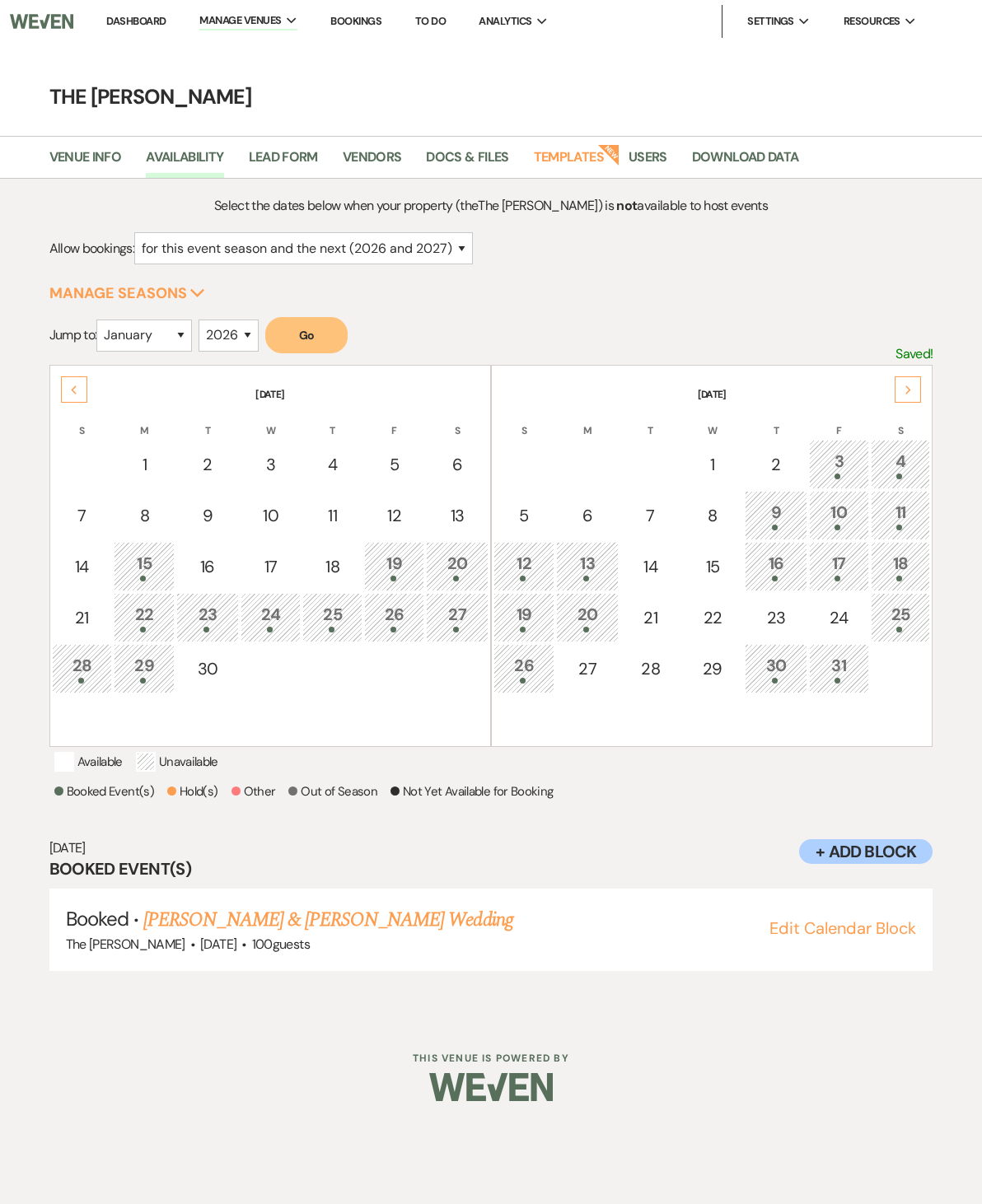
click at [841, 468] on div "3" at bounding box center [839, 464] width 42 height 31
click at [900, 457] on div "4" at bounding box center [900, 464] width 42 height 31
click at [766, 510] on div "9" at bounding box center [775, 515] width 45 height 31
click at [835, 520] on div "10" at bounding box center [839, 515] width 42 height 31
click at [906, 519] on div "11" at bounding box center [900, 515] width 42 height 31
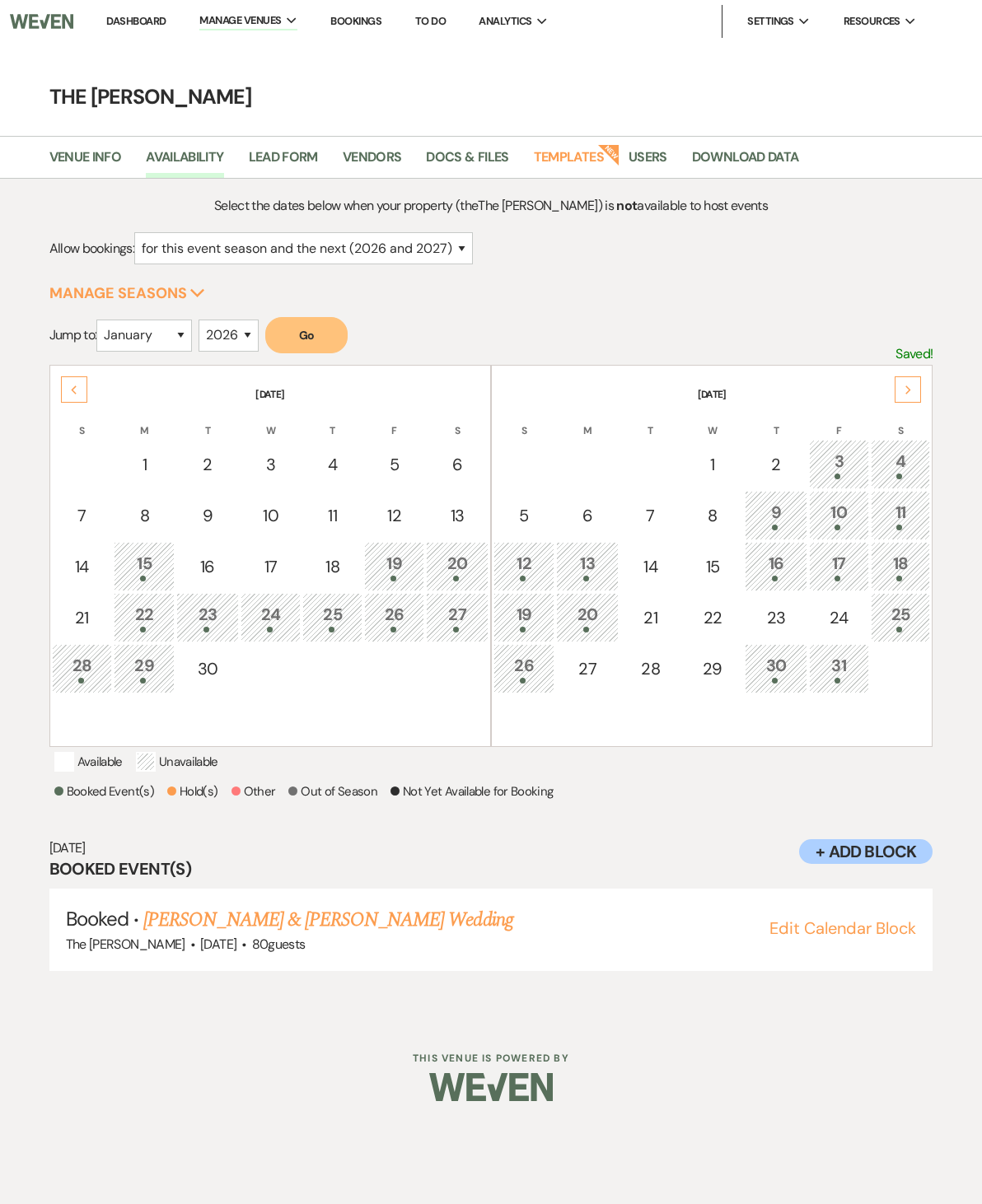
click at [530, 562] on div "12" at bounding box center [523, 566] width 43 height 31
click at [907, 509] on div "11" at bounding box center [900, 515] width 42 height 31
click at [368, 921] on link "Mayla Parker & Russel Grantham's Wedding" at bounding box center [327, 920] width 369 height 30
click at [906, 521] on div "11" at bounding box center [900, 515] width 42 height 31
click at [536, 566] on div "12" at bounding box center [523, 566] width 43 height 31
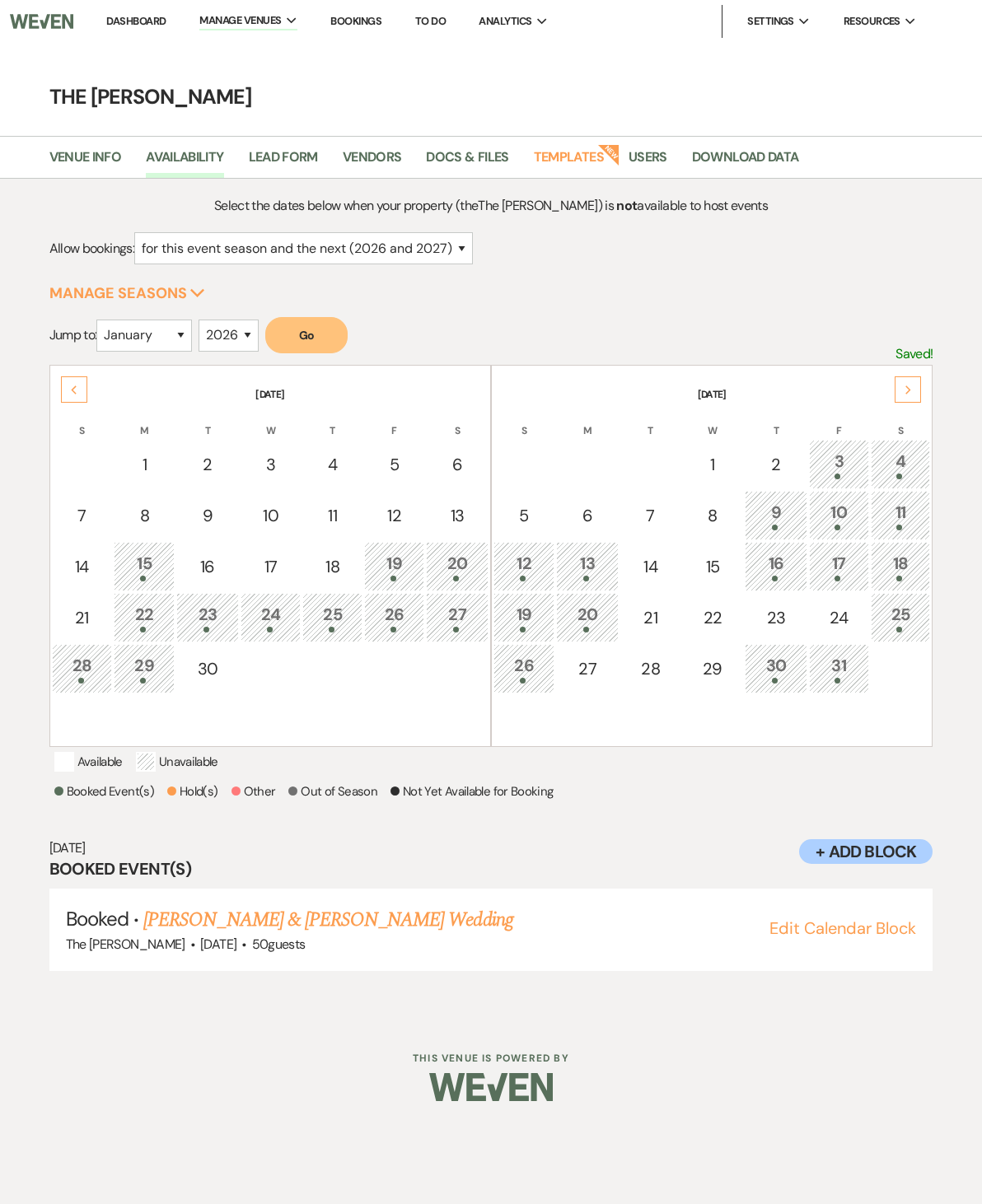
click at [588, 561] on div "13" at bounding box center [587, 566] width 45 height 31
click at [544, 563] on div "12" at bounding box center [523, 566] width 43 height 31
click at [587, 566] on div "13" at bounding box center [587, 566] width 45 height 31
click at [391, 911] on link "Brian Frazier & Alena Tanner's Wedding" at bounding box center [327, 920] width 369 height 30
click at [597, 621] on div "20" at bounding box center [587, 617] width 45 height 31
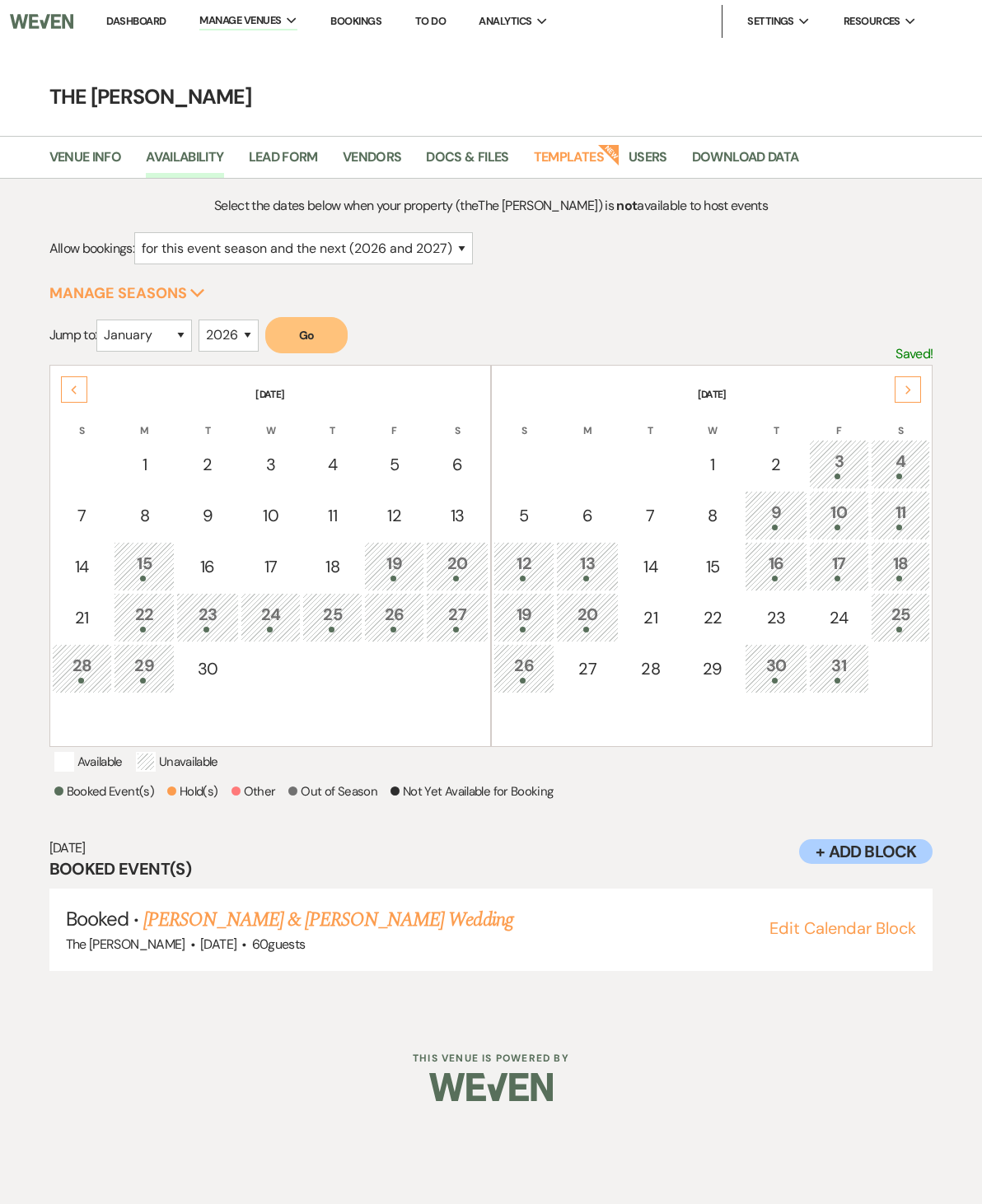
click at [529, 610] on div "19" at bounding box center [523, 617] width 43 height 31
click at [420, 924] on link "Brysson Koenig & Victoria Saenz's Wedding" at bounding box center [327, 920] width 369 height 30
click at [907, 552] on div "18" at bounding box center [900, 566] width 42 height 31
click at [852, 564] on div "17" at bounding box center [839, 566] width 42 height 31
click at [402, 606] on div "26" at bounding box center [394, 617] width 43 height 31
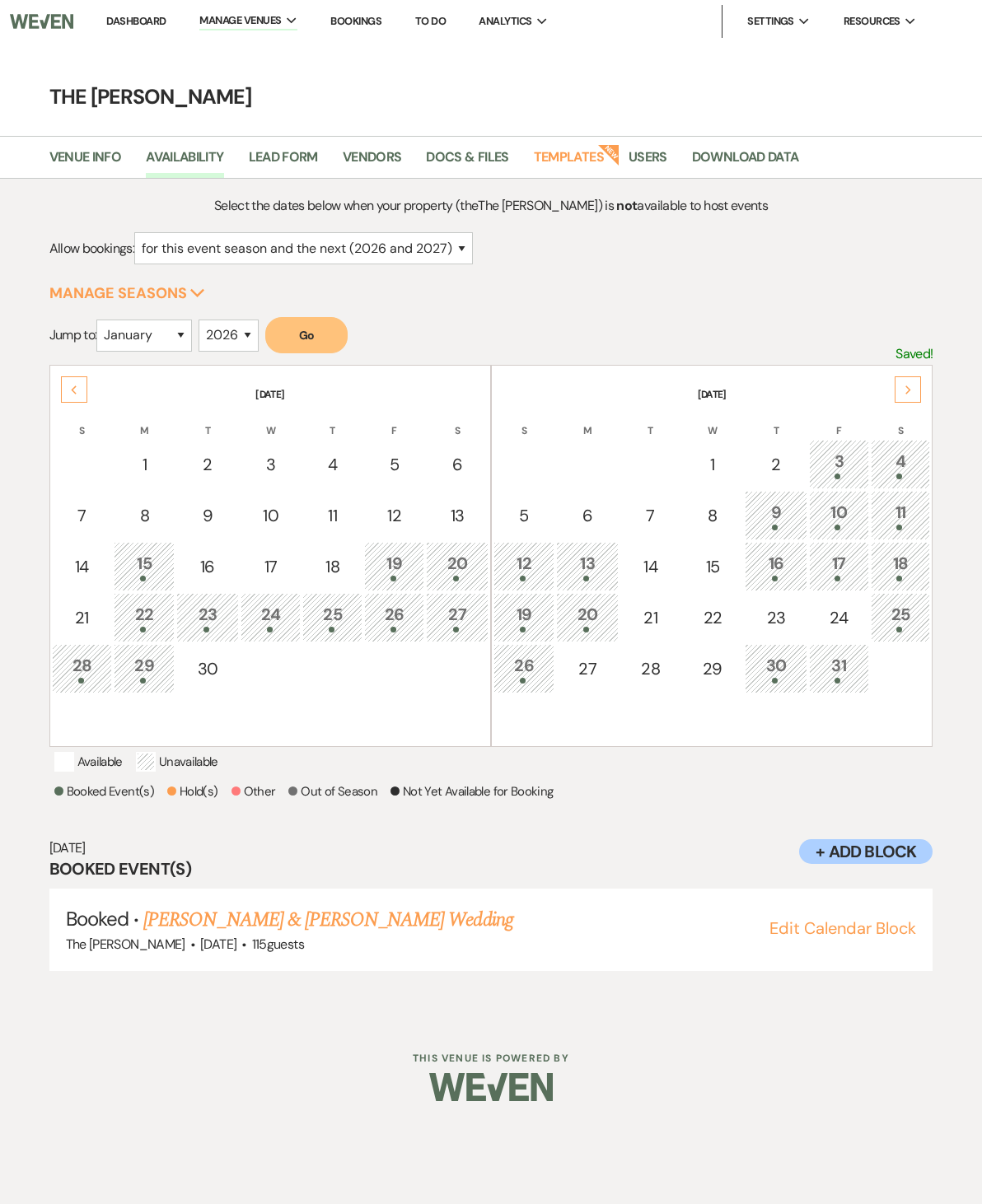
click at [461, 612] on div "27" at bounding box center [457, 617] width 45 height 31
click at [385, 621] on div "26" at bounding box center [394, 617] width 43 height 31
click at [454, 616] on div "27" at bounding box center [457, 617] width 45 height 31
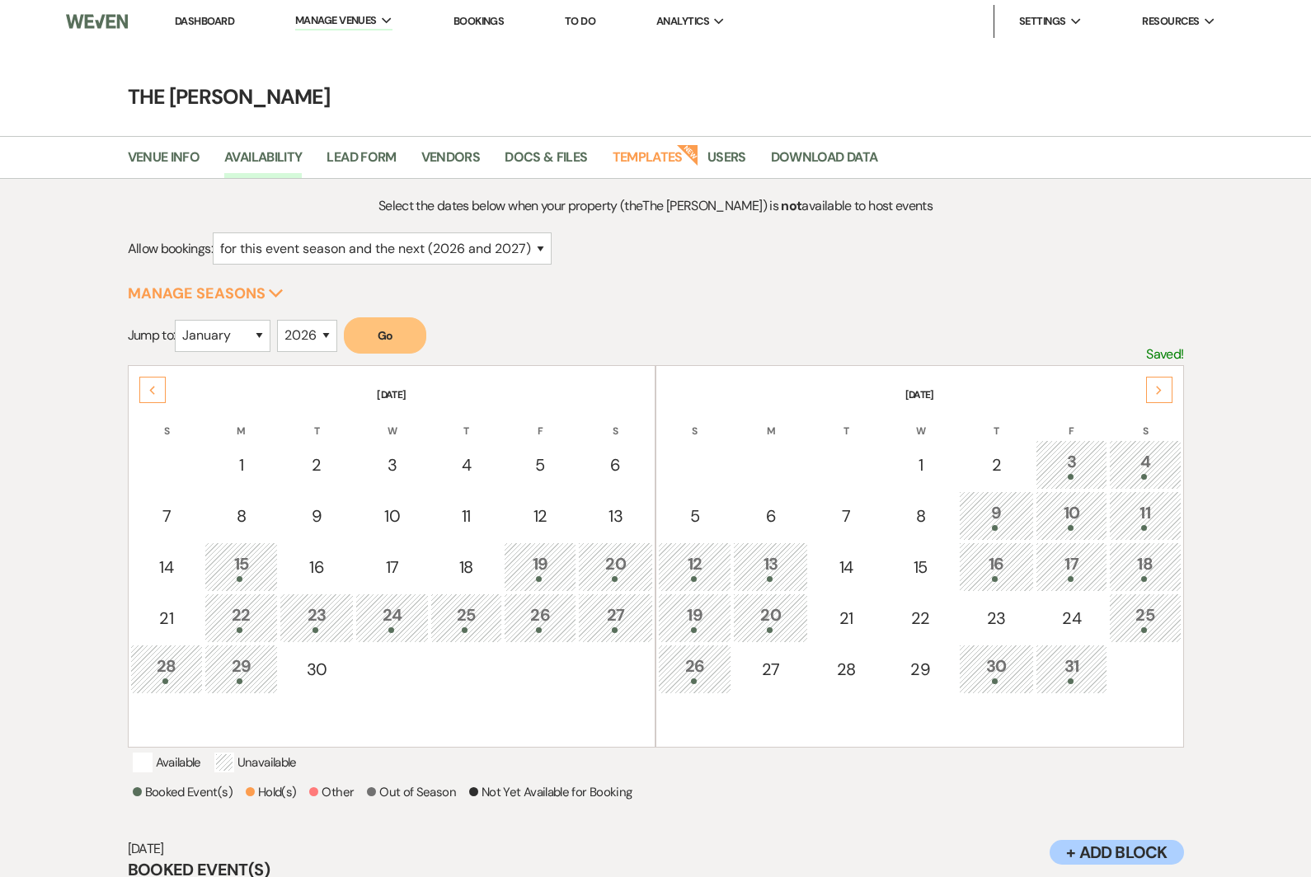
click at [471, 623] on div "25" at bounding box center [466, 618] width 54 height 31
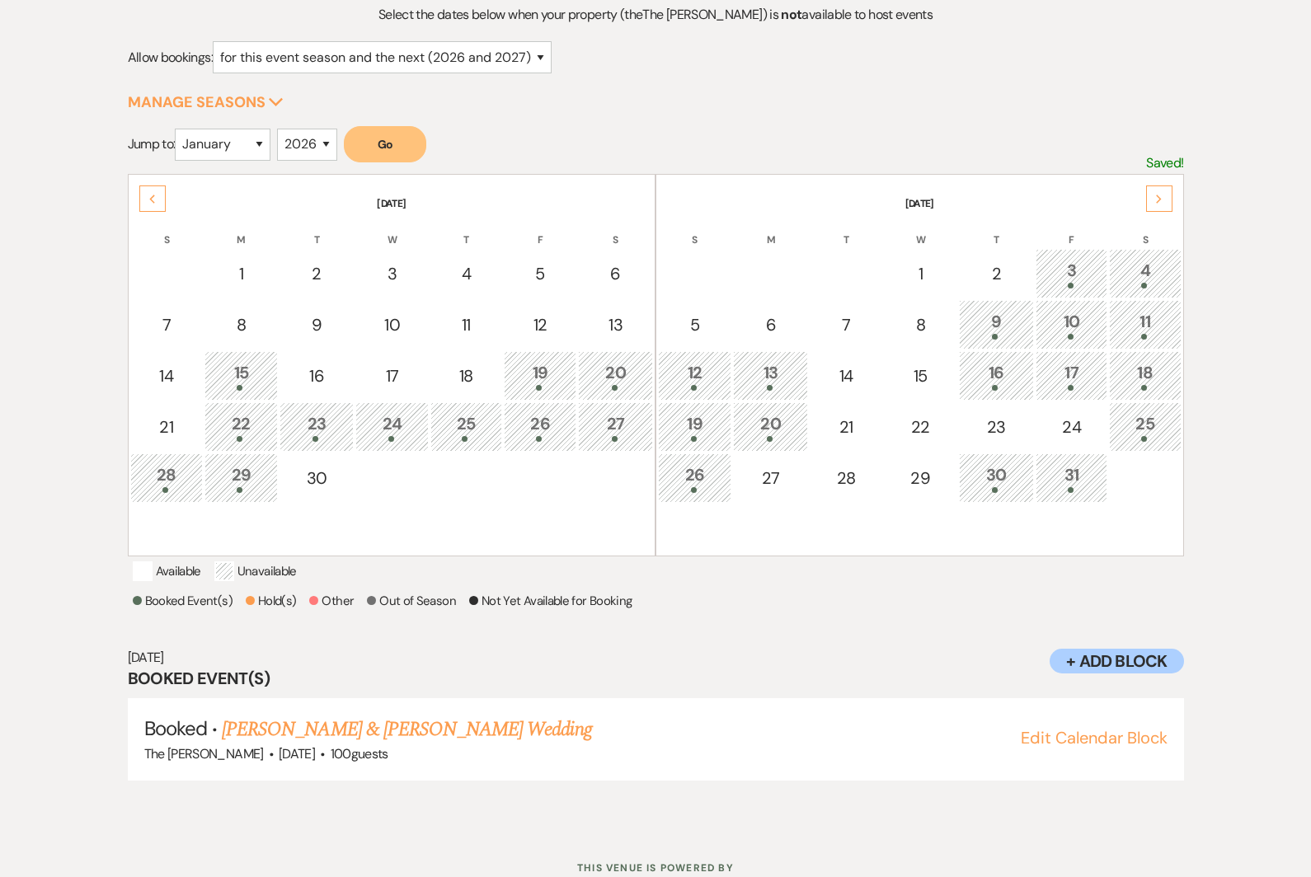
scroll to position [190, 0]
click at [553, 725] on link "Jonathan Murphy & Eliesther Rivera's Wedding" at bounding box center [406, 731] width 369 height 30
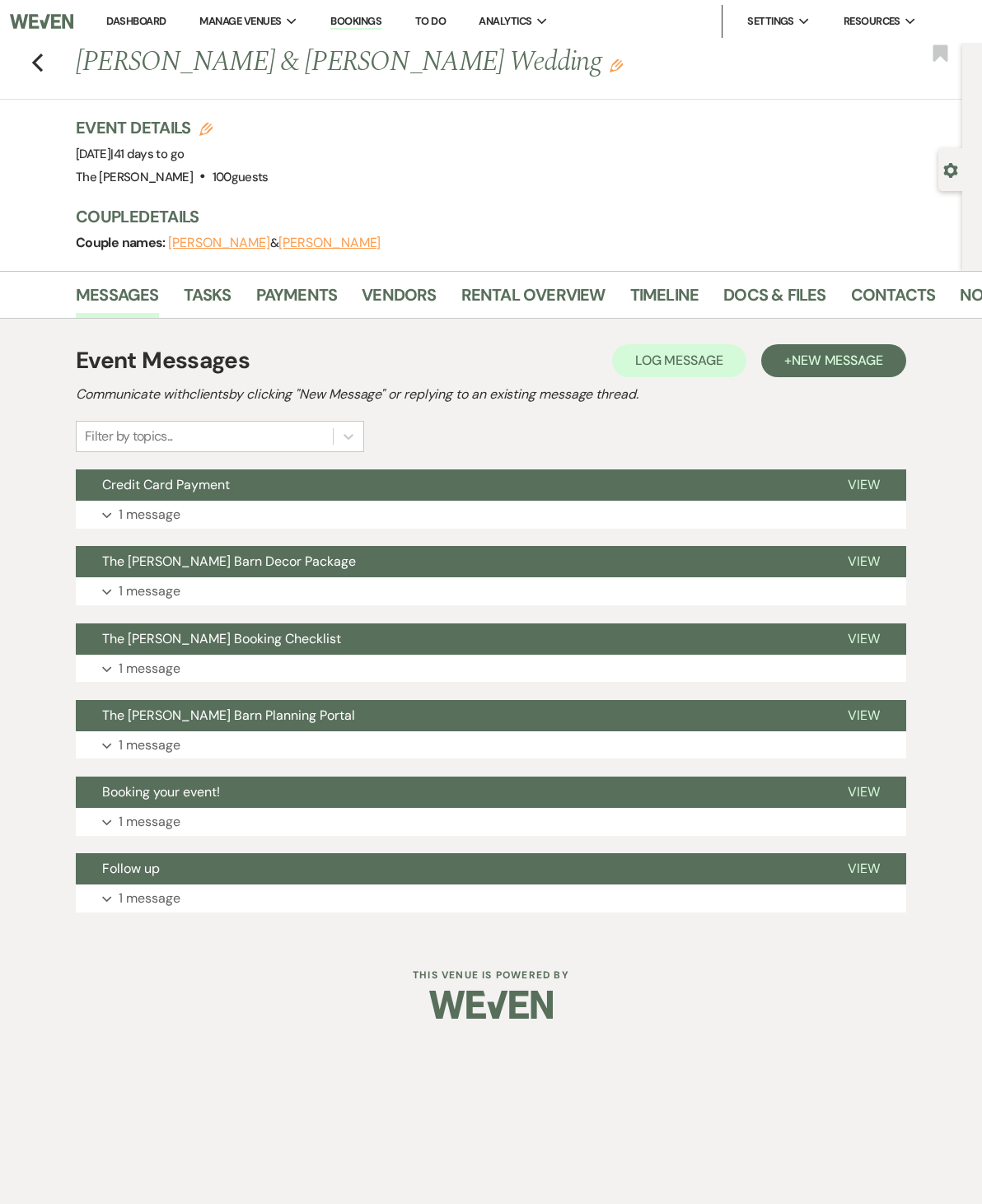
click at [317, 293] on link "Payments" at bounding box center [297, 300] width 82 height 36
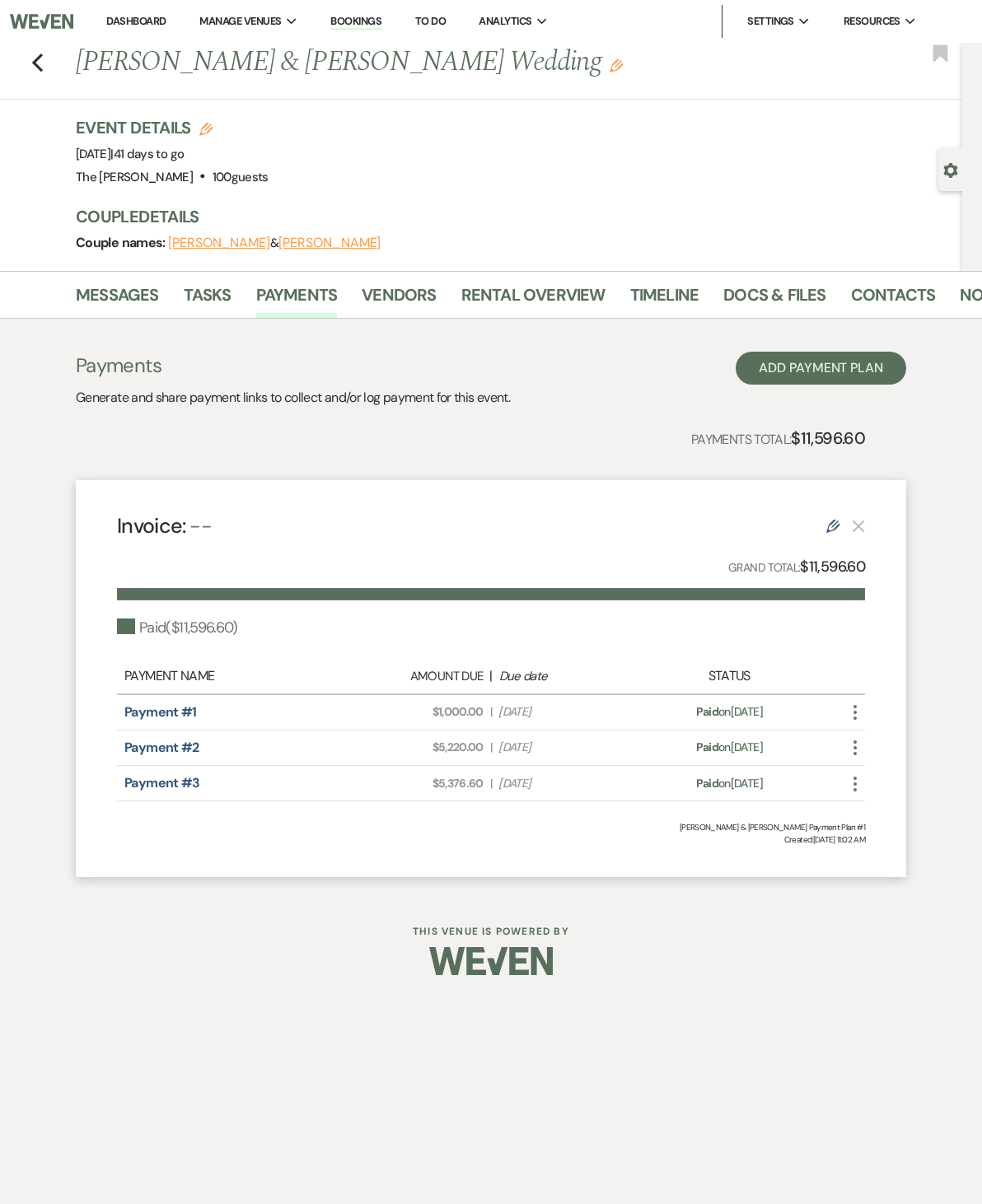
click at [766, 301] on link "Docs & Files" at bounding box center [774, 300] width 102 height 36
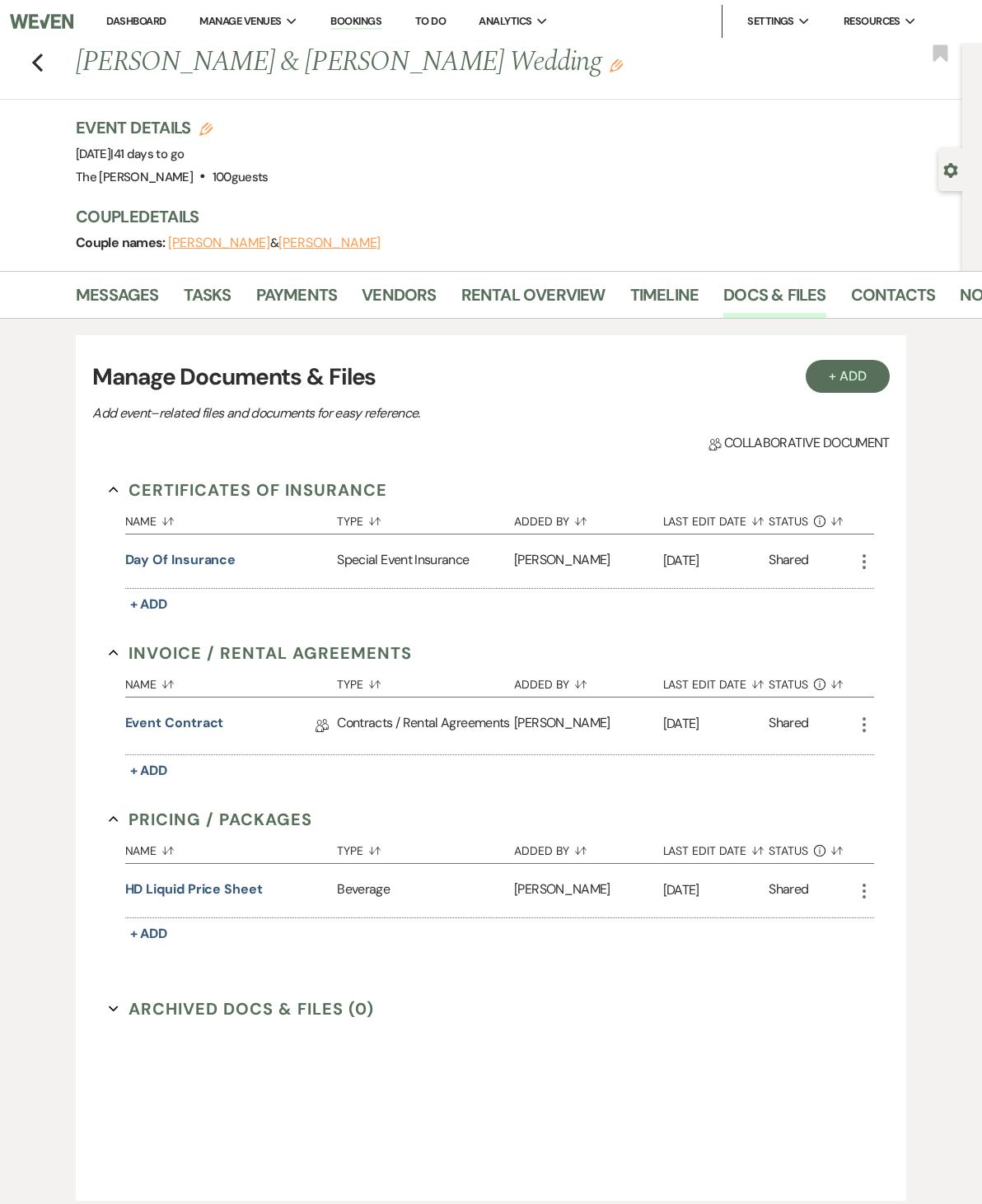
click at [202, 723] on link "Event Contract" at bounding box center [174, 726] width 99 height 26
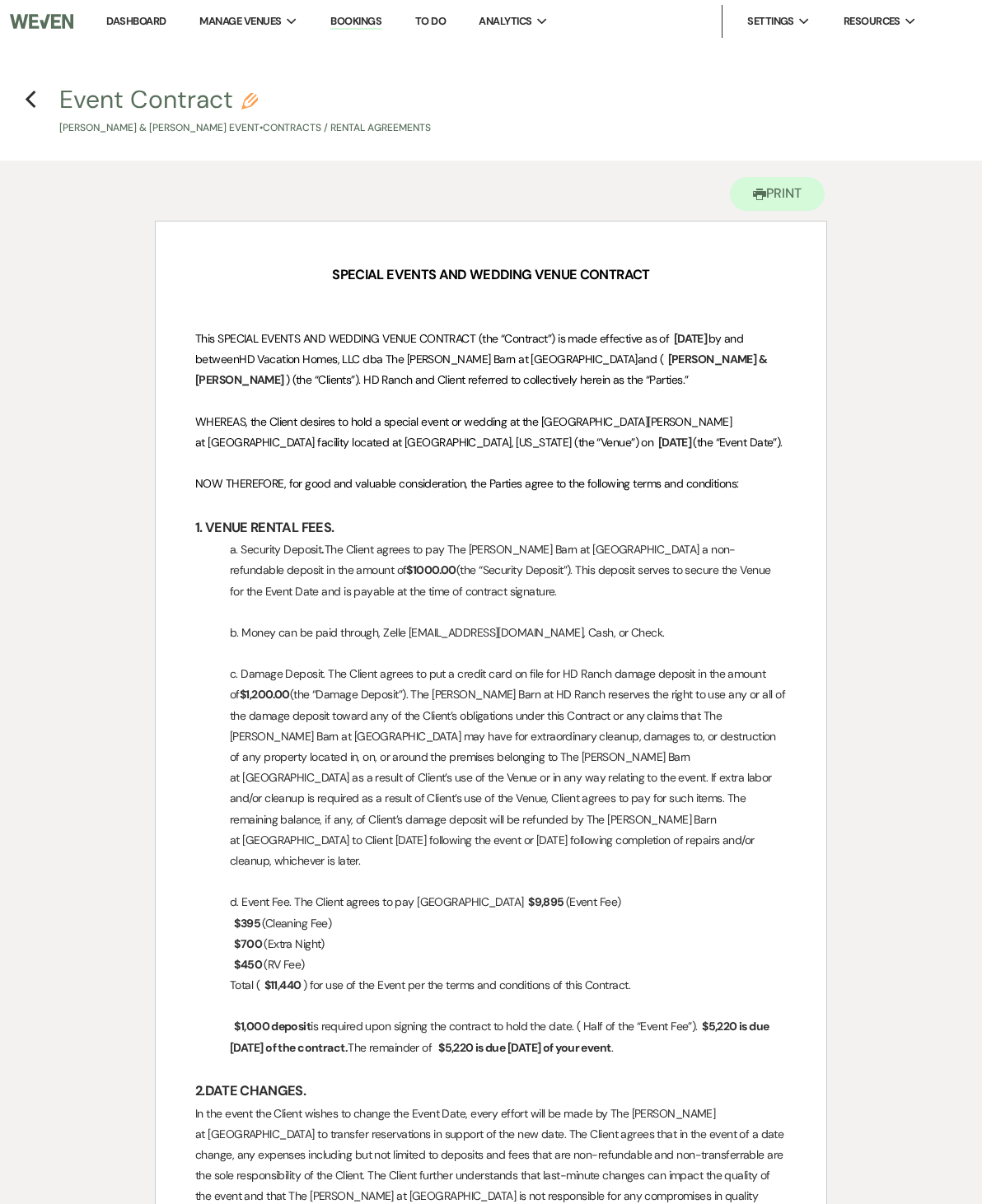
click at [32, 108] on icon "Previous" at bounding box center [31, 100] width 12 height 20
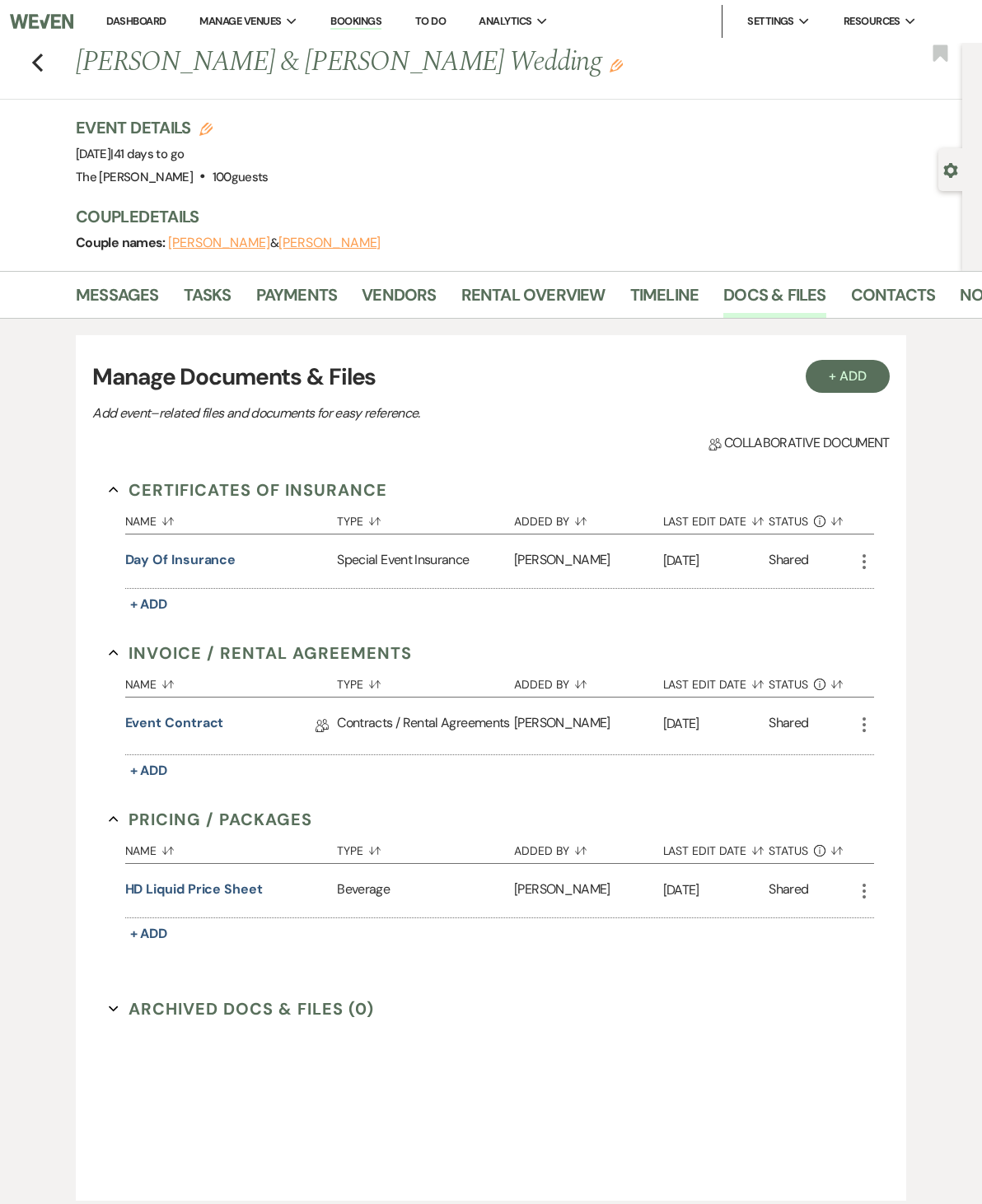
click at [21, 61] on div "Previous [PERSON_NAME] & [PERSON_NAME] Wedding Edit Bookmark" at bounding box center [477, 71] width 970 height 57
click at [54, 63] on div "Previous [PERSON_NAME] & [PERSON_NAME] Wedding Edit Bookmark" at bounding box center [477, 71] width 970 height 57
click at [40, 50] on button "Previous" at bounding box center [37, 60] width 12 height 23
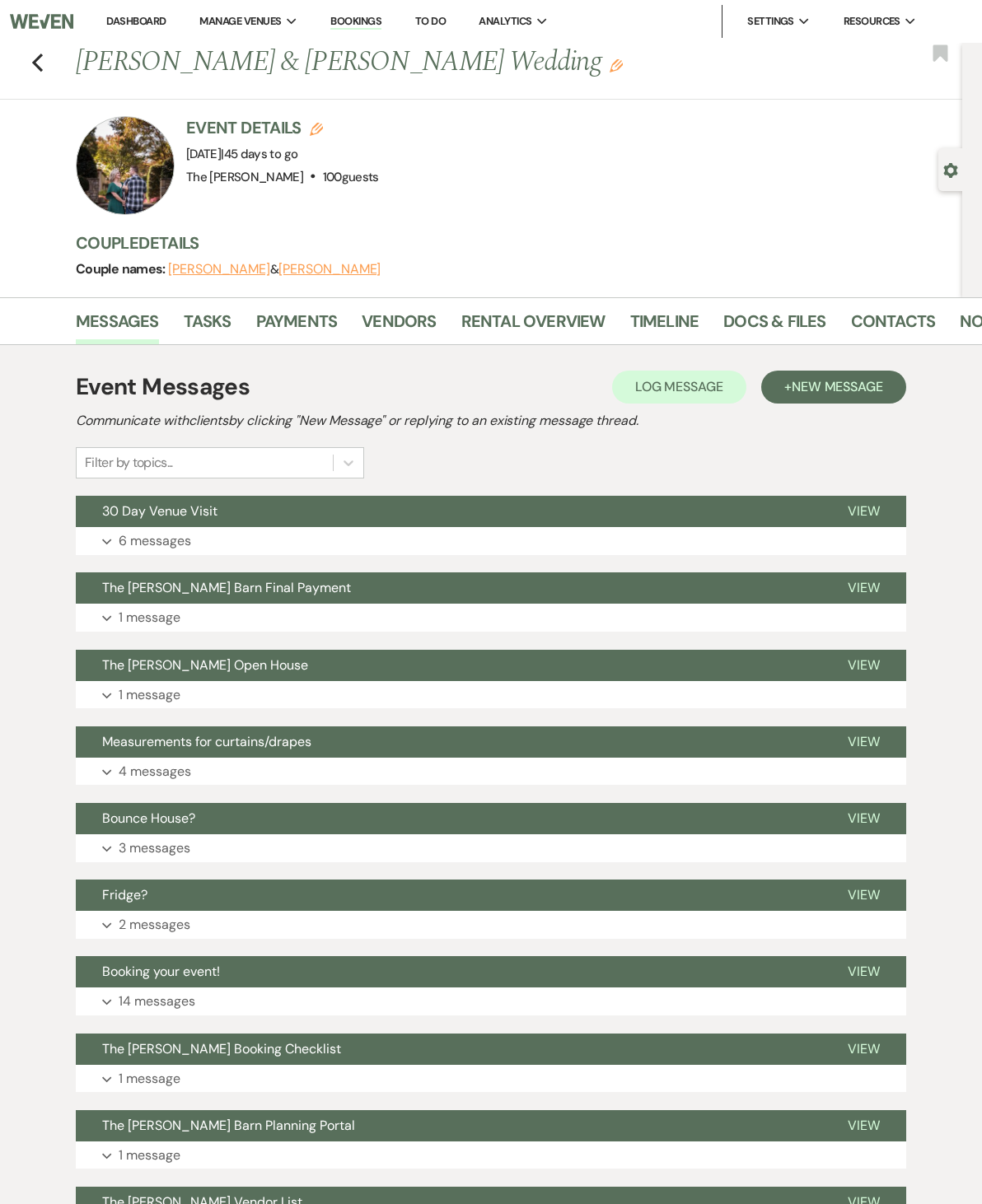
click at [420, 334] on link "Vendors" at bounding box center [399, 326] width 74 height 36
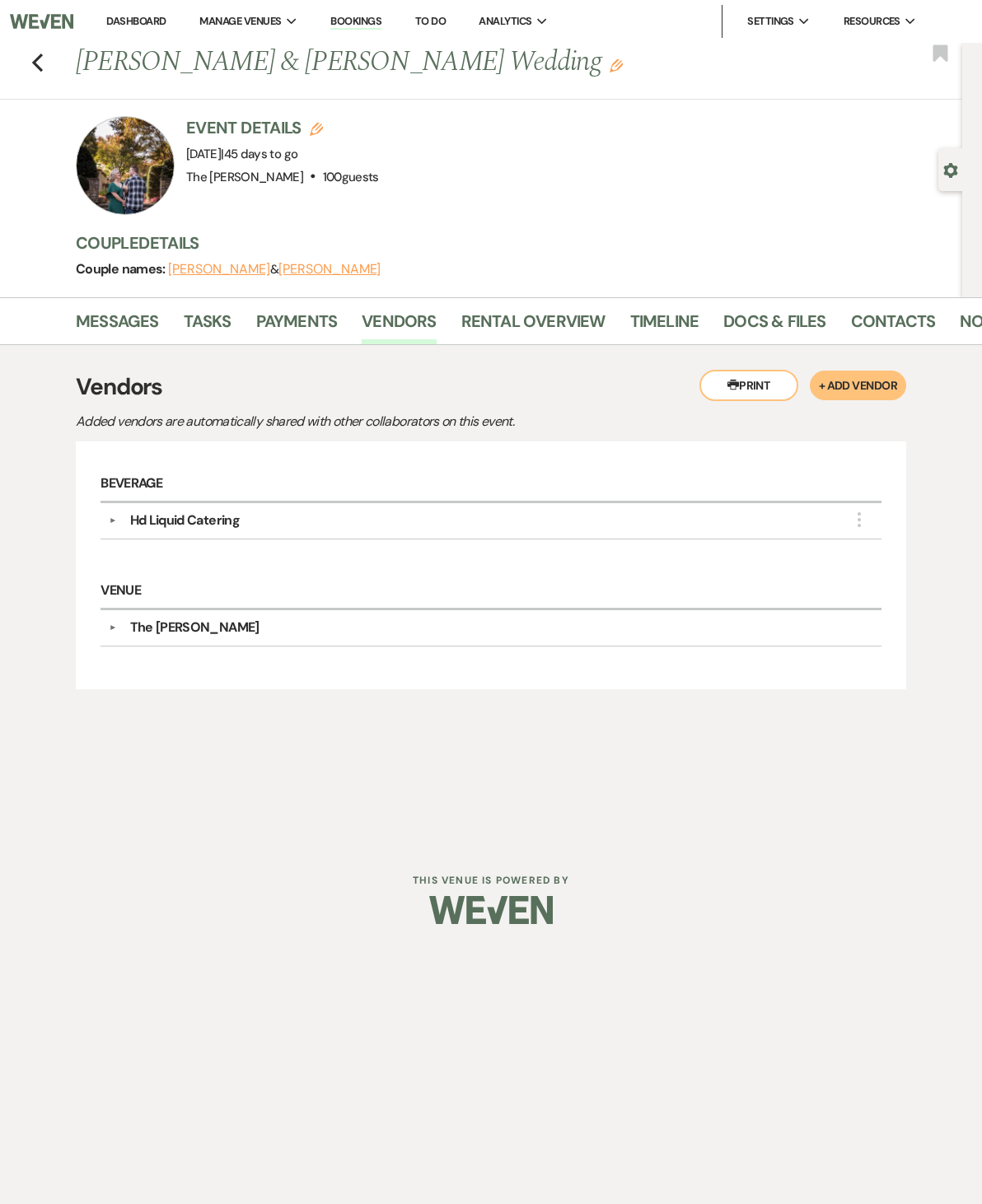
click at [667, 323] on link "Timeline" at bounding box center [664, 326] width 69 height 36
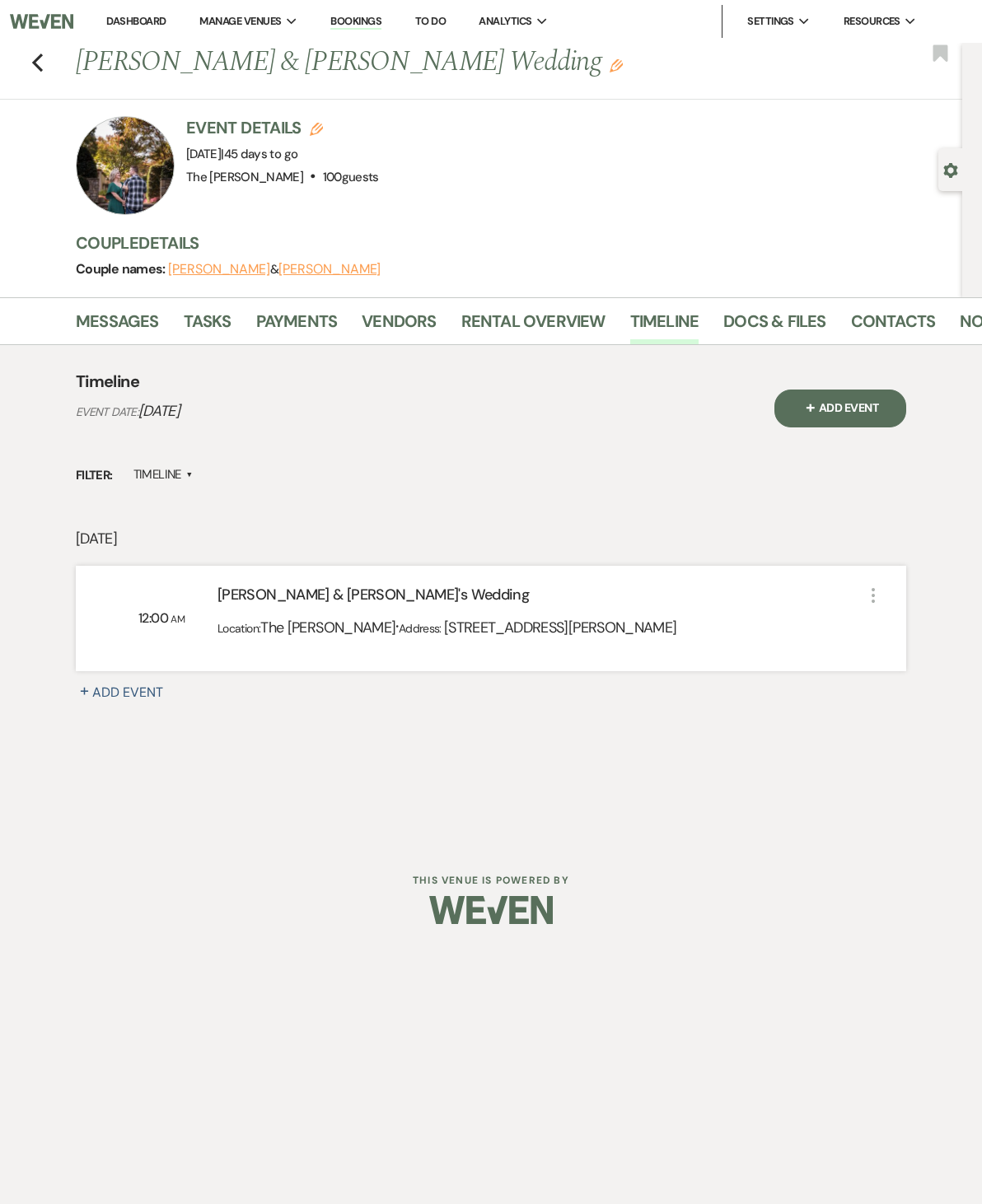
click at [757, 311] on link "Docs & Files" at bounding box center [774, 326] width 102 height 36
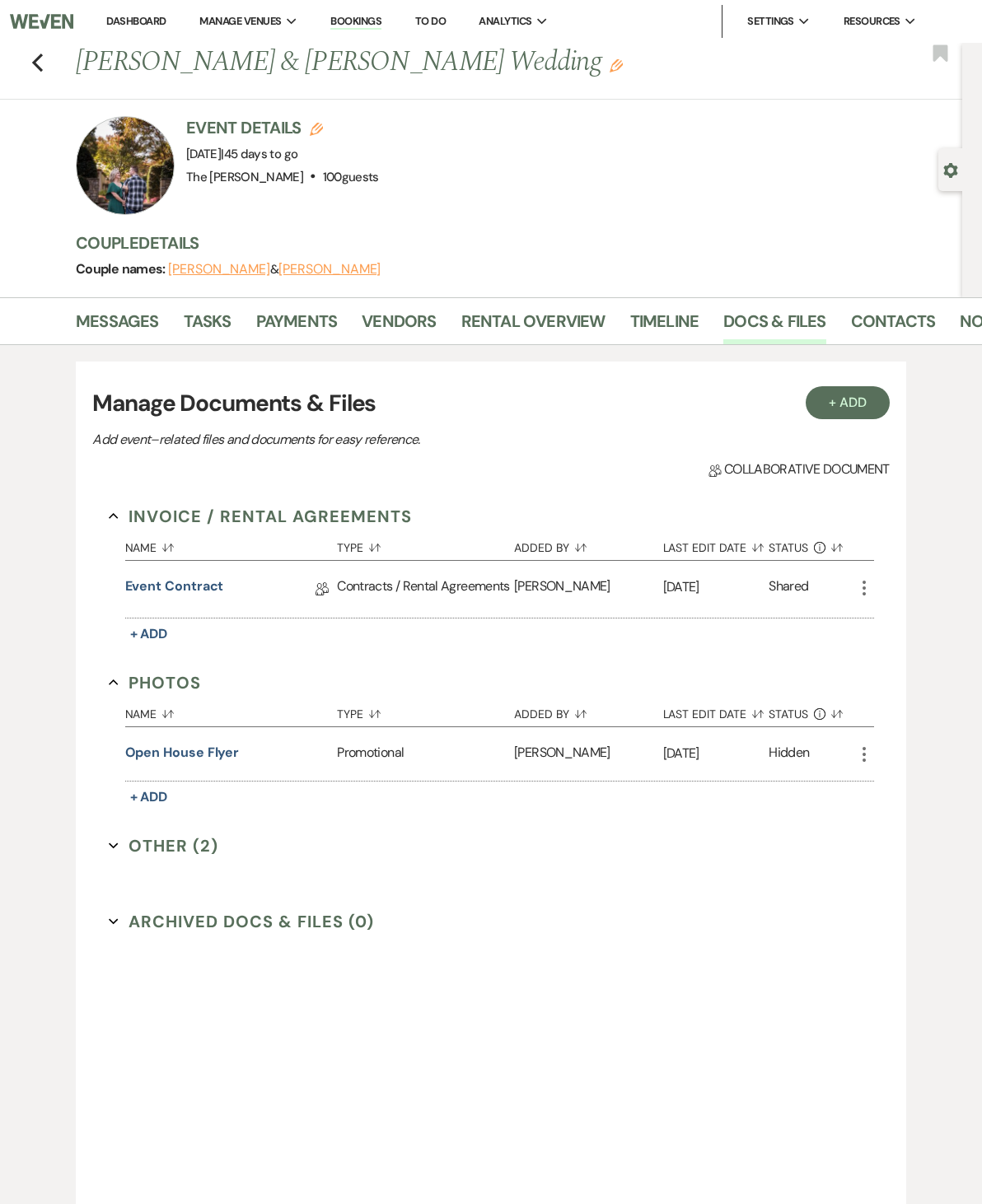
click at [195, 592] on link "Event Contract" at bounding box center [174, 590] width 99 height 26
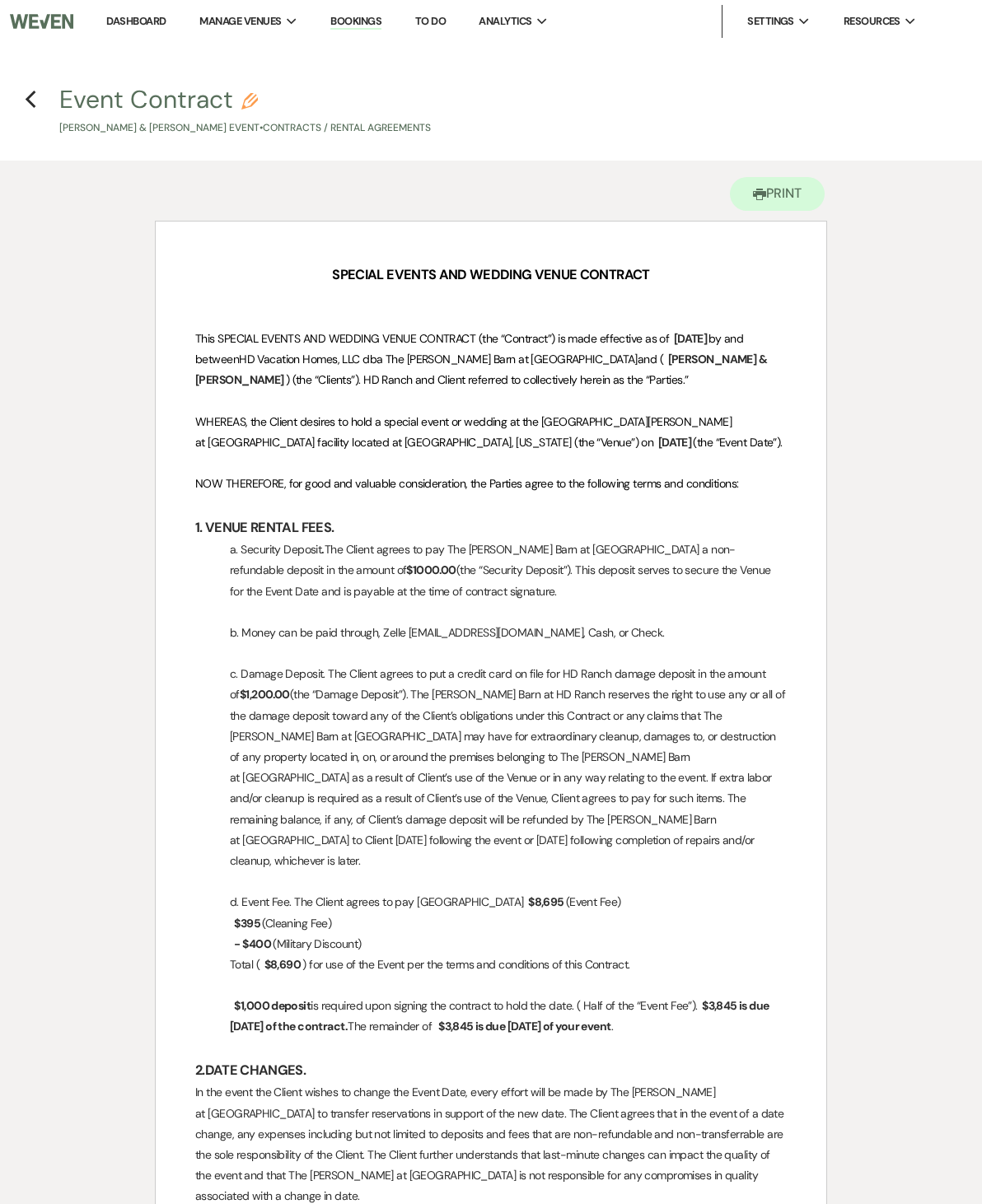
click at [35, 91] on icon "Previous" at bounding box center [31, 100] width 12 height 20
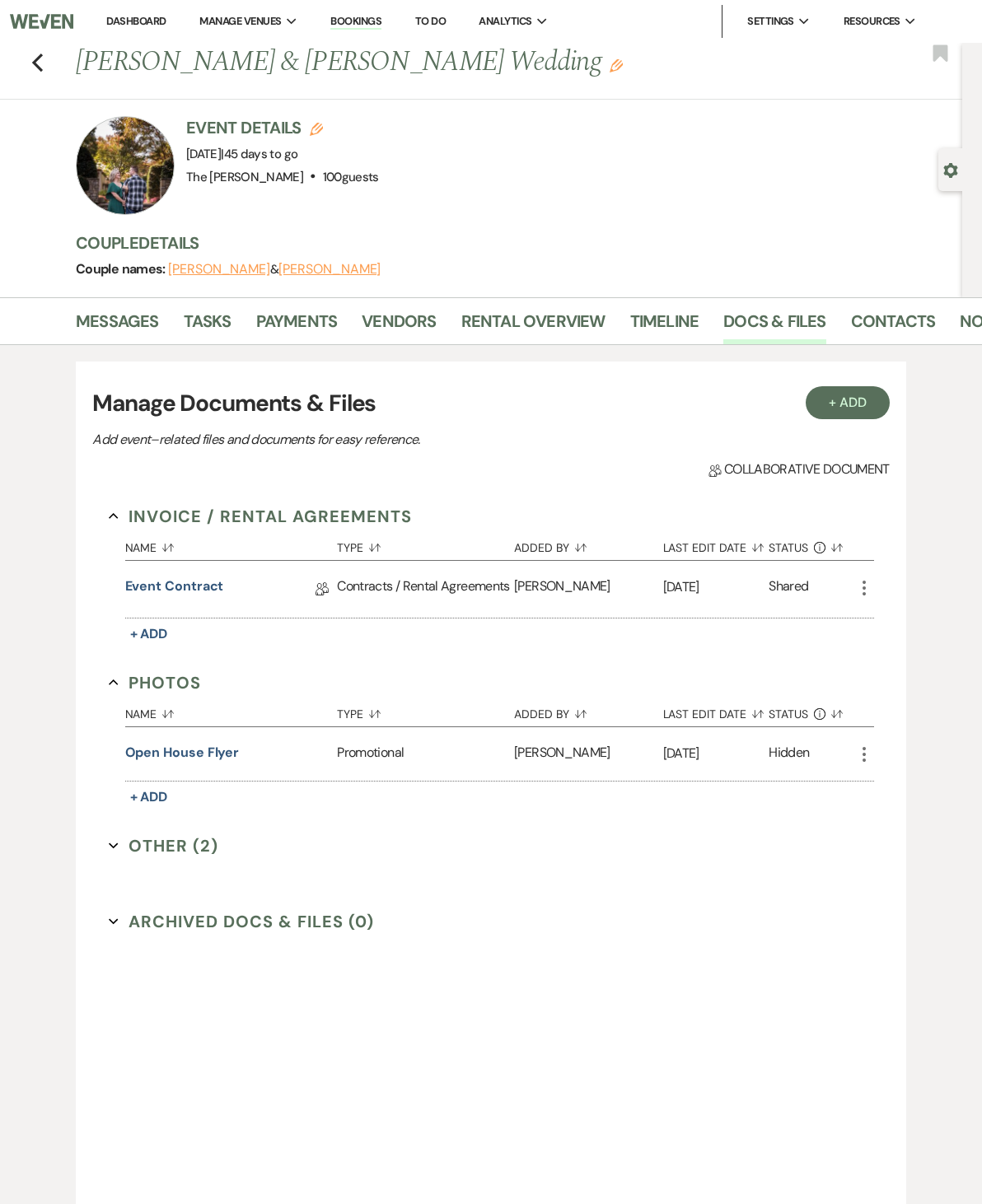
click at [311, 123] on icon "Edit" at bounding box center [316, 129] width 13 height 13
select select "576"
select select "eventDateAnd"
select select "false"
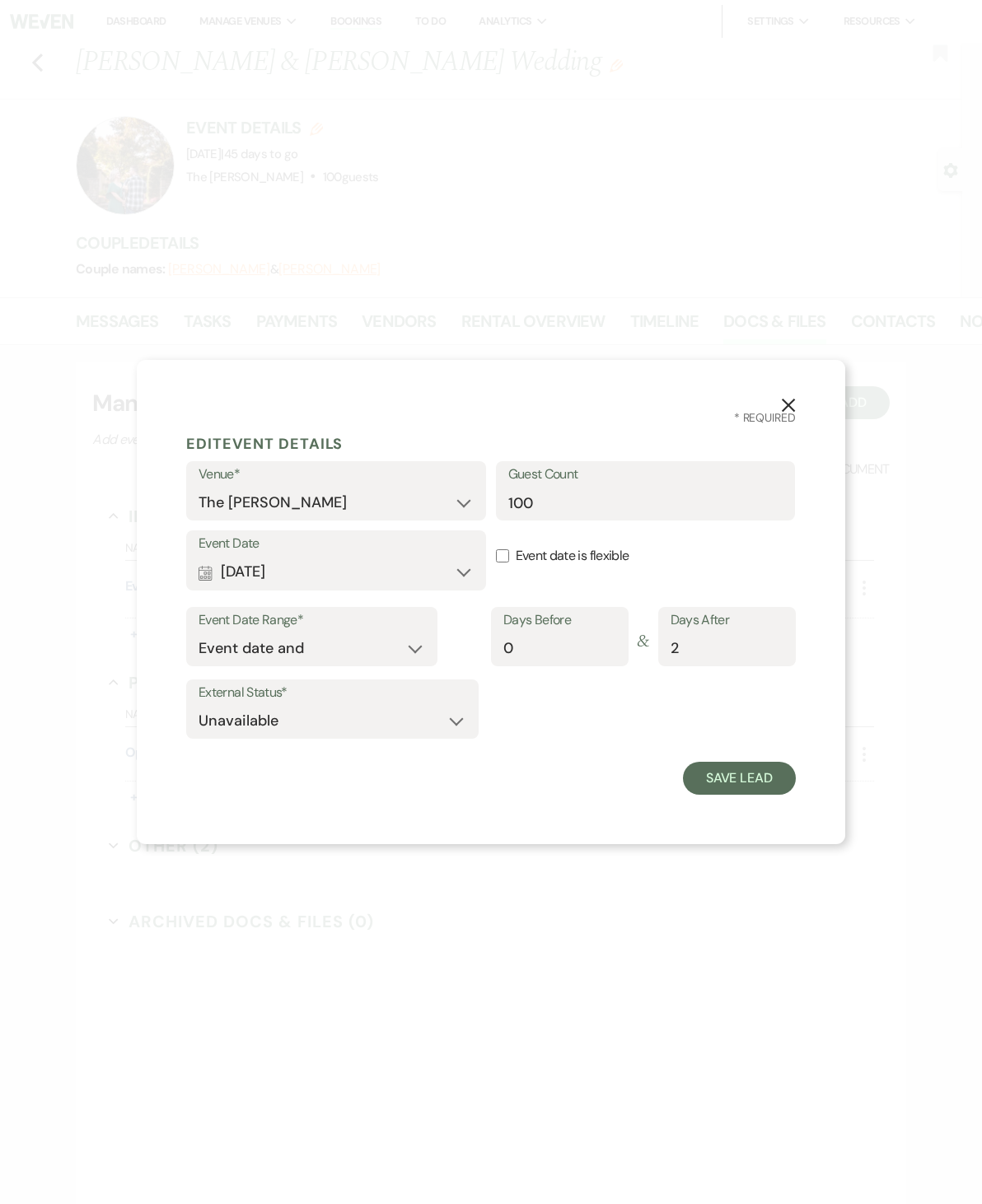
click at [506, 161] on div "X * Required Edit Event Details Venue* The Melissa Barn Guest Count 100 Event D…" at bounding box center [491, 602] width 982 height 1204
click at [790, 406] on icon "X" at bounding box center [787, 405] width 15 height 15
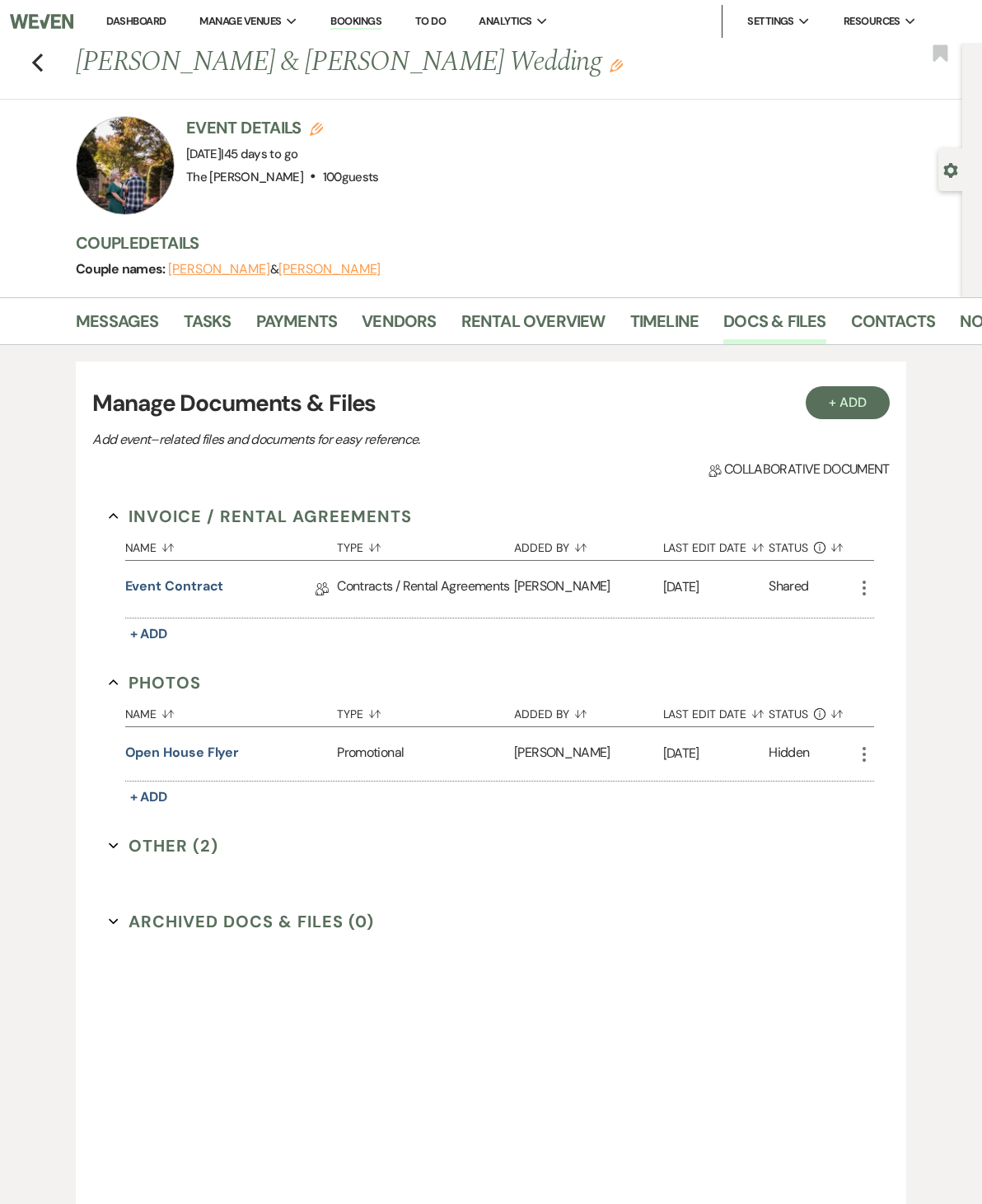
click at [31, 57] on icon "Previous" at bounding box center [37, 63] width 12 height 20
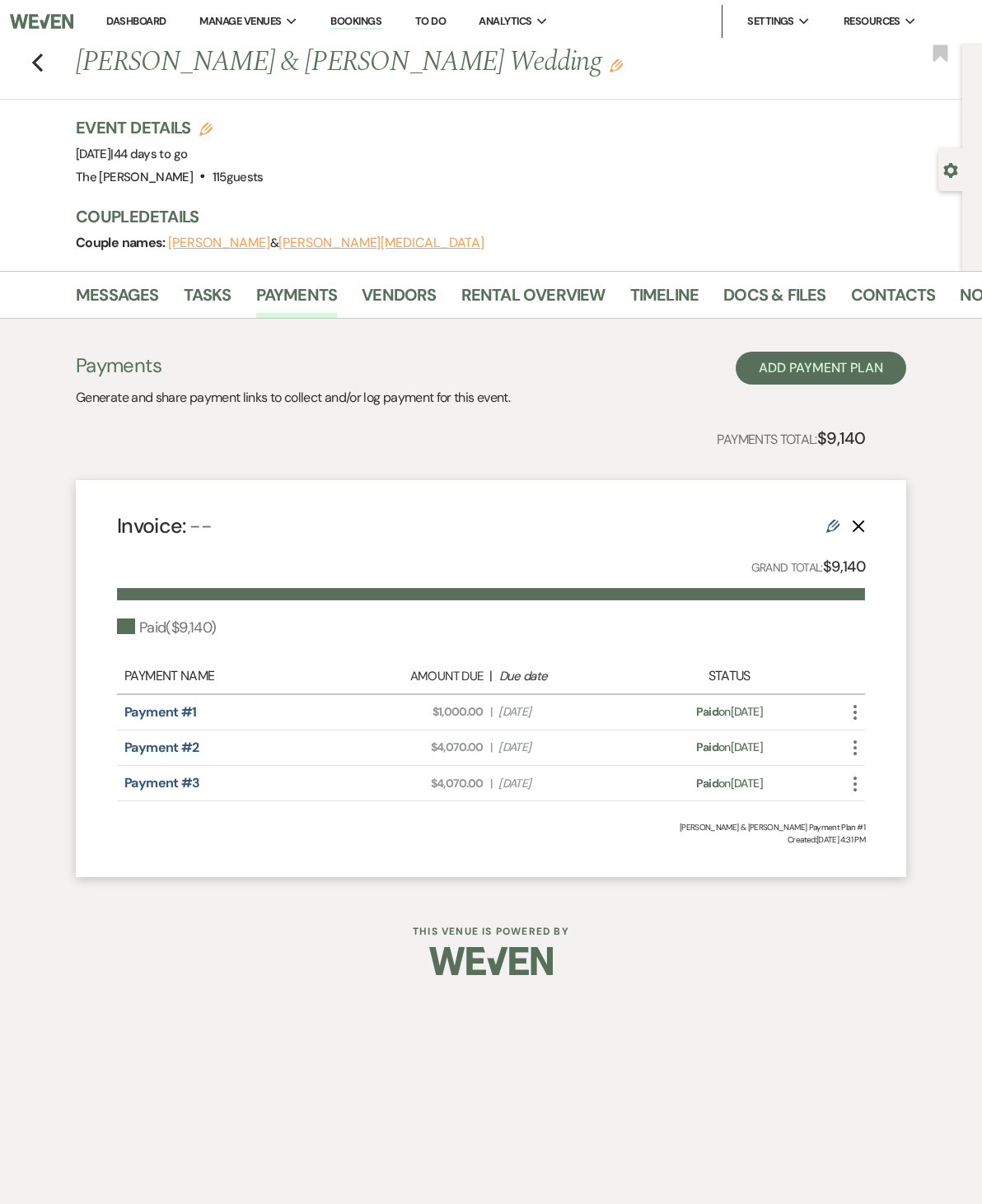
click at [121, 265] on div "Event Details Edit Event Date: Friday, September 26th, 2025 | 44 days to go Ven…" at bounding box center [518, 193] width 886 height 155
click at [128, 298] on link "Messages" at bounding box center [117, 300] width 83 height 36
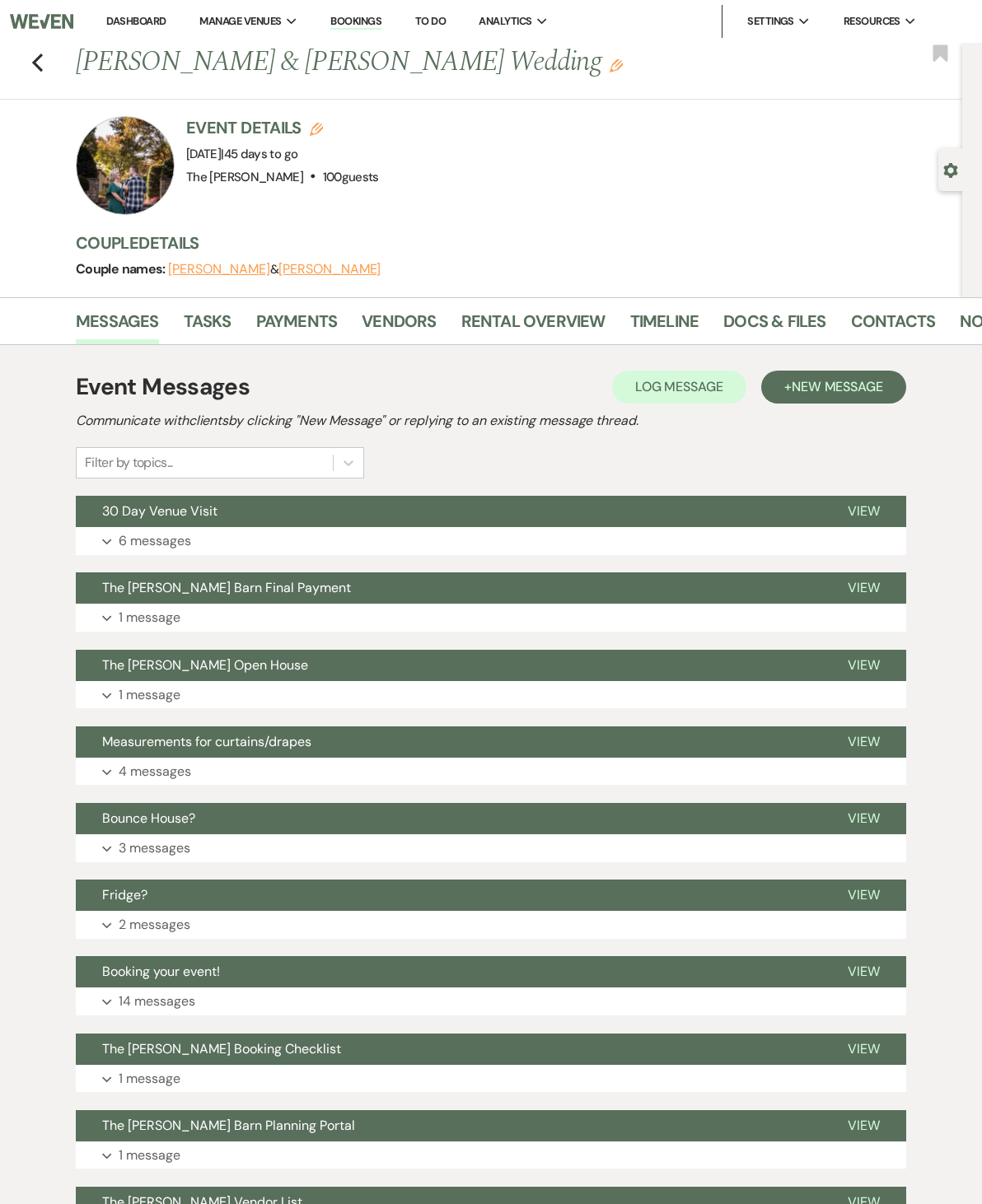
click at [304, 328] on link "Payments" at bounding box center [297, 326] width 82 height 36
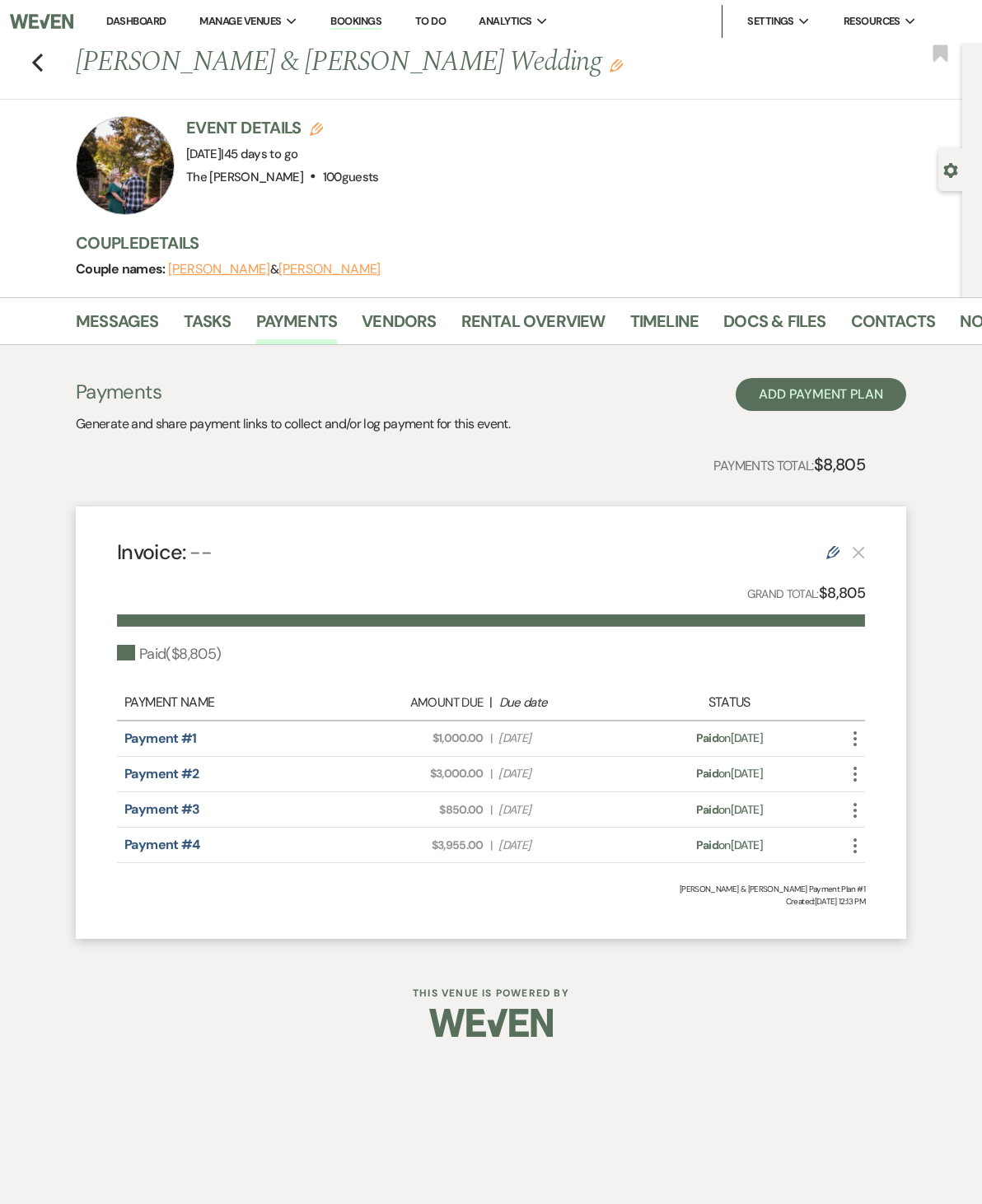
click at [124, 308] on link "Messages" at bounding box center [117, 326] width 83 height 36
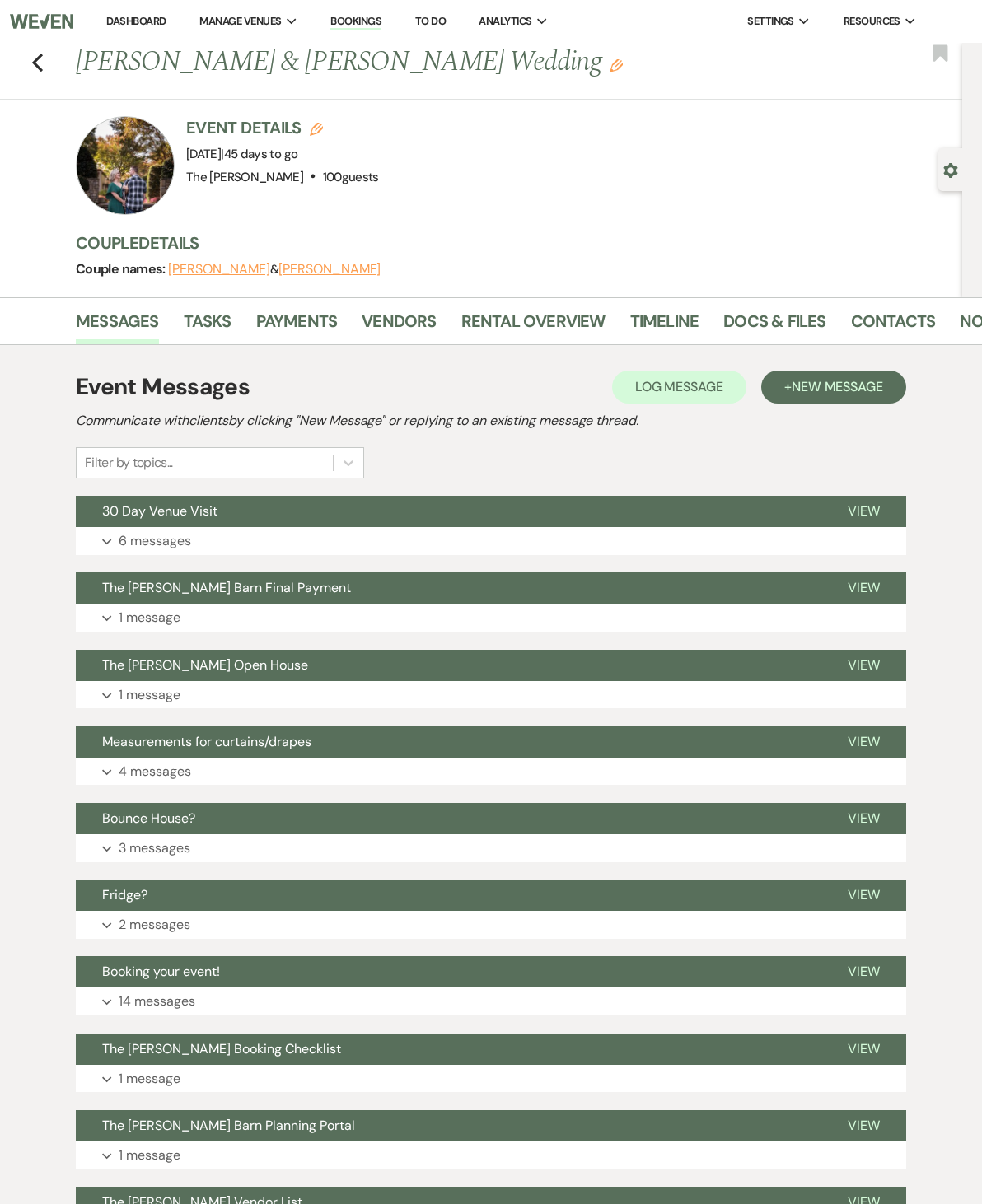
click at [856, 527] on button "View" at bounding box center [863, 511] width 85 height 31
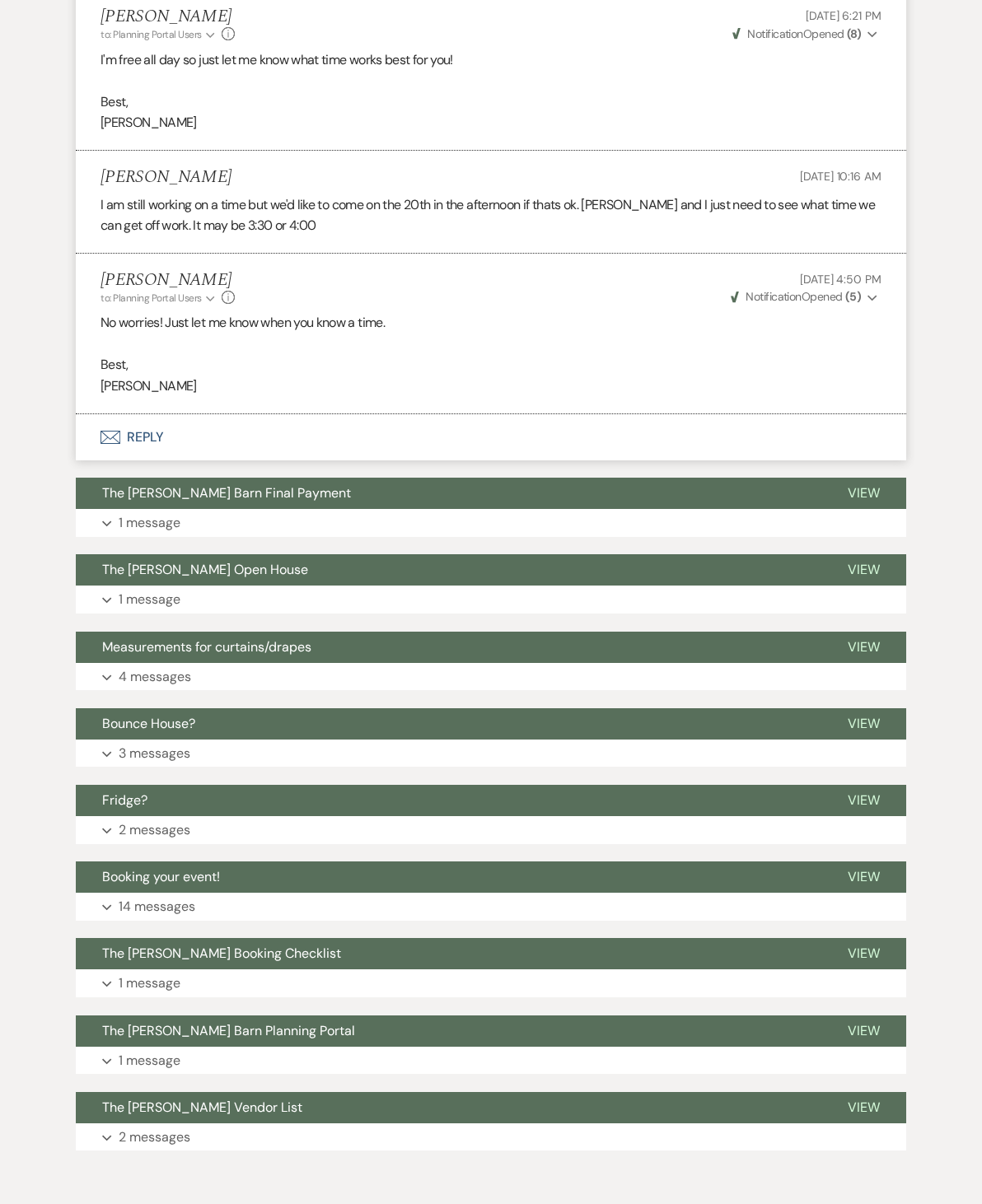
click at [116, 868] on span "Booking your event!" at bounding box center [161, 876] width 118 height 17
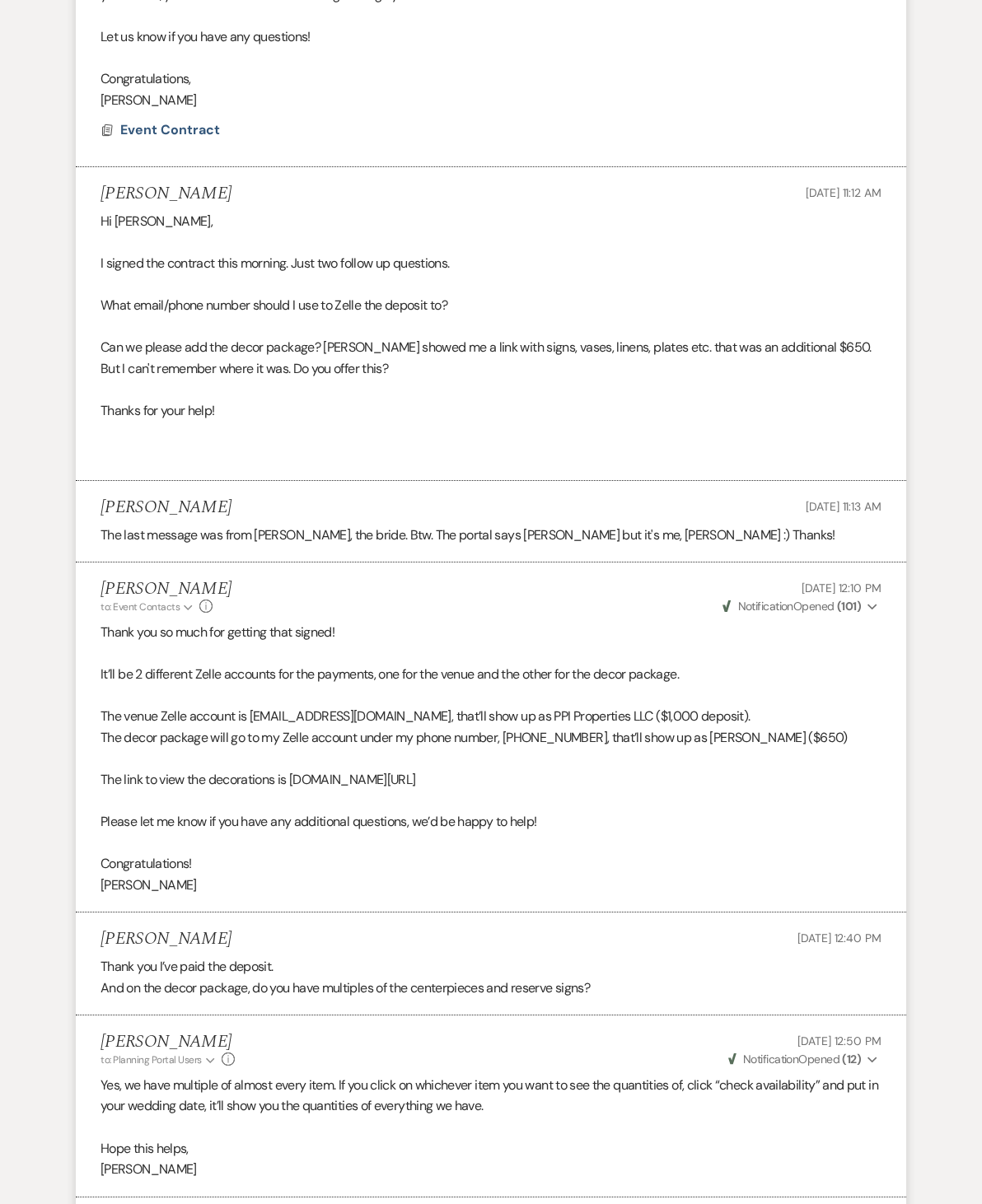
scroll to position [1839, 0]
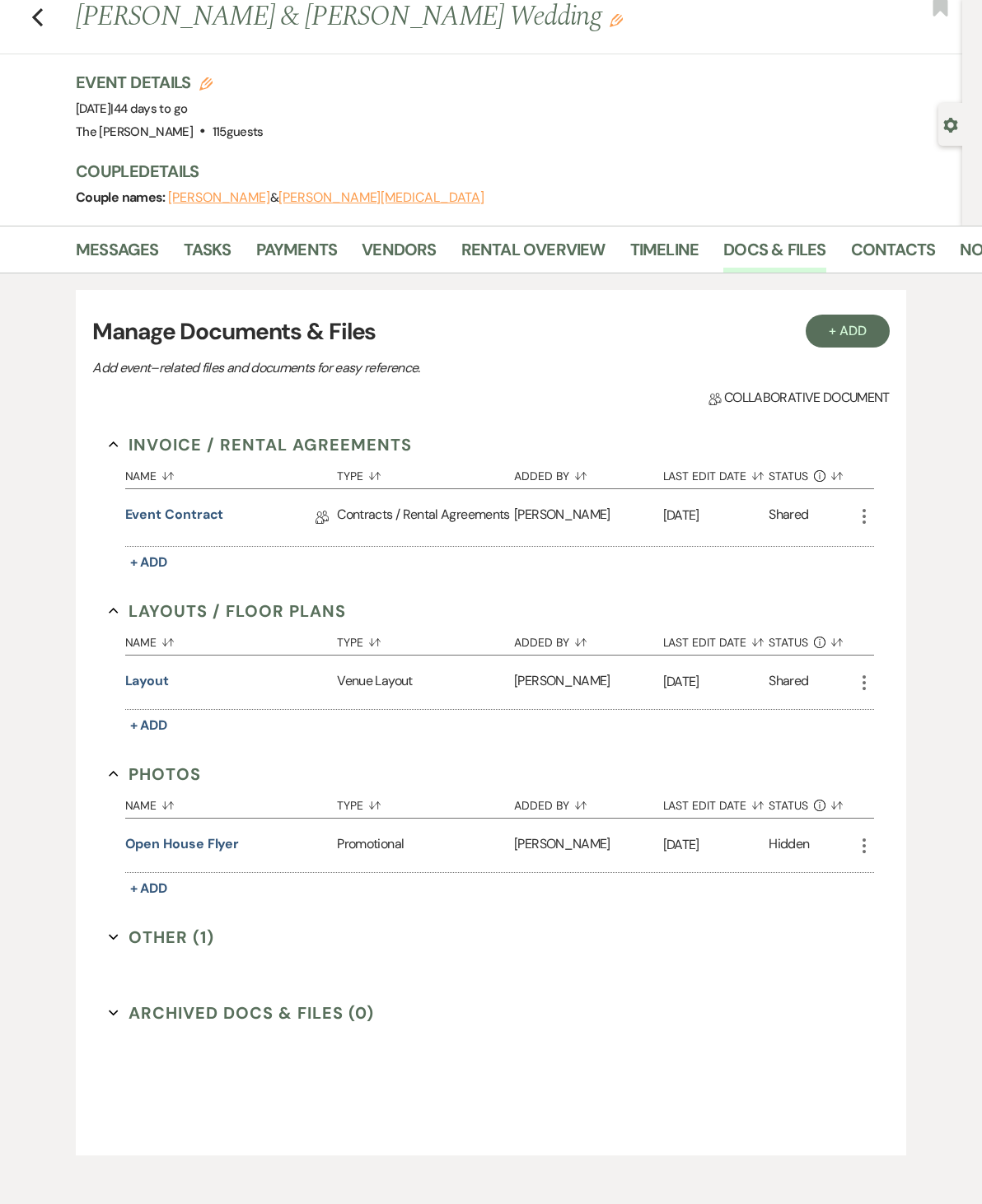
scroll to position [46, 0]
click at [38, 26] on icon "Previous" at bounding box center [37, 17] width 12 height 20
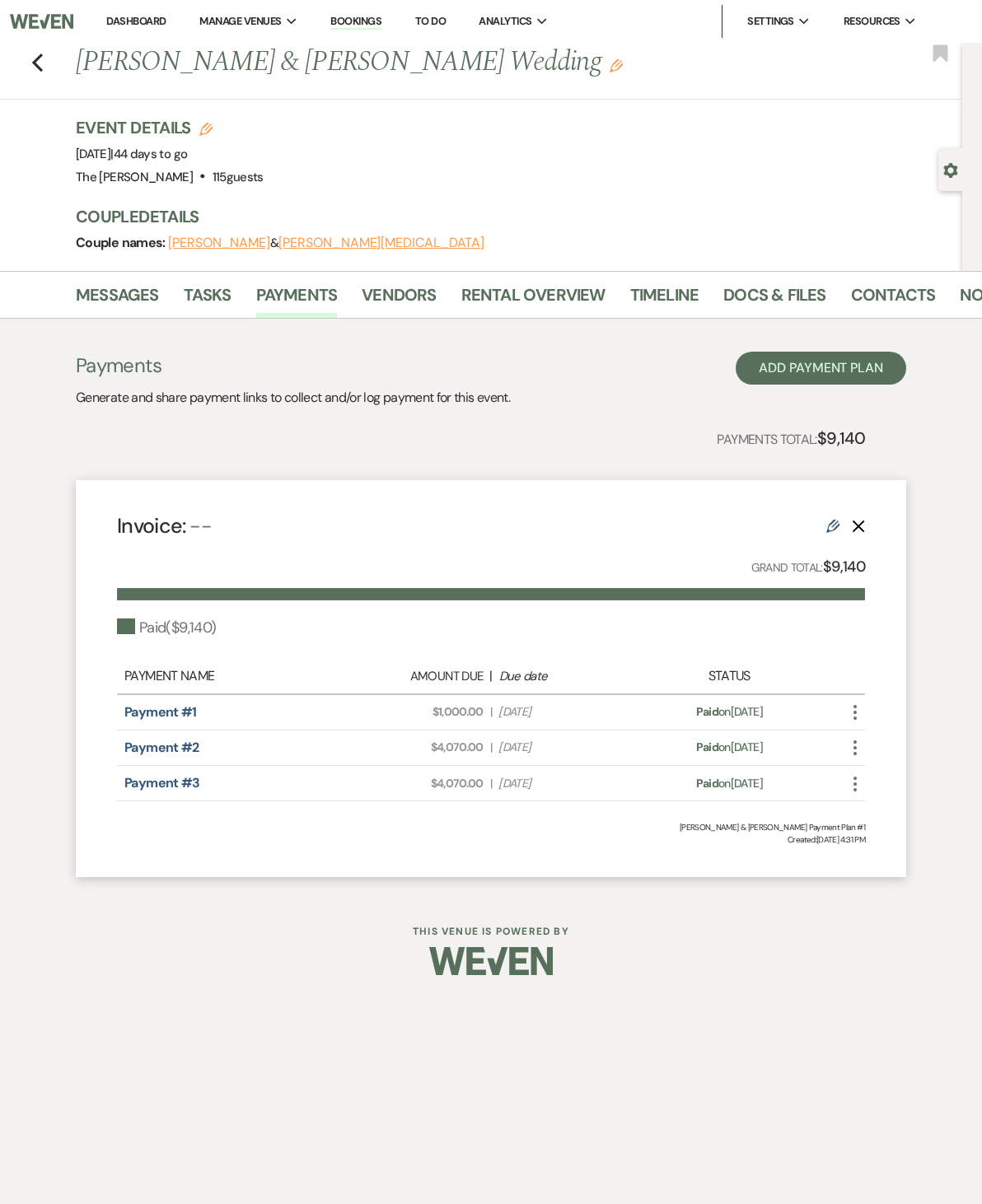
click at [35, 75] on div "Previous Skylar Ray & Kevin Beldin's Wedding Edit Bookmark" at bounding box center [477, 71] width 970 height 57
click at [53, 61] on div "Previous Skylar Ray & Kevin Beldin's Wedding Edit Bookmark" at bounding box center [477, 71] width 970 height 57
click at [43, 60] on icon "Previous" at bounding box center [37, 63] width 12 height 20
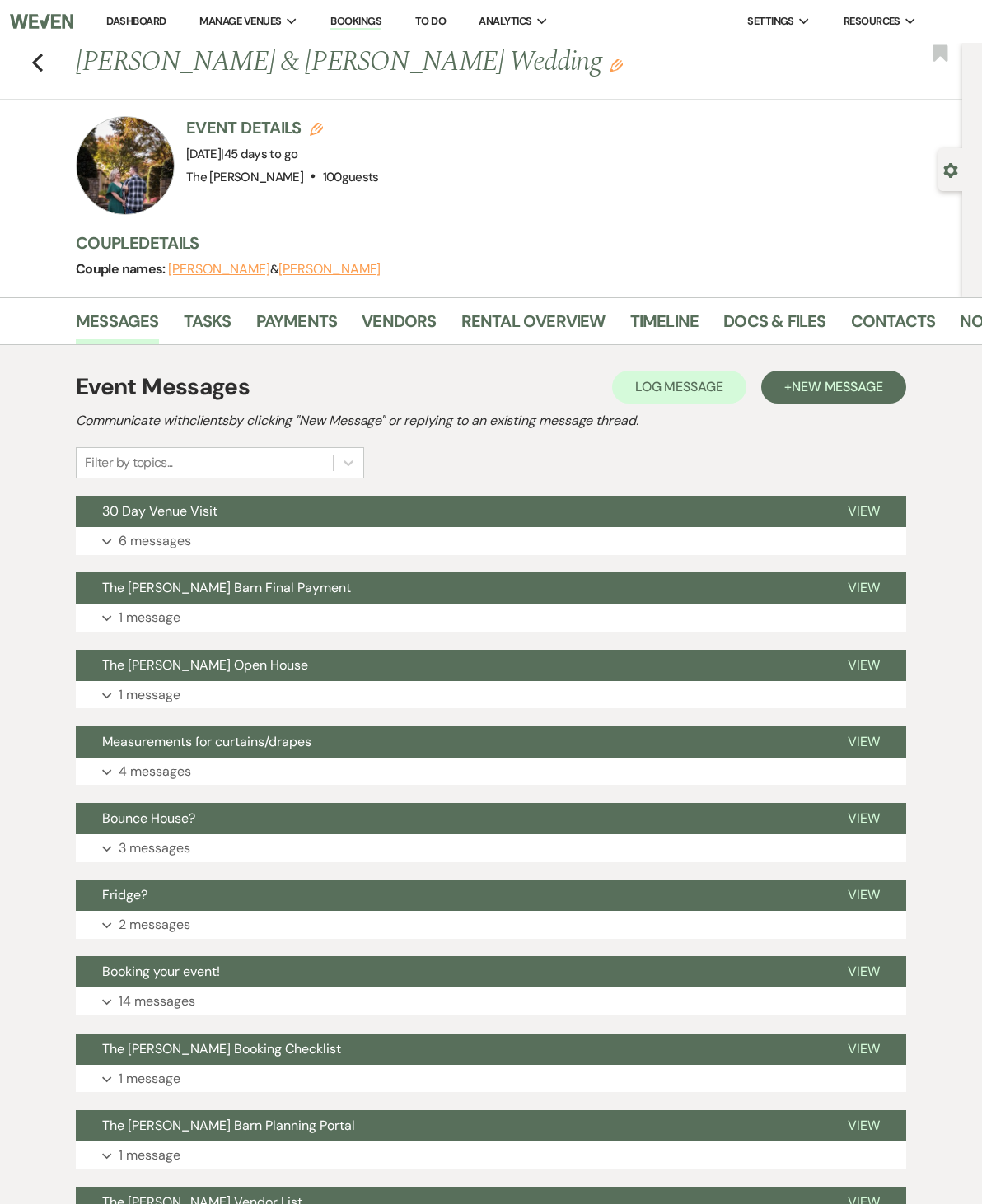
click at [778, 331] on link "Docs & Files" at bounding box center [774, 326] width 102 height 36
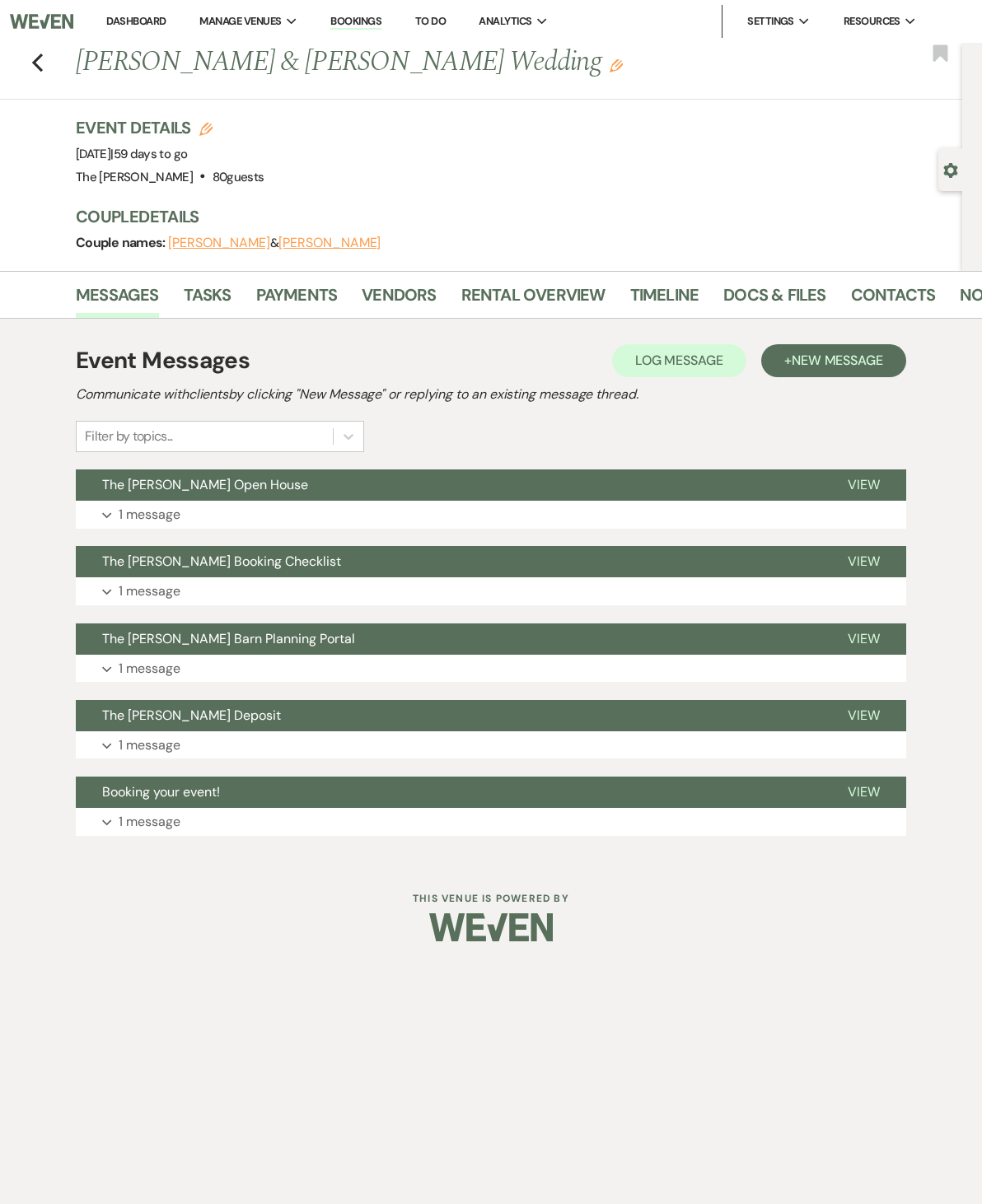
click at [300, 314] on link "Payments" at bounding box center [297, 300] width 82 height 36
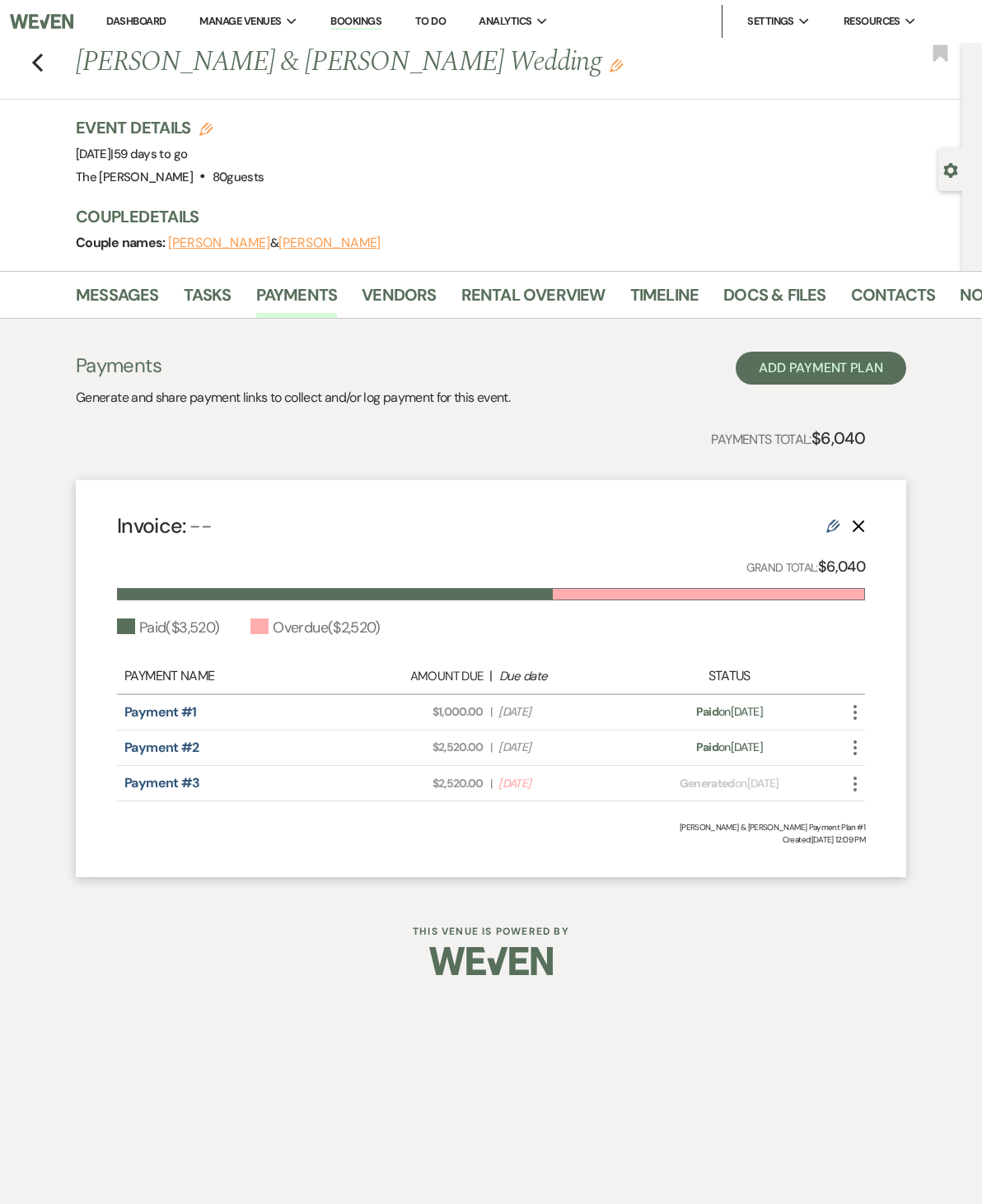
click at [780, 292] on link "Docs & Files" at bounding box center [774, 300] width 102 height 36
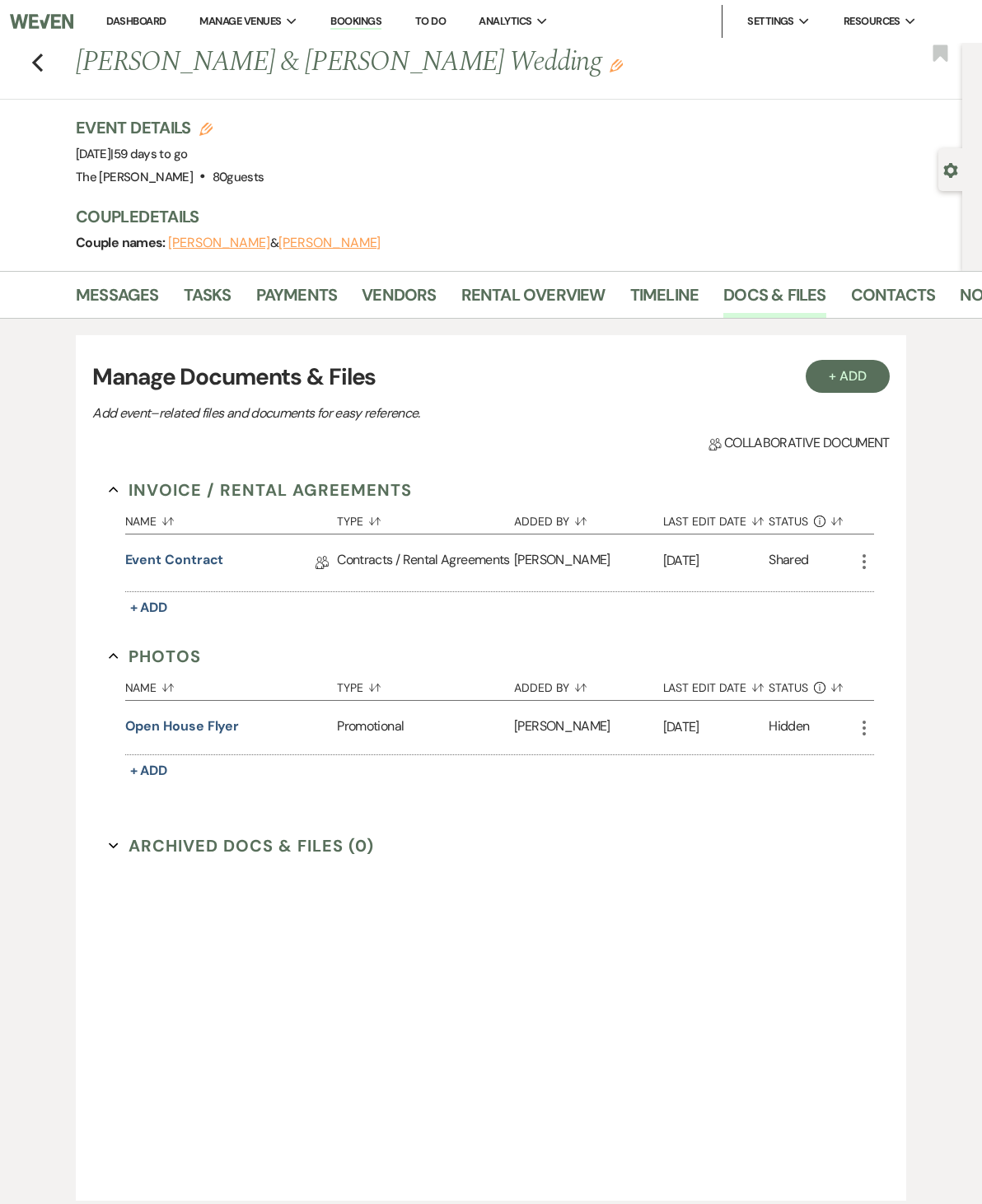
click at [216, 562] on link "Event Contract" at bounding box center [174, 564] width 99 height 26
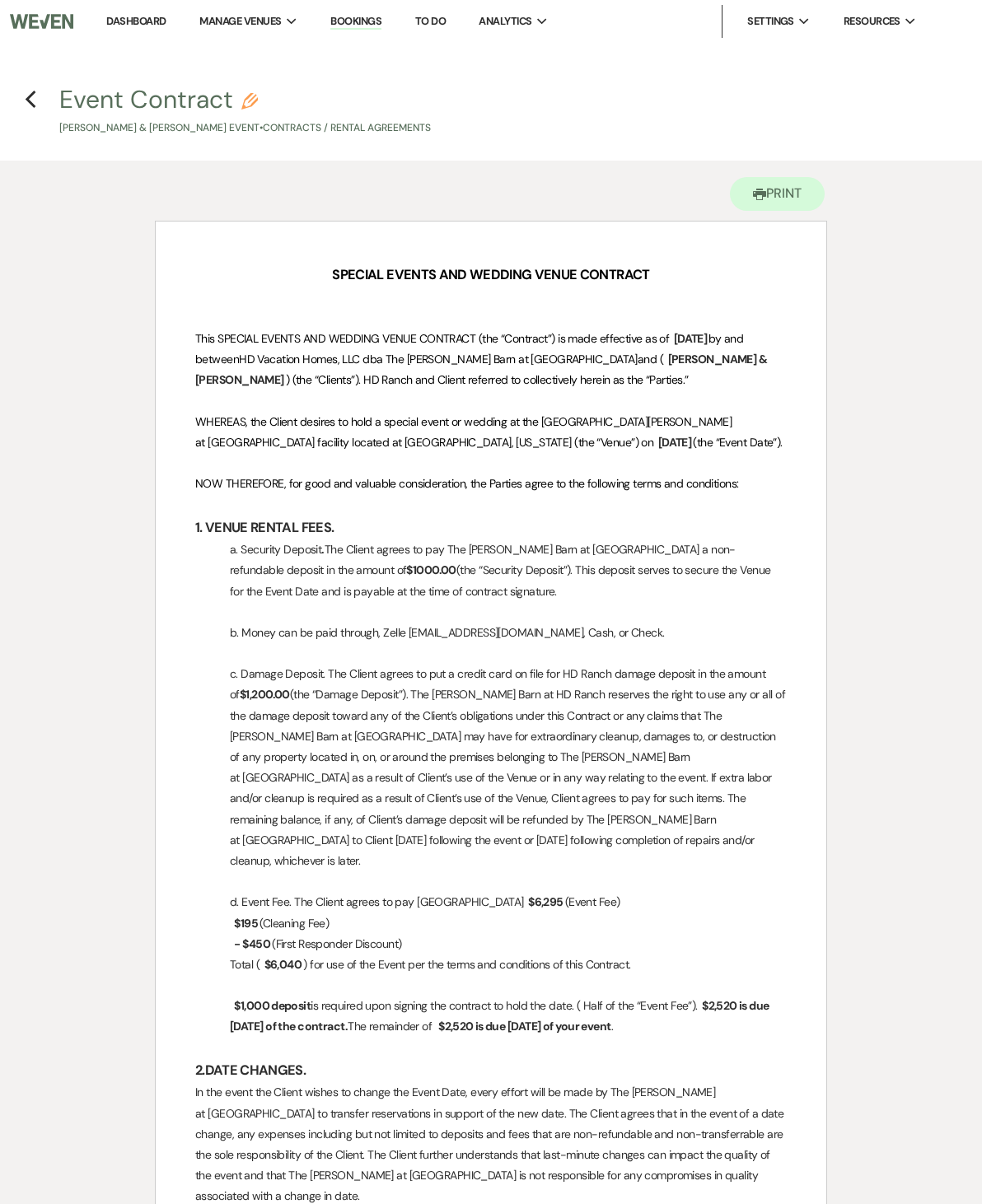
click at [30, 95] on icon "Previous" at bounding box center [31, 100] width 12 height 20
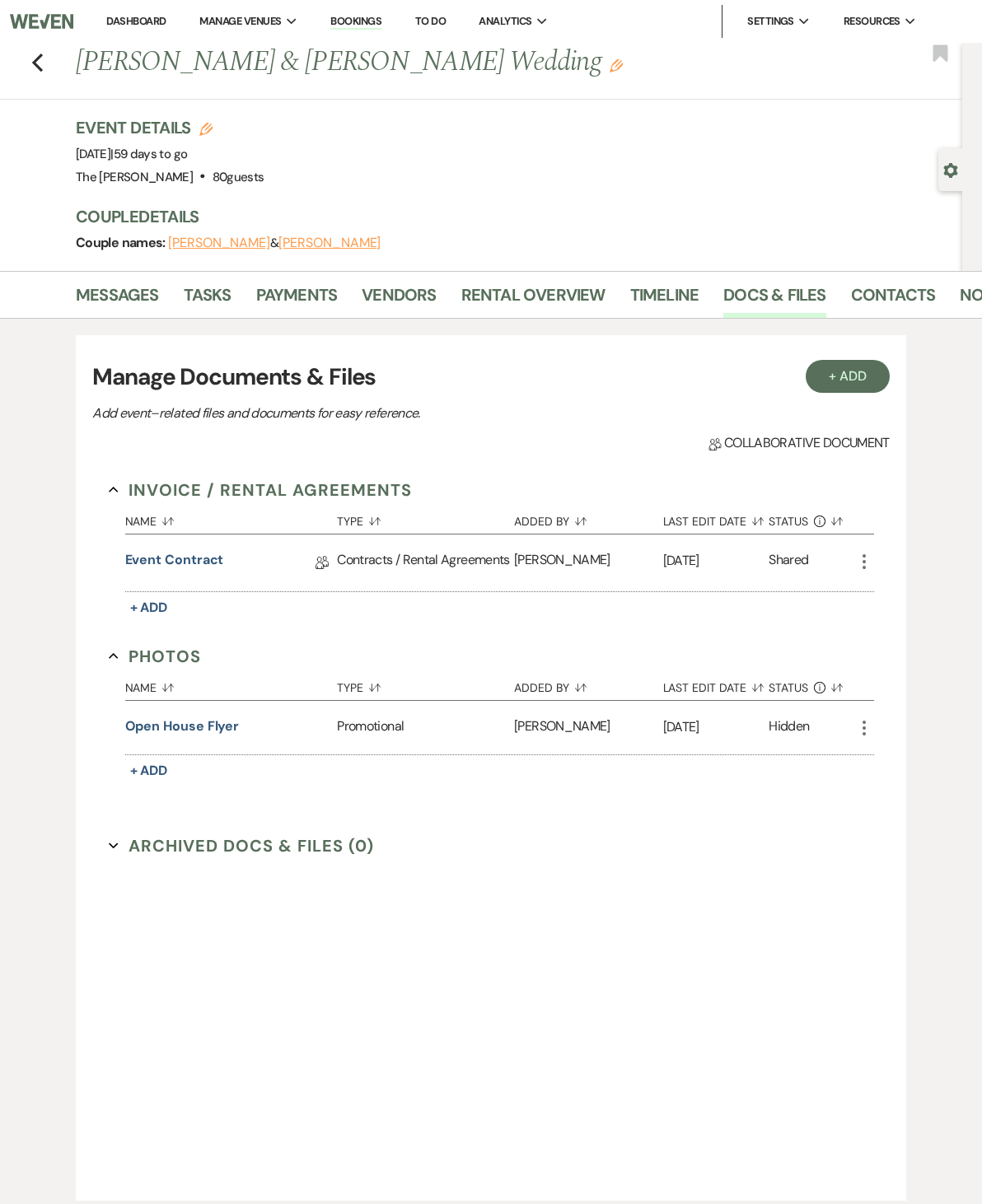
click at [35, 75] on div "Previous Mayla Parker & Russel Grantham's Wedding Edit Bookmark" at bounding box center [477, 71] width 970 height 57
click at [41, 67] on icon "Previous" at bounding box center [37, 63] width 12 height 20
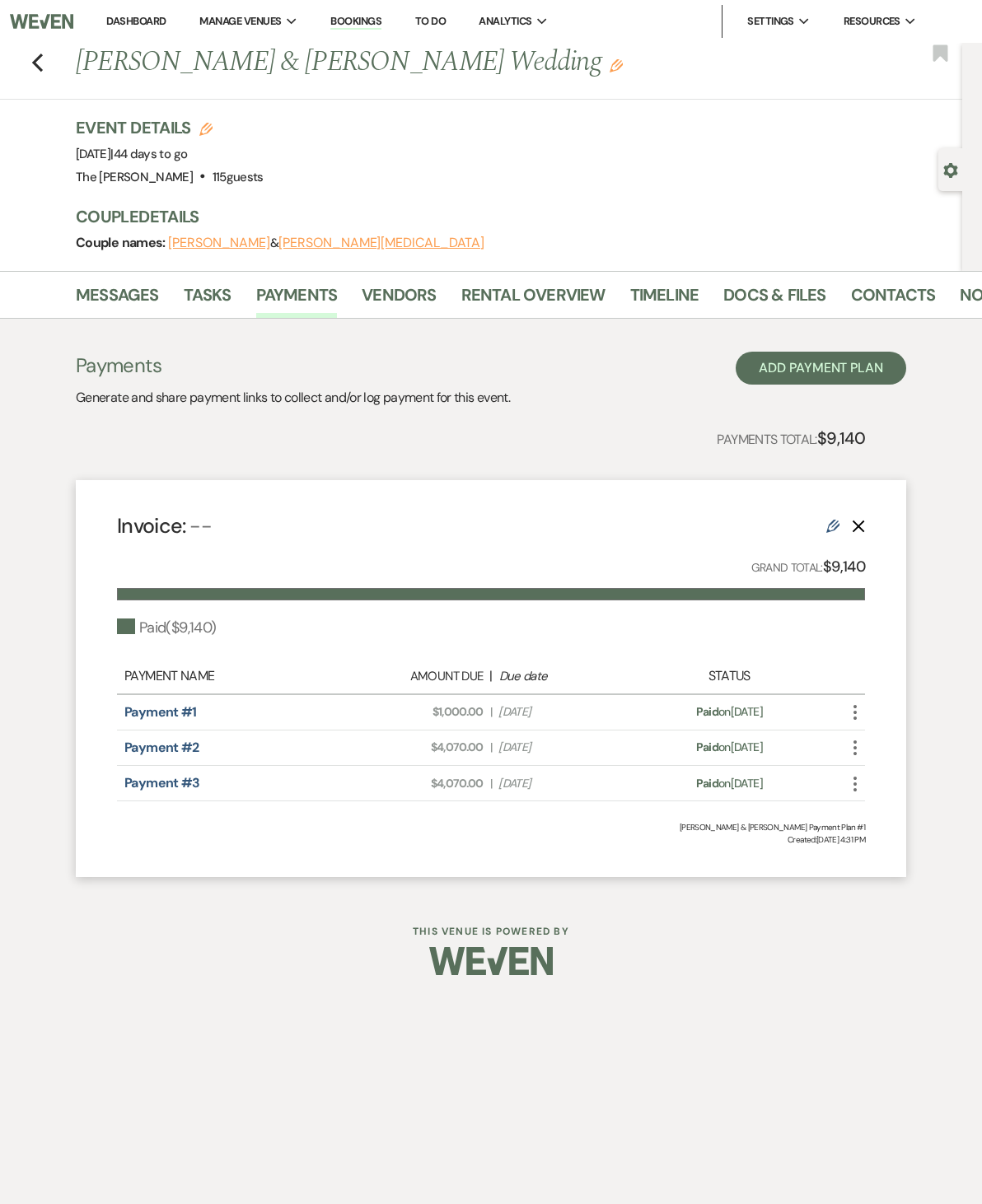
click at [34, 63] on use "button" at bounding box center [37, 63] width 11 height 18
click at [34, 61] on use "button" at bounding box center [37, 63] width 11 height 18
click at [40, 69] on use "button" at bounding box center [37, 63] width 11 height 18
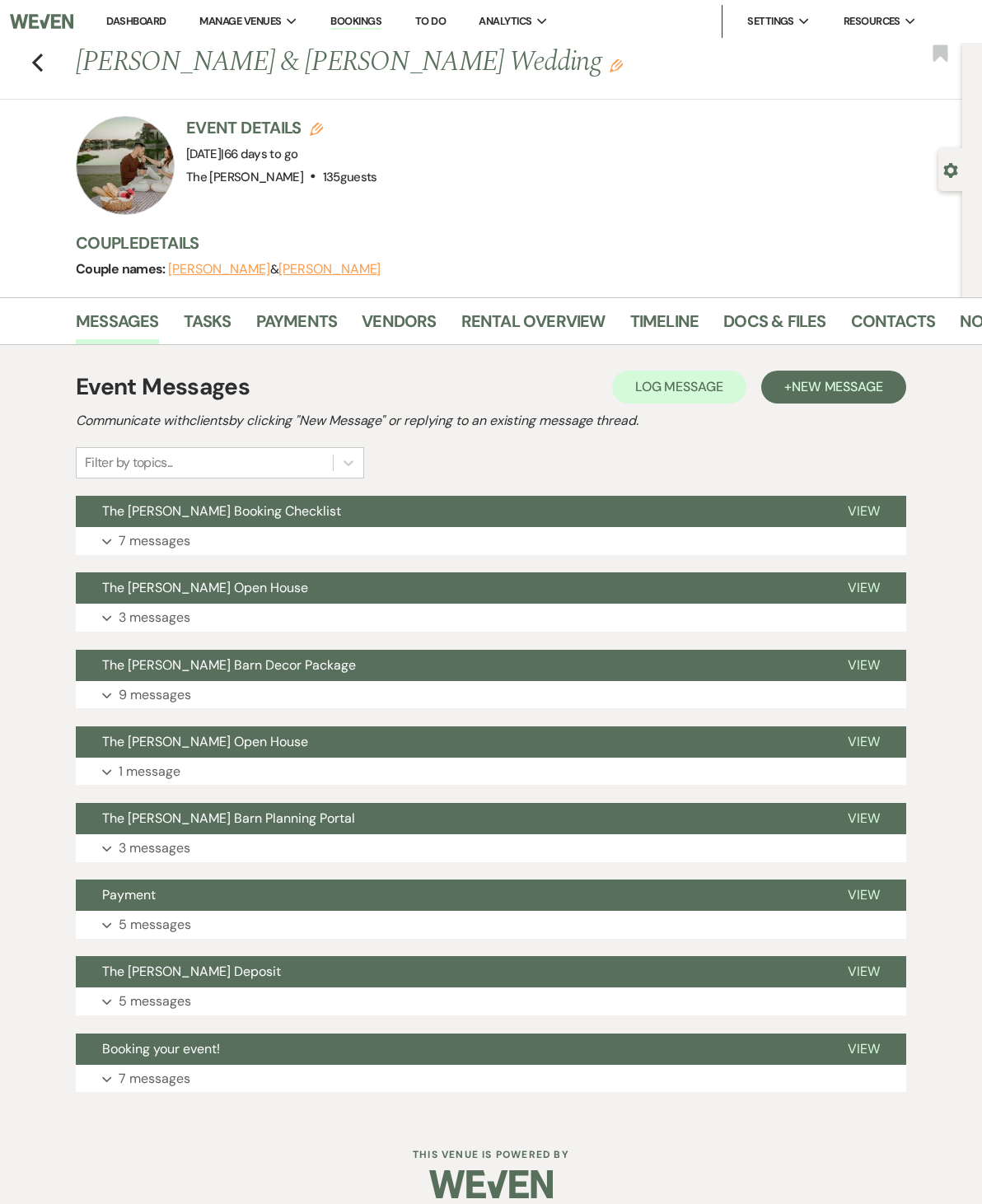
click at [523, 319] on link "Rental Overview" at bounding box center [533, 326] width 144 height 36
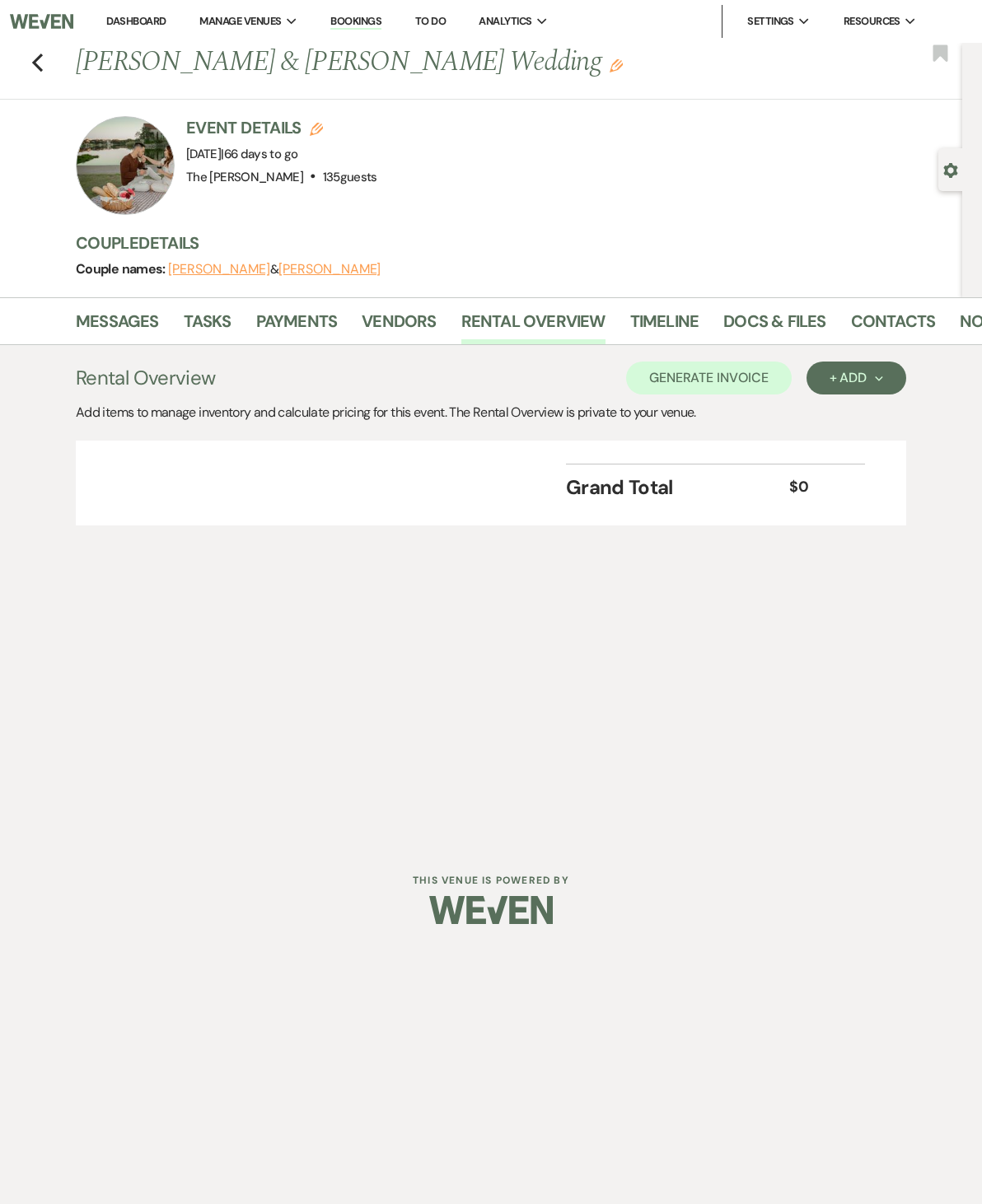
click at [767, 315] on link "Docs & Files" at bounding box center [774, 326] width 102 height 36
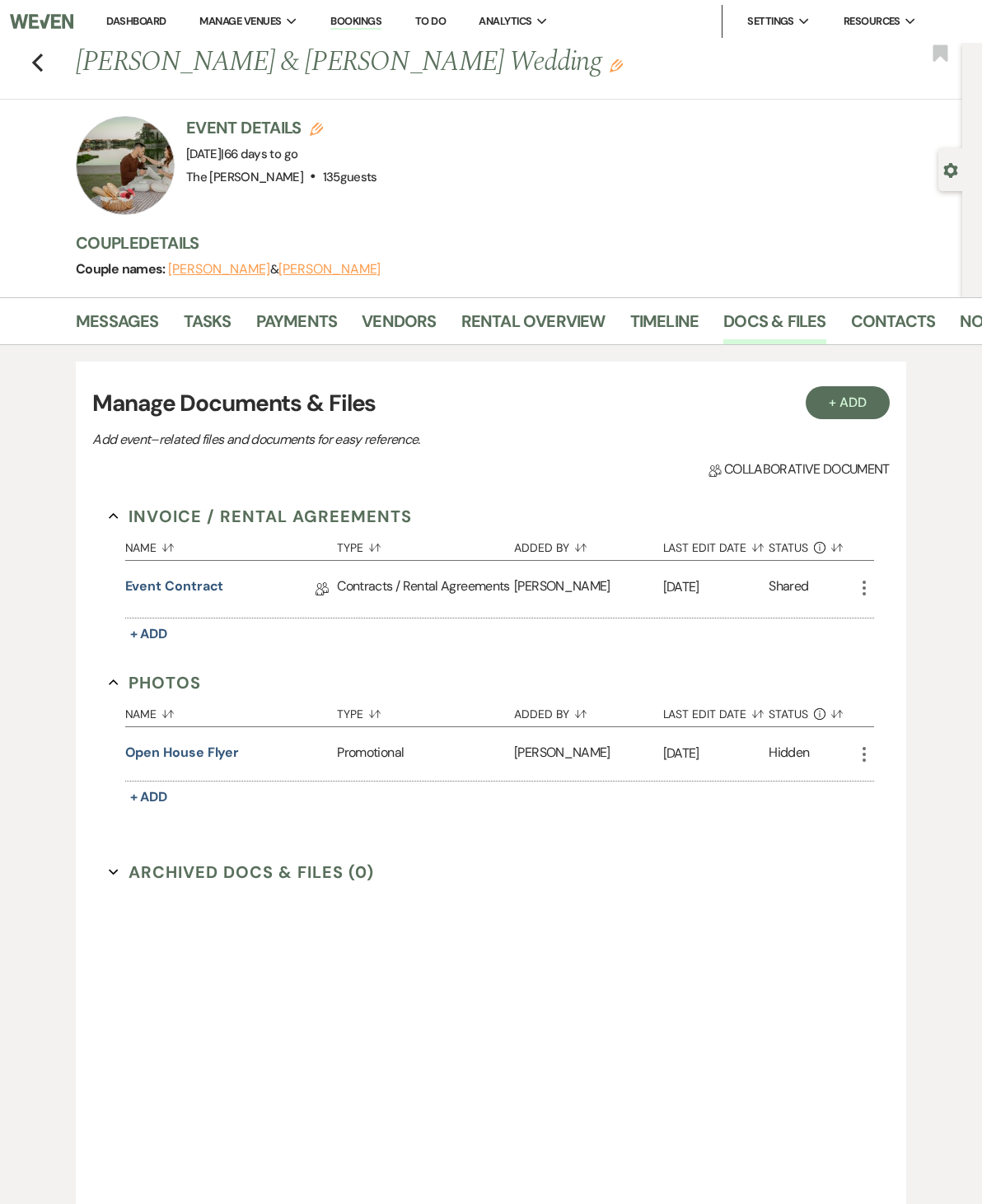
click at [192, 578] on link "Event Contract" at bounding box center [174, 590] width 99 height 26
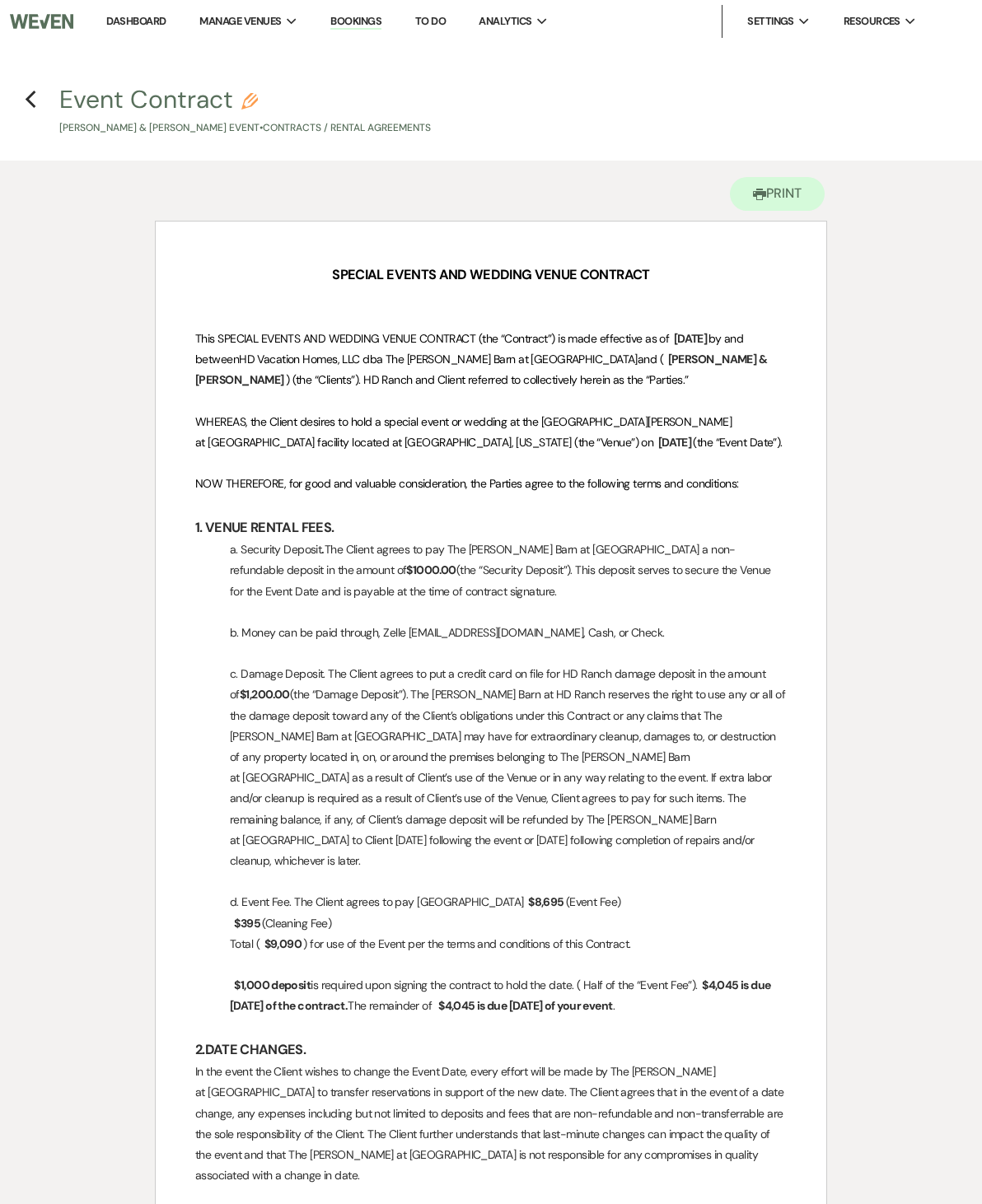
click at [35, 91] on icon "Previous" at bounding box center [31, 100] width 12 height 20
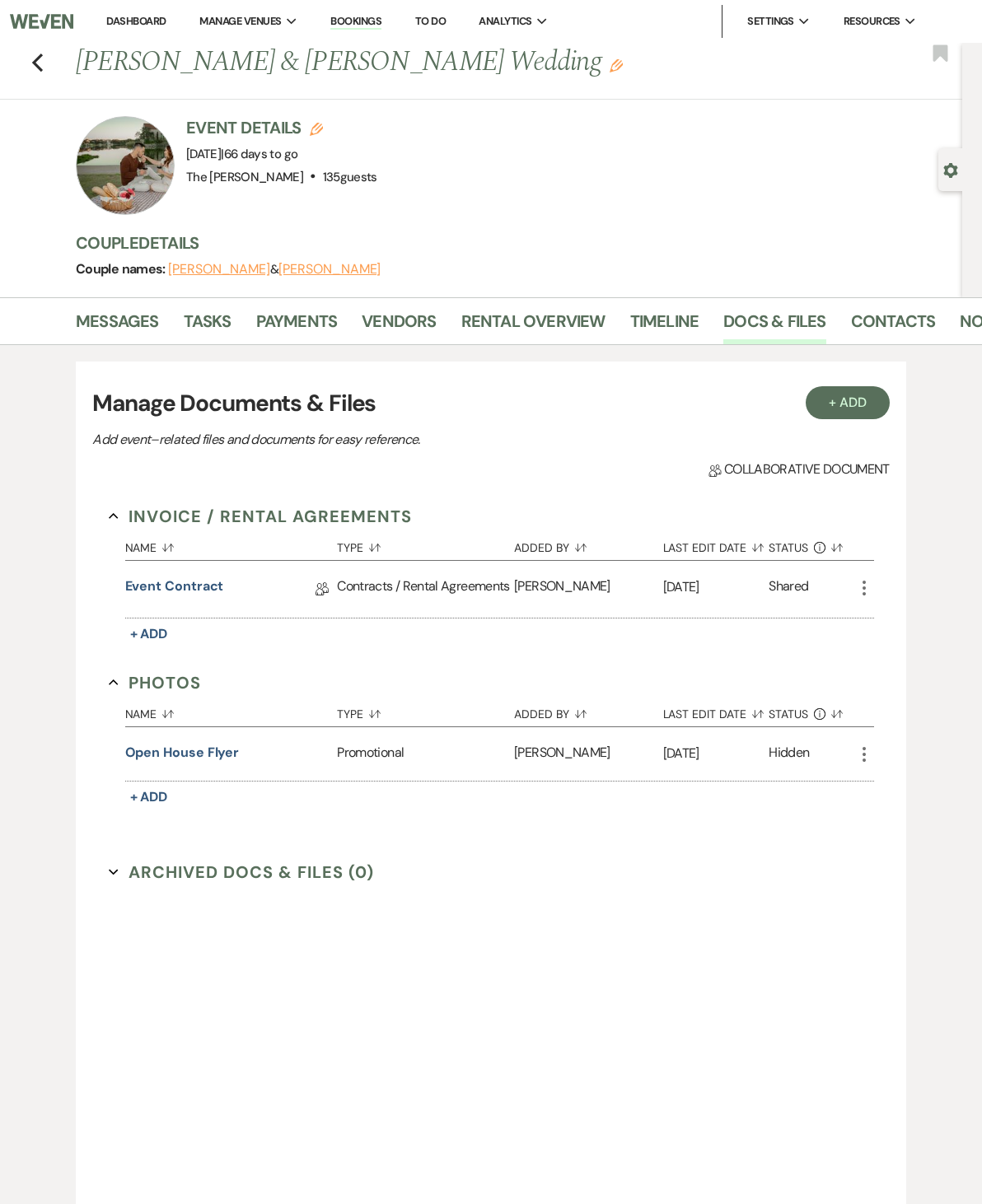
click at [36, 82] on div "Previous Brysson Koenig & Victoria Saenz's Wedding Edit Bookmark" at bounding box center [477, 71] width 970 height 57
click at [36, 66] on use "button" at bounding box center [37, 63] width 11 height 18
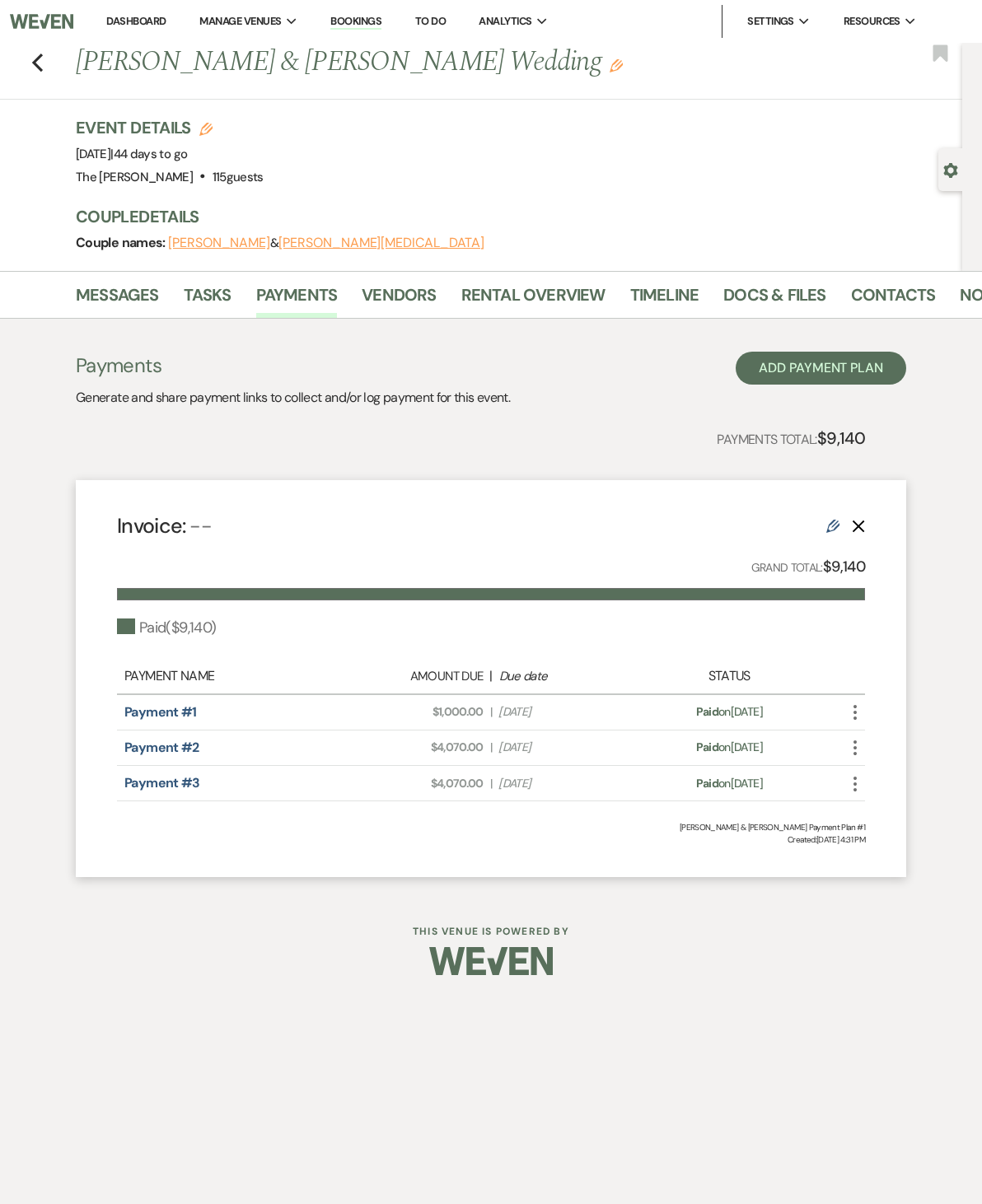
click at [34, 64] on icon "Previous" at bounding box center [37, 63] width 12 height 20
click at [38, 68] on icon "Previous" at bounding box center [37, 63] width 12 height 20
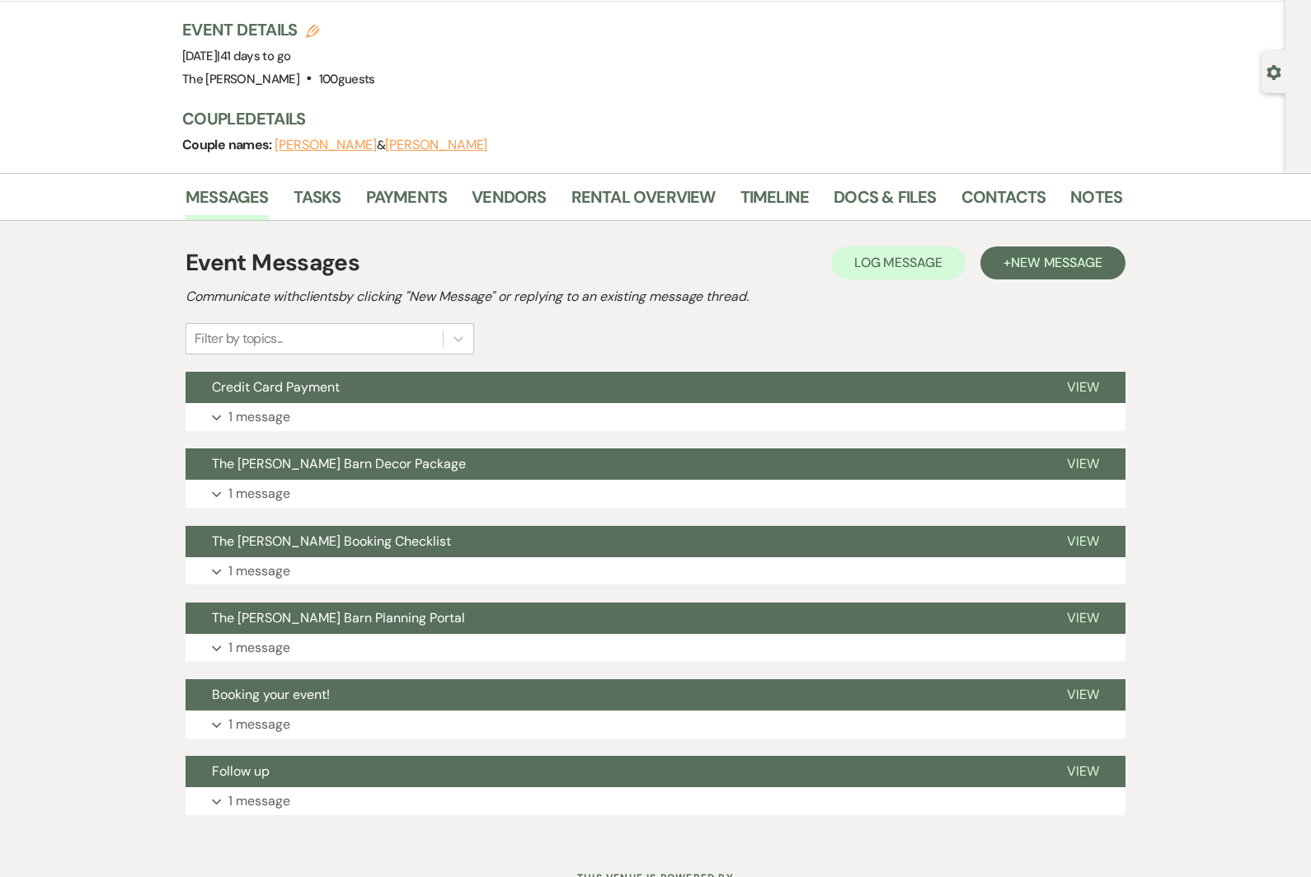
scroll to position [96, 0]
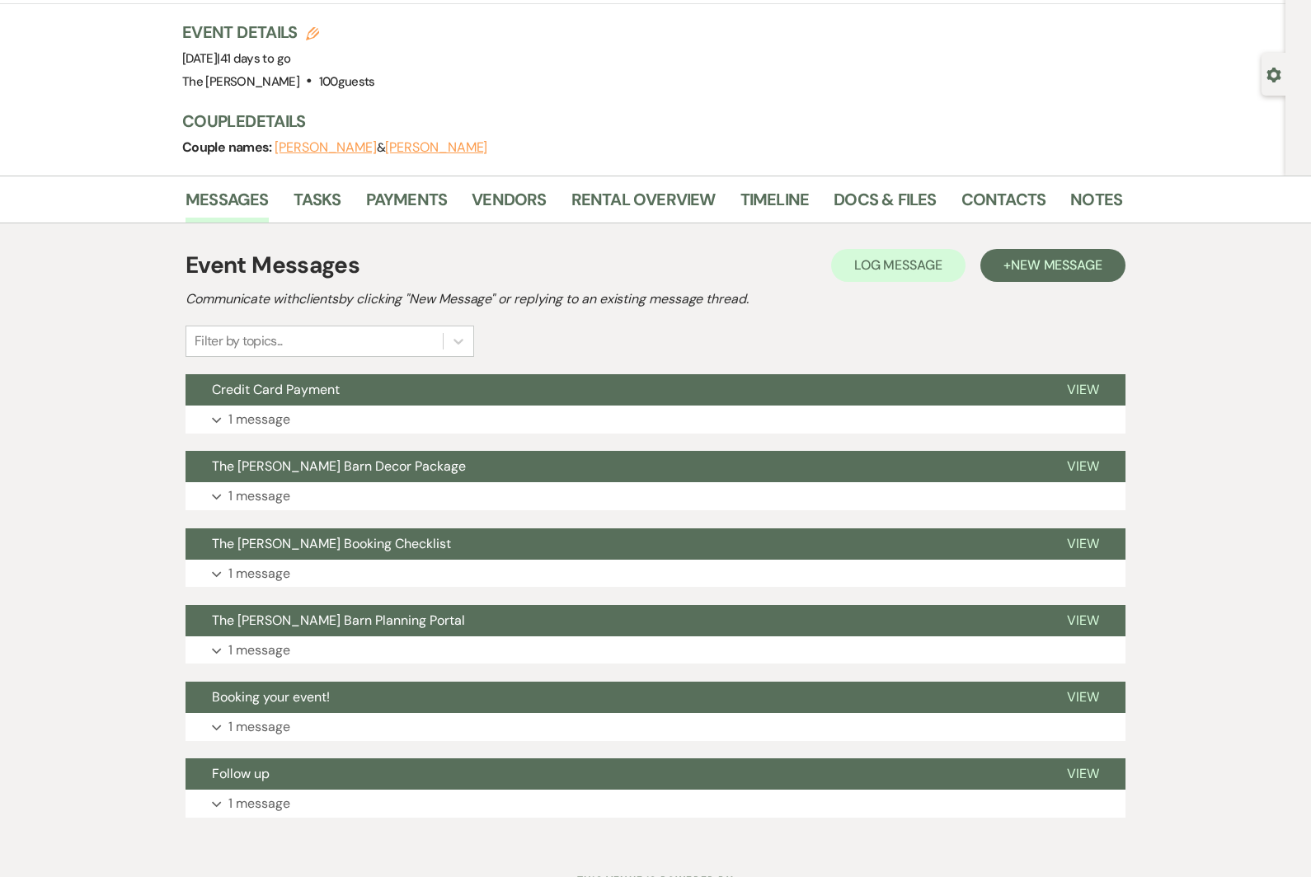
click at [872, 204] on link "Docs & Files" at bounding box center [884, 204] width 102 height 36
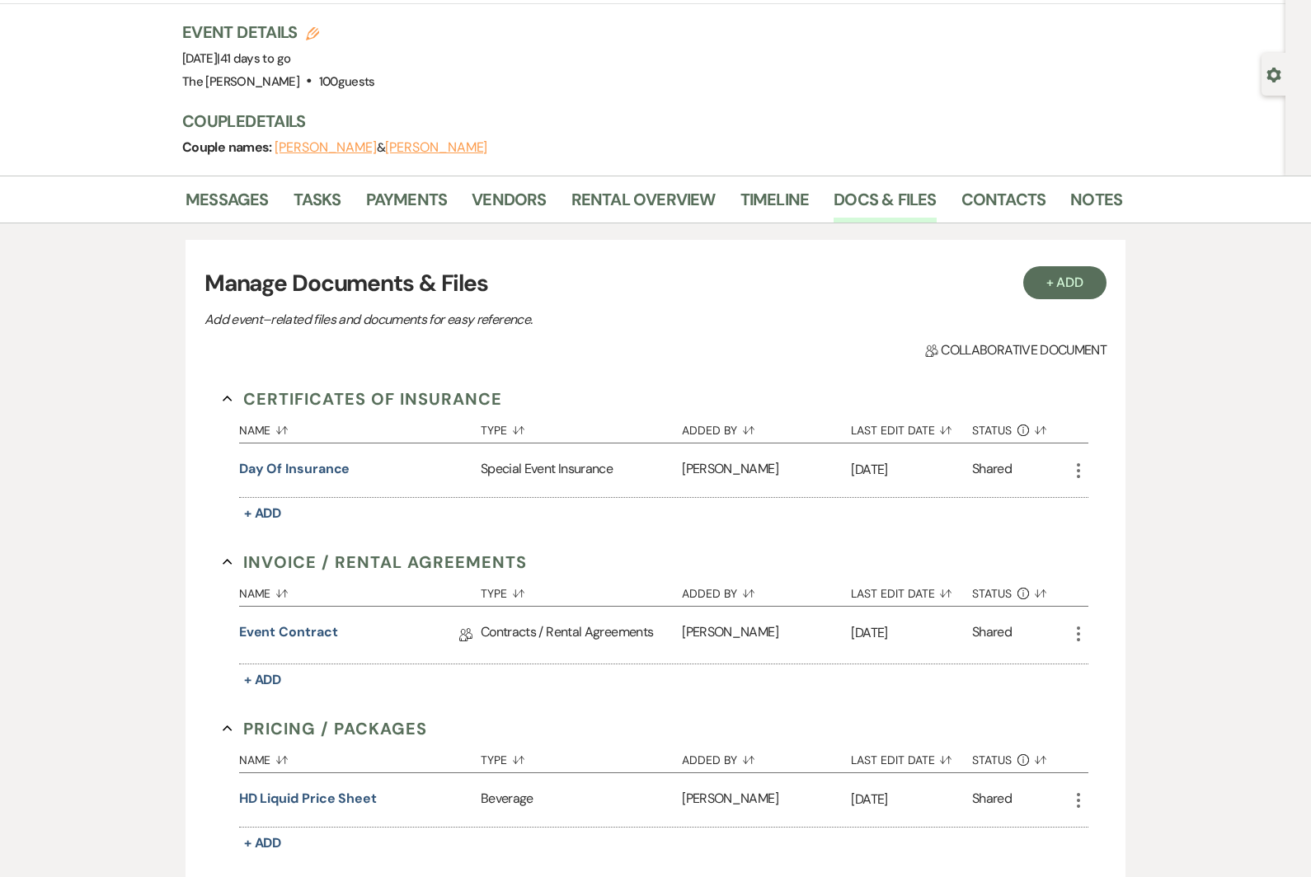
click at [334, 471] on button "Day of Insurance" at bounding box center [294, 469] width 111 height 20
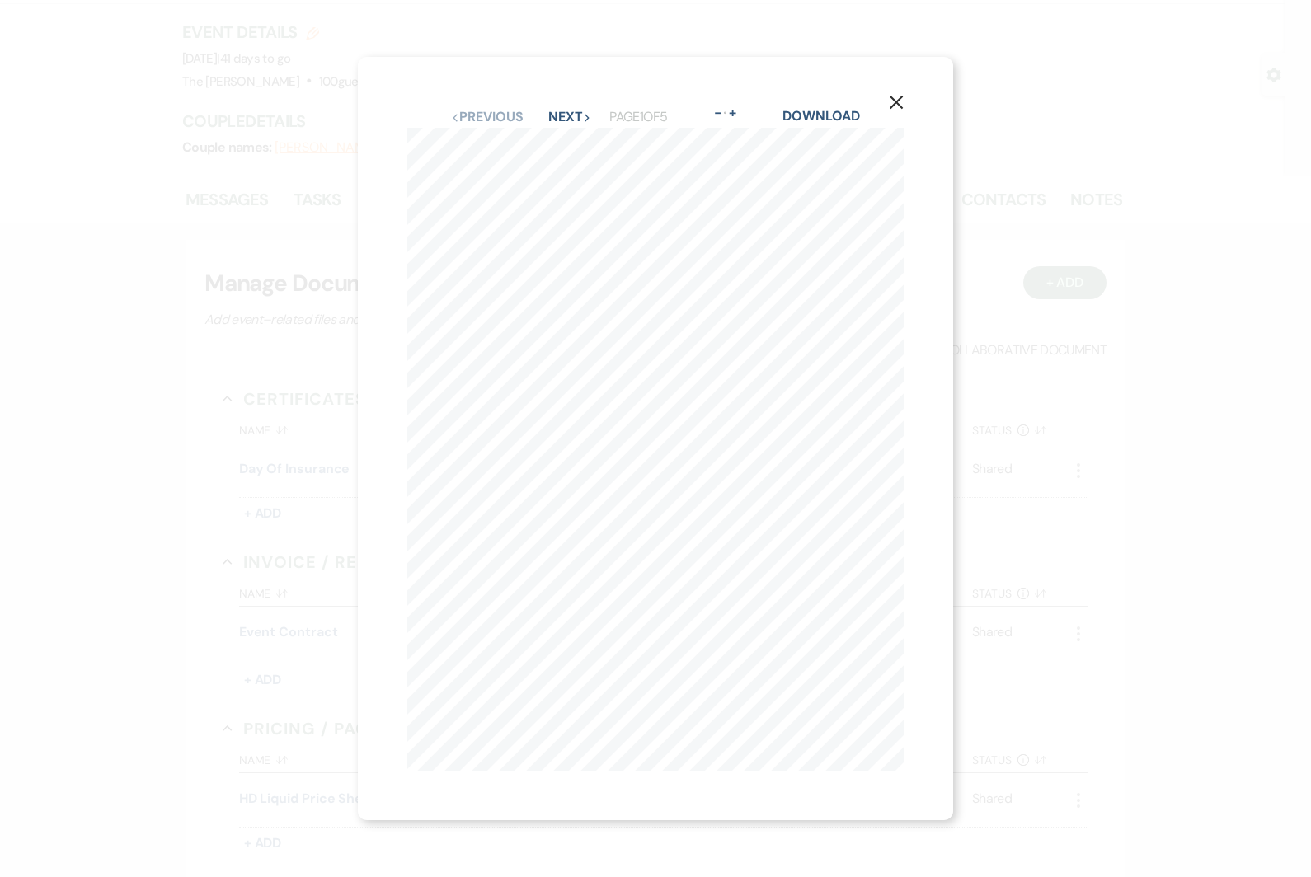
click at [898, 110] on icon "X" at bounding box center [896, 102] width 15 height 15
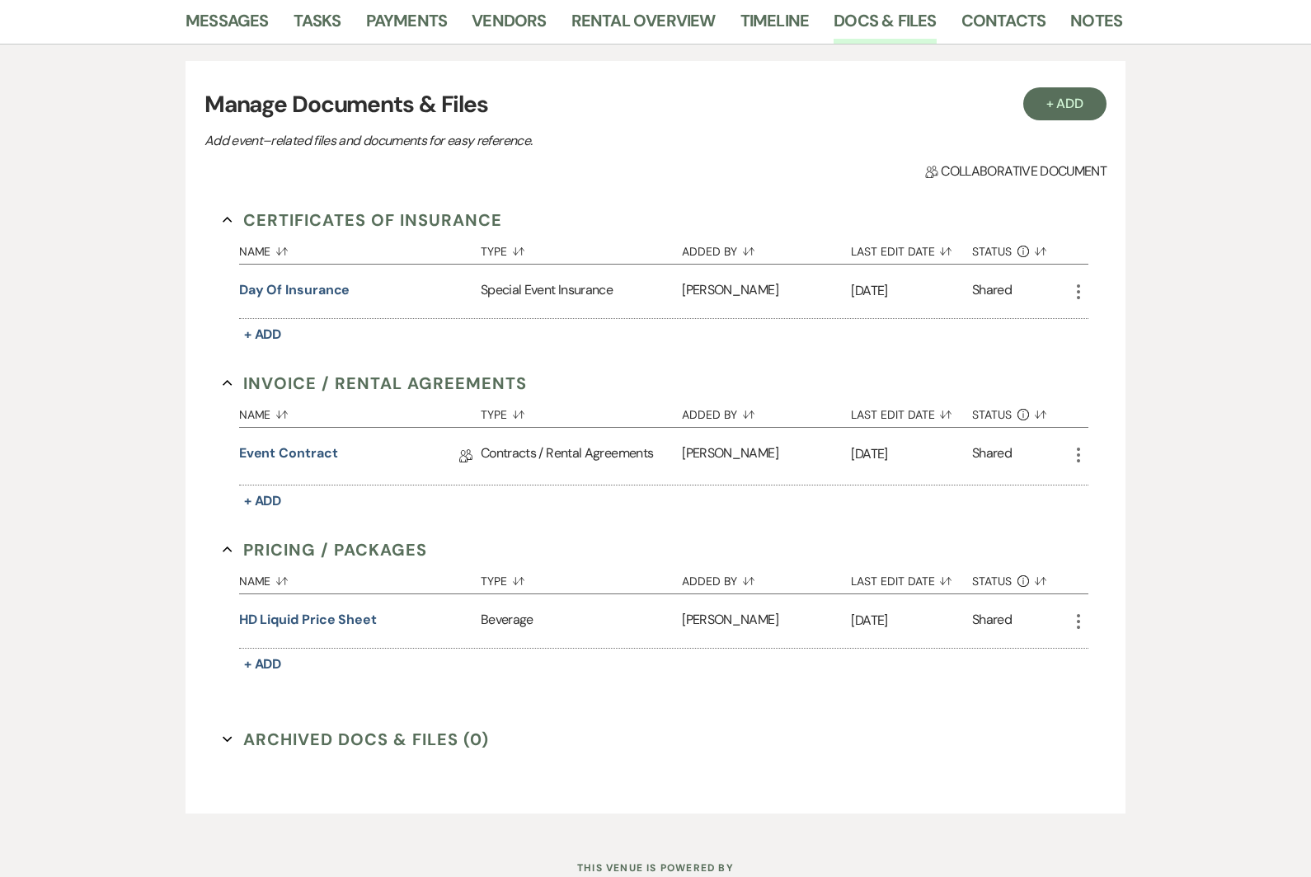
scroll to position [273, 0]
click at [281, 458] on link "Event Contract" at bounding box center [288, 458] width 99 height 26
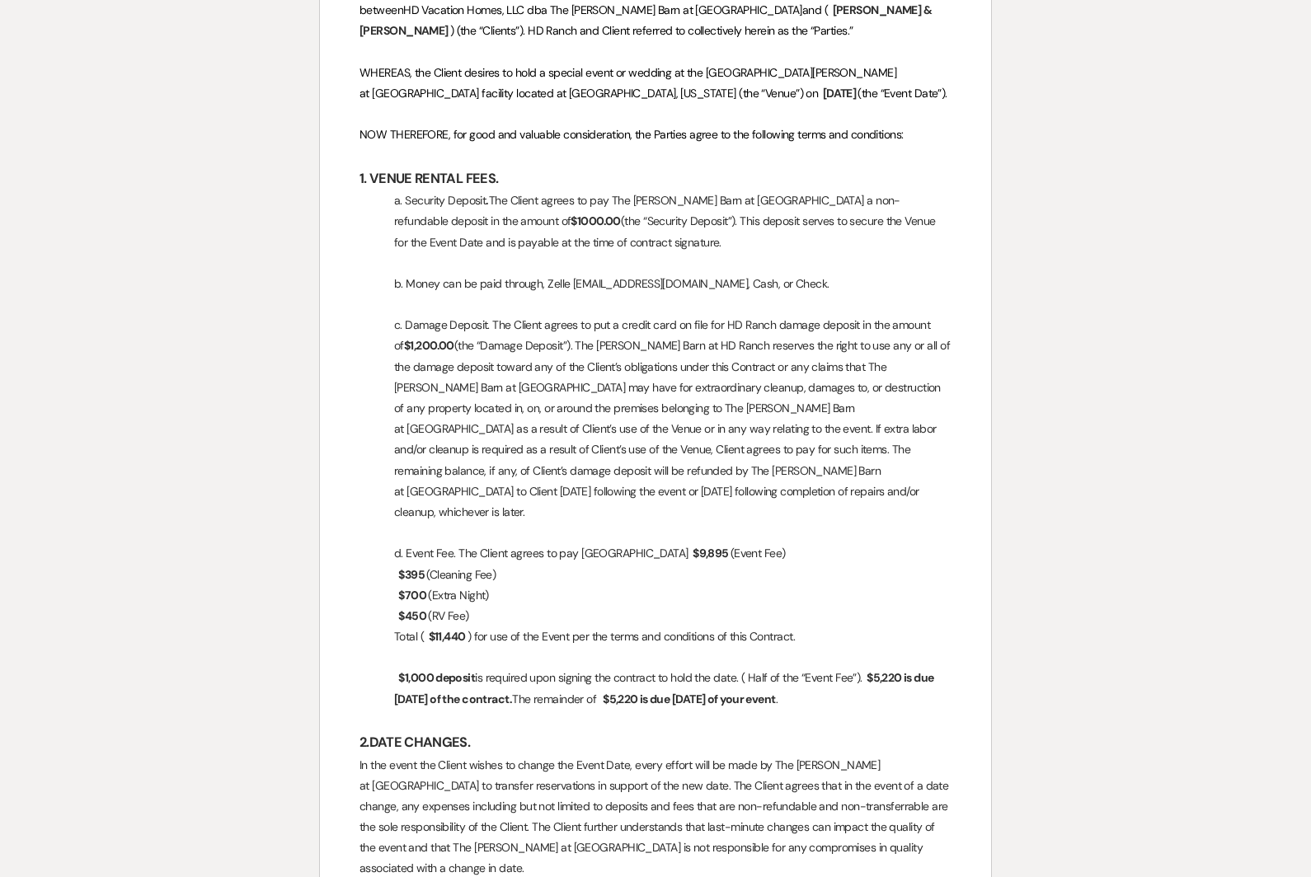
scroll to position [327, 0]
